Goal: Task Accomplishment & Management: Complete application form

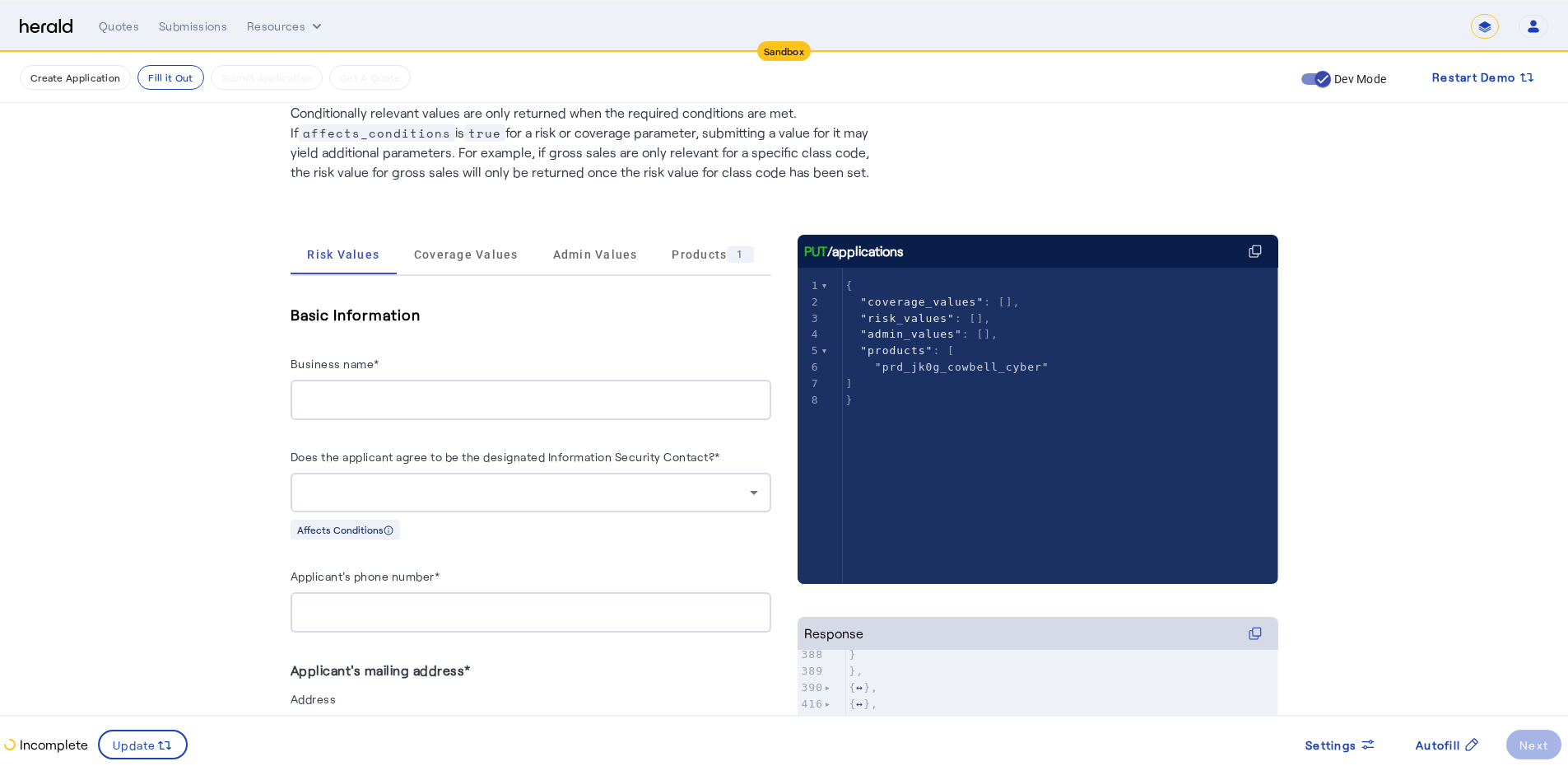
scroll to position [82, 0]
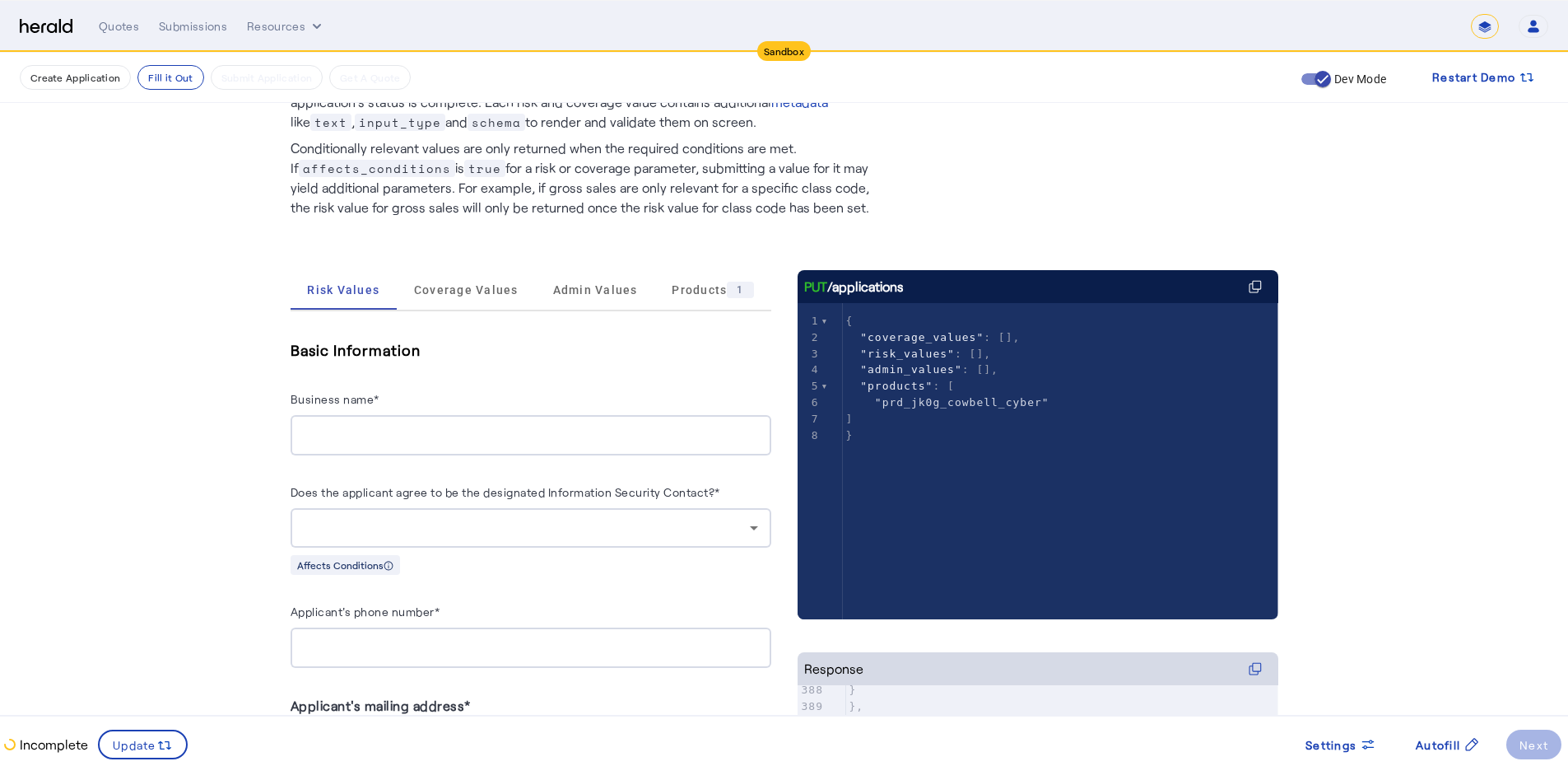
click at [500, 289] on span "Coverage Values" at bounding box center [467, 290] width 105 height 12
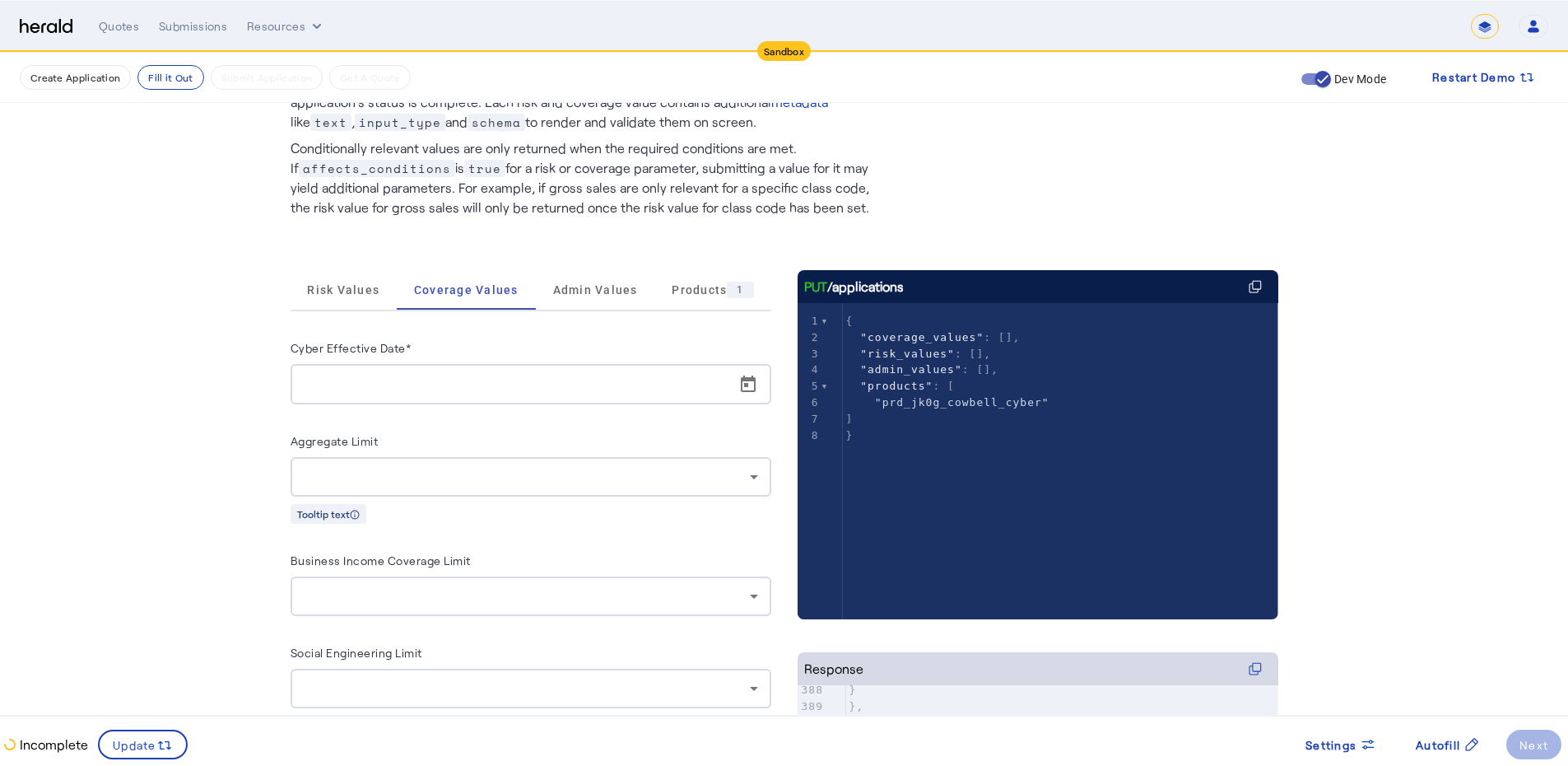
click at [1202, 188] on div "Fill Out Application Existing applications should be updated using PUT /applica…" at bounding box center [784, 570] width 1054 height 1199
click at [623, 287] on span "Admin Values" at bounding box center [596, 290] width 85 height 12
click at [675, 291] on span "Products 1" at bounding box center [712, 289] width 82 height 17
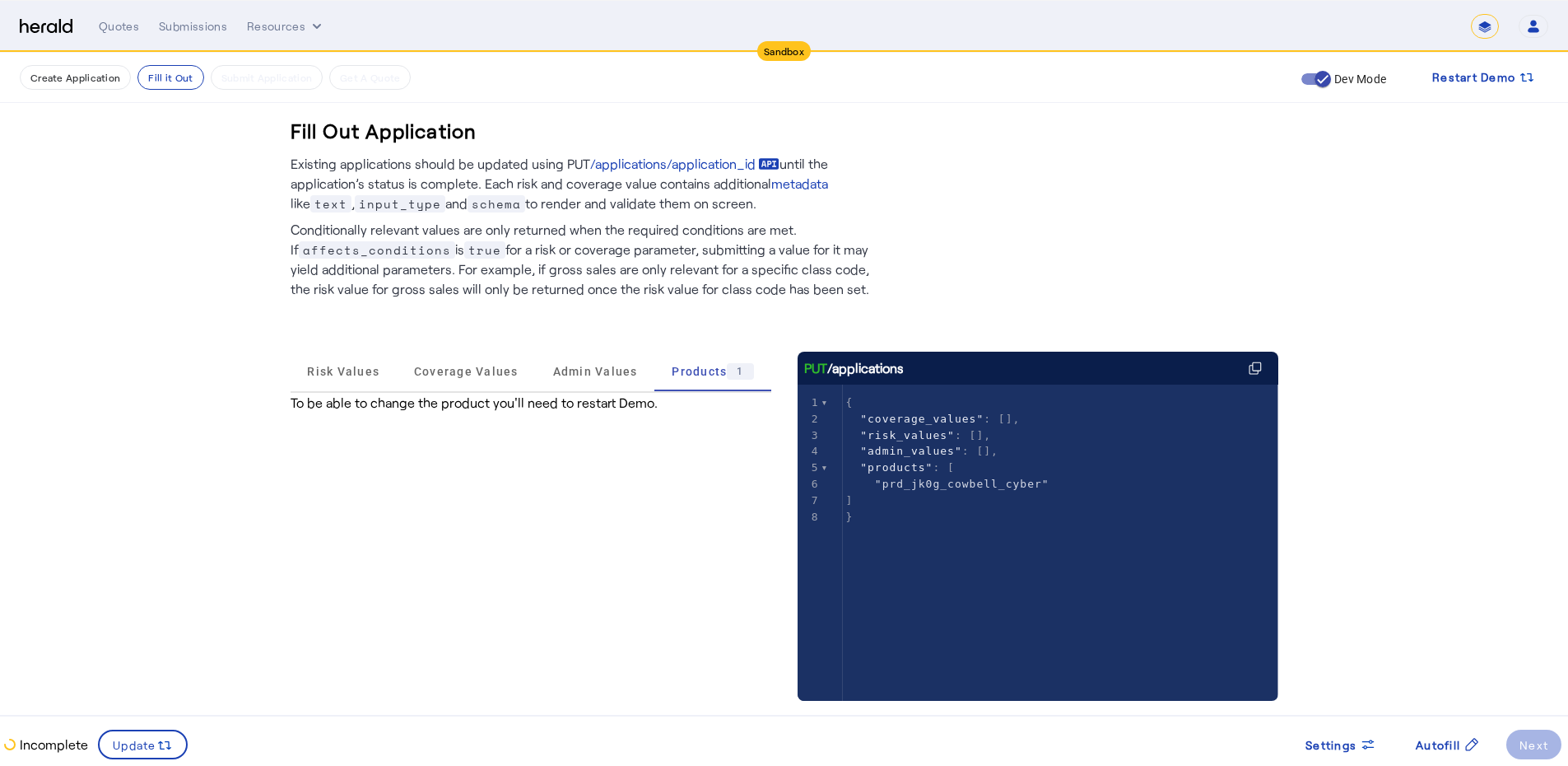
scroll to position [0, 0]
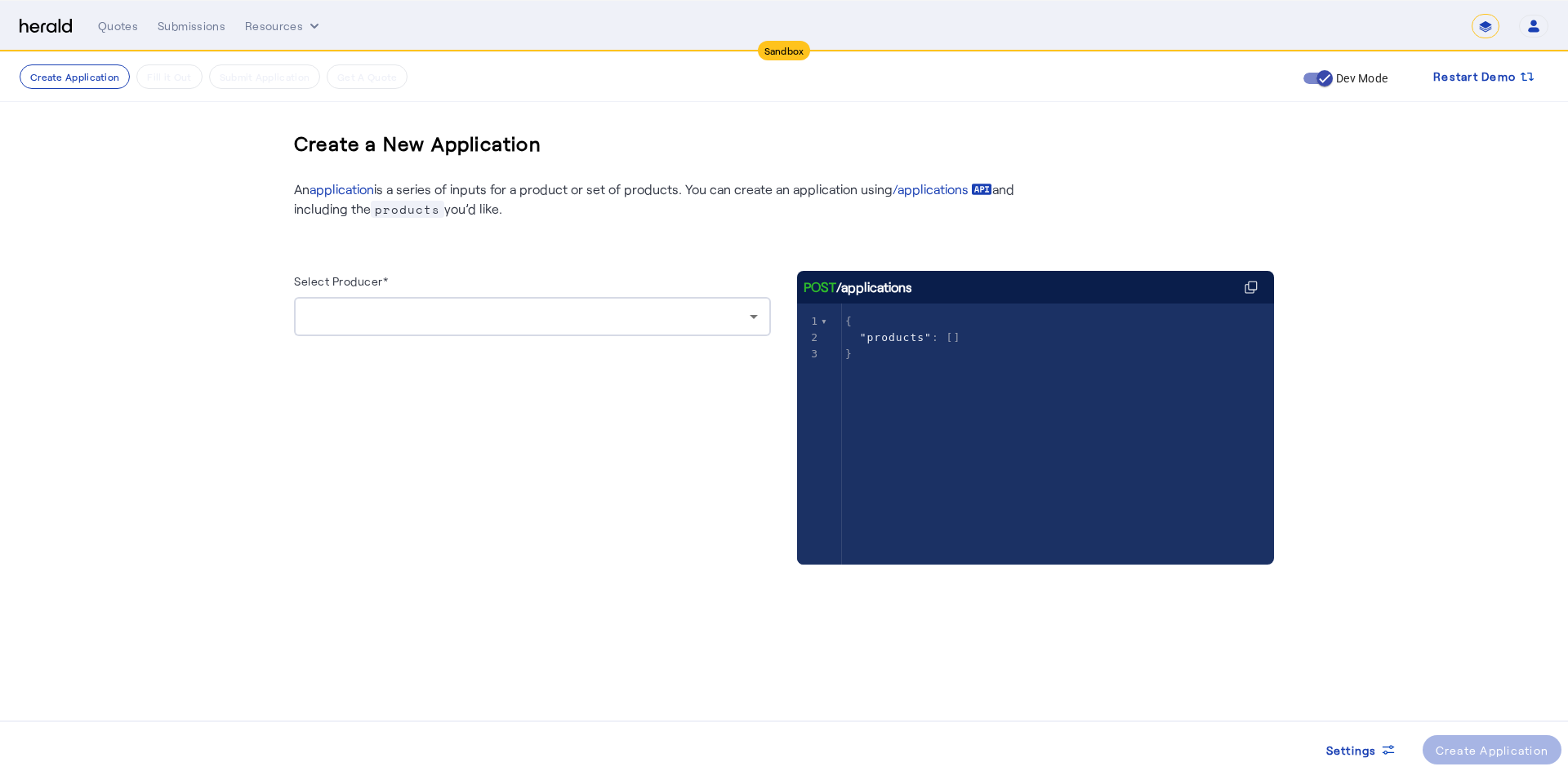
click at [608, 341] on div at bounding box center [531, 349] width 477 height 26
click at [572, 339] on div at bounding box center [531, 349] width 477 height 26
click at [571, 326] on div at bounding box center [529, 317] width 442 height 20
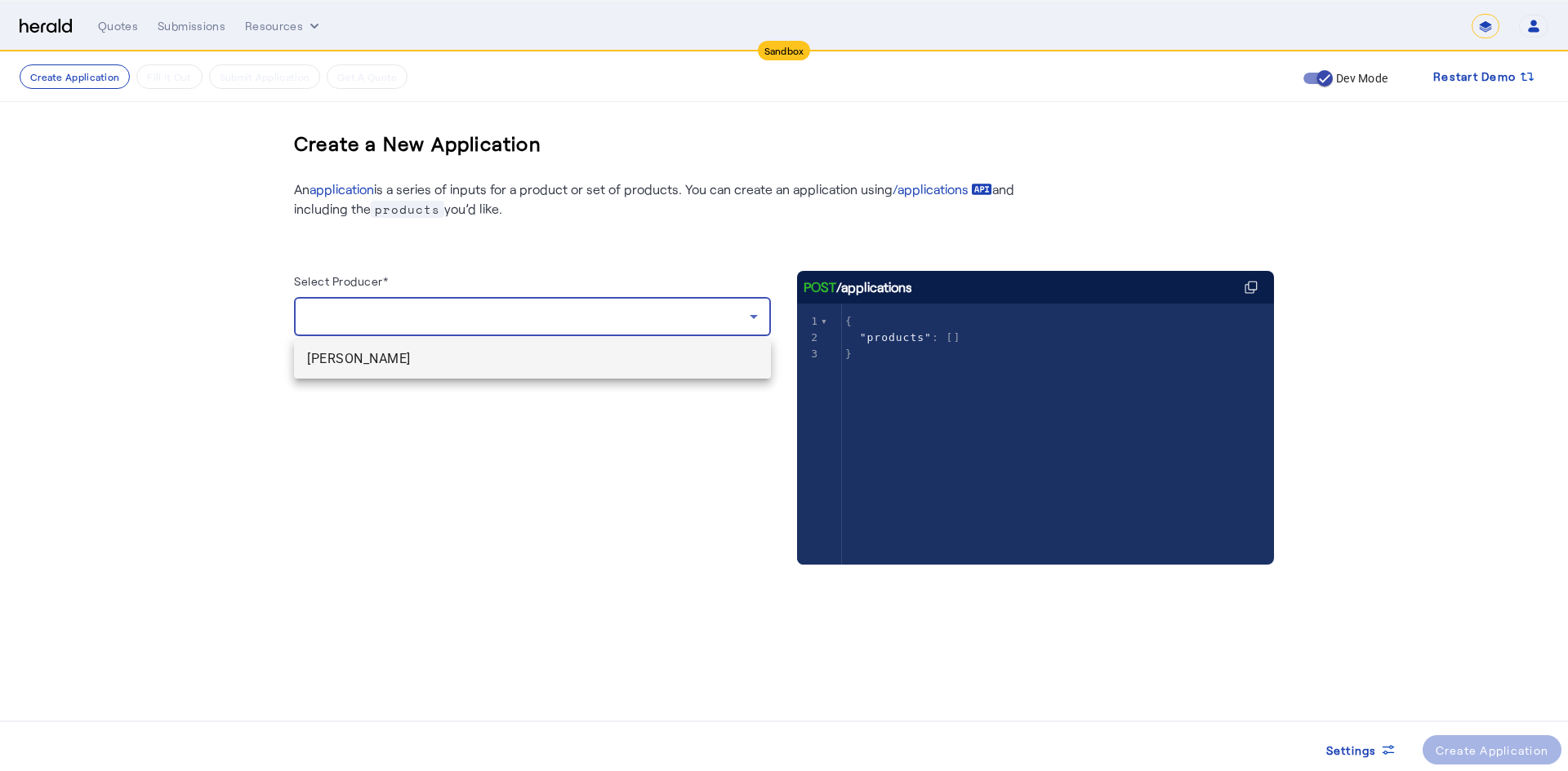
click at [487, 386] on div at bounding box center [784, 386] width 1568 height 771
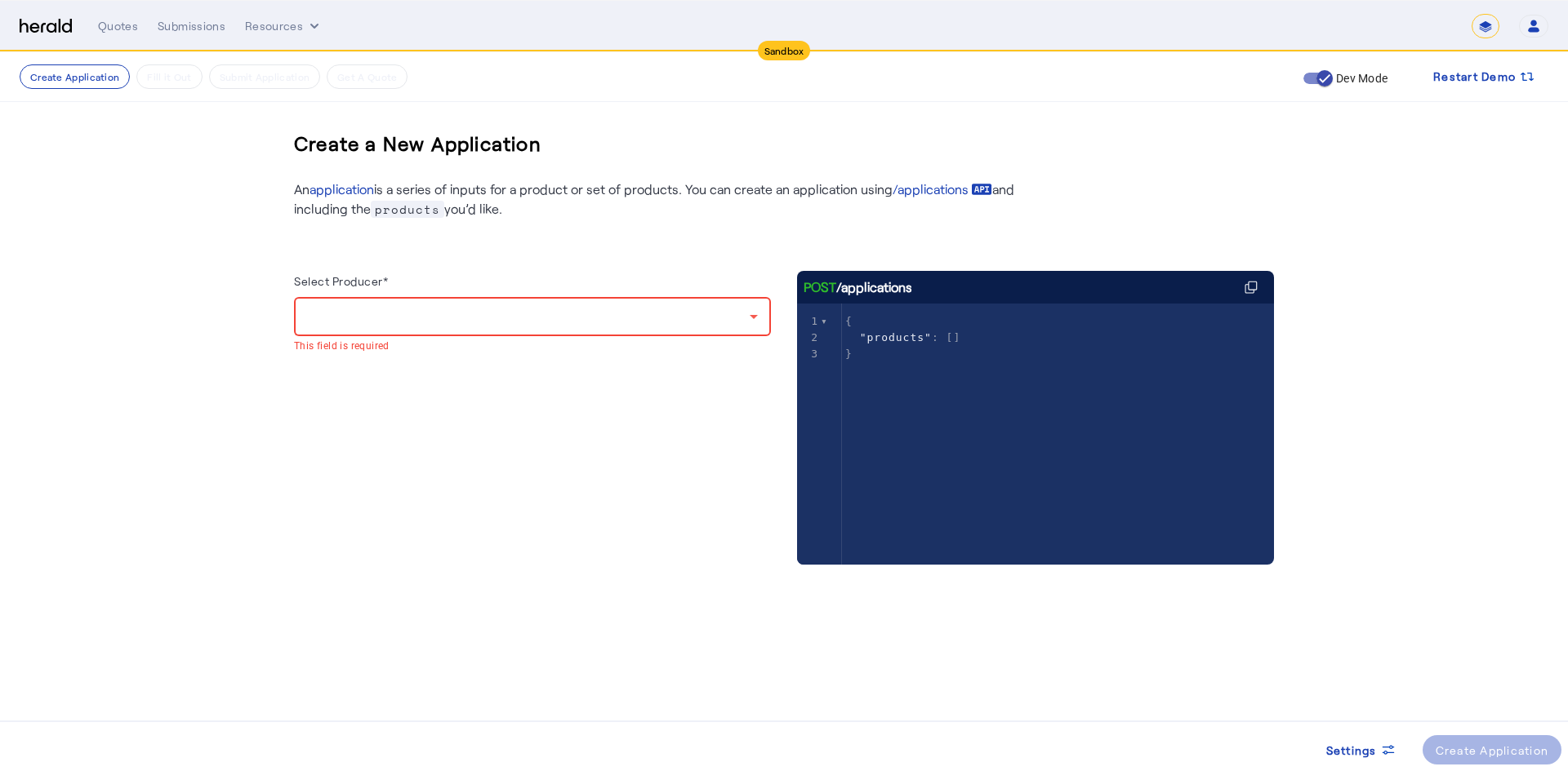
click at [489, 332] on div at bounding box center [532, 317] width 450 height 39
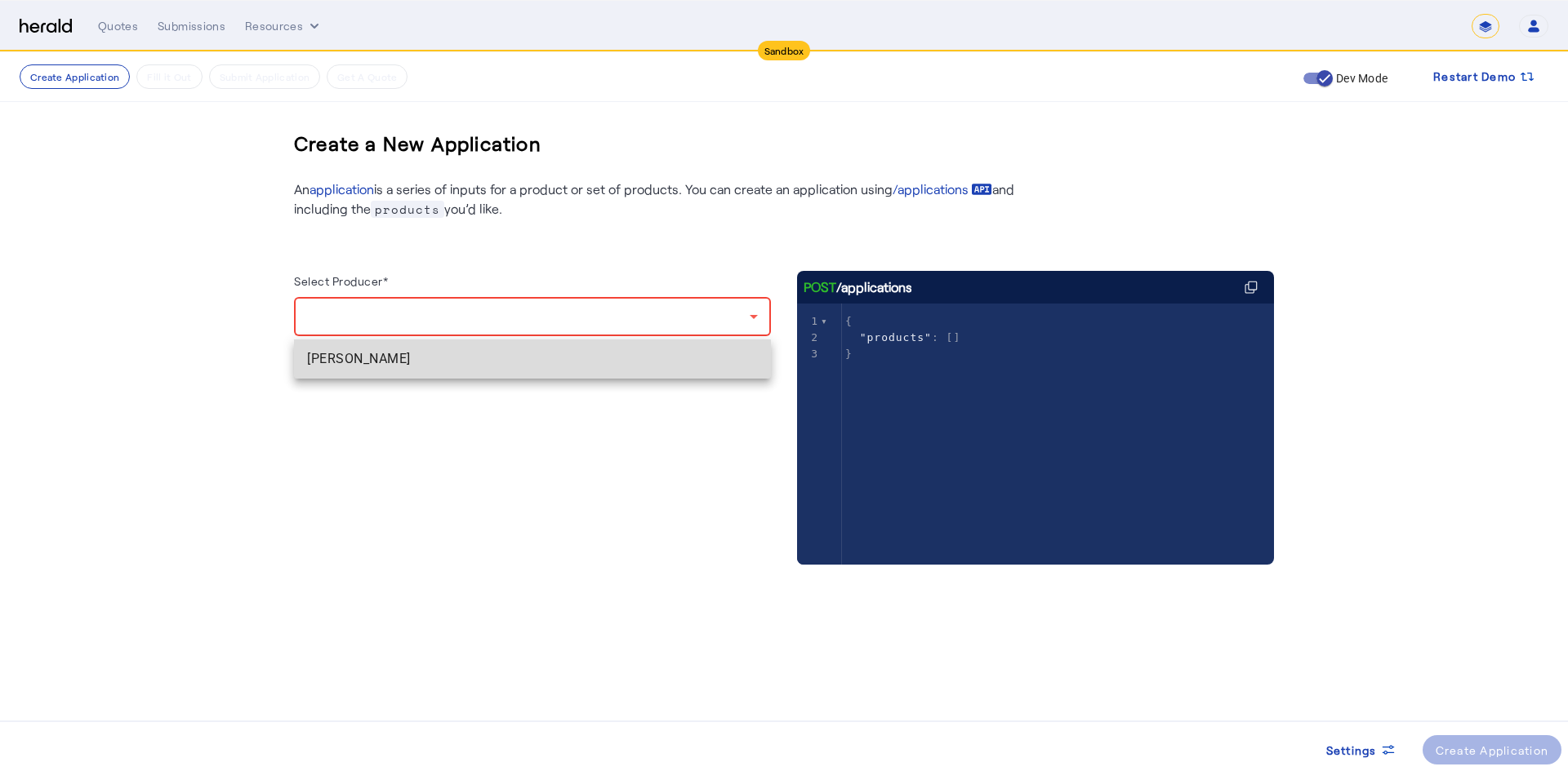
click at [419, 364] on span "[PERSON_NAME]" at bounding box center [532, 359] width 450 height 20
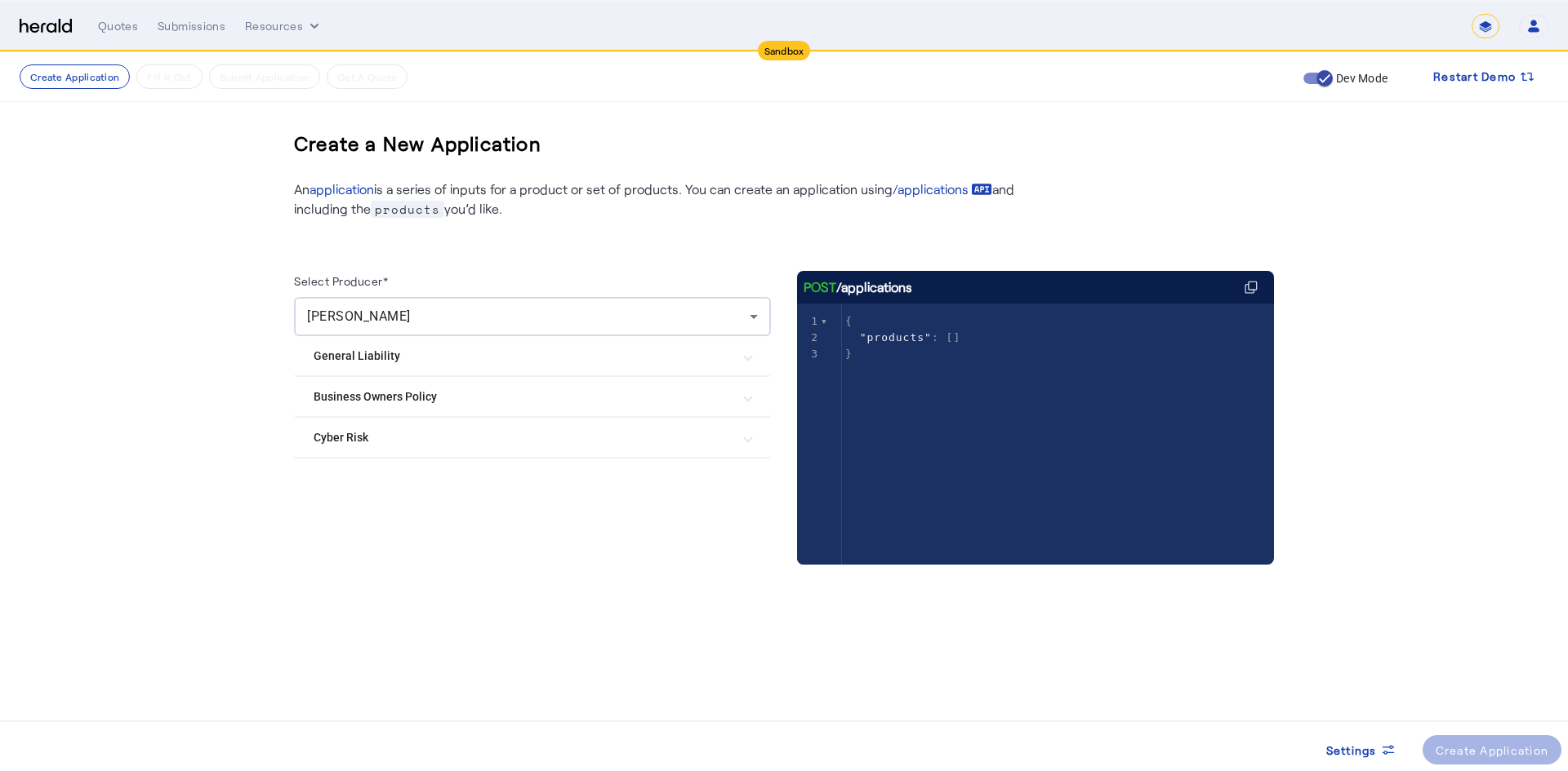
click at [357, 366] on mat-expansion-panel-header "General Liability" at bounding box center [531, 356] width 477 height 39
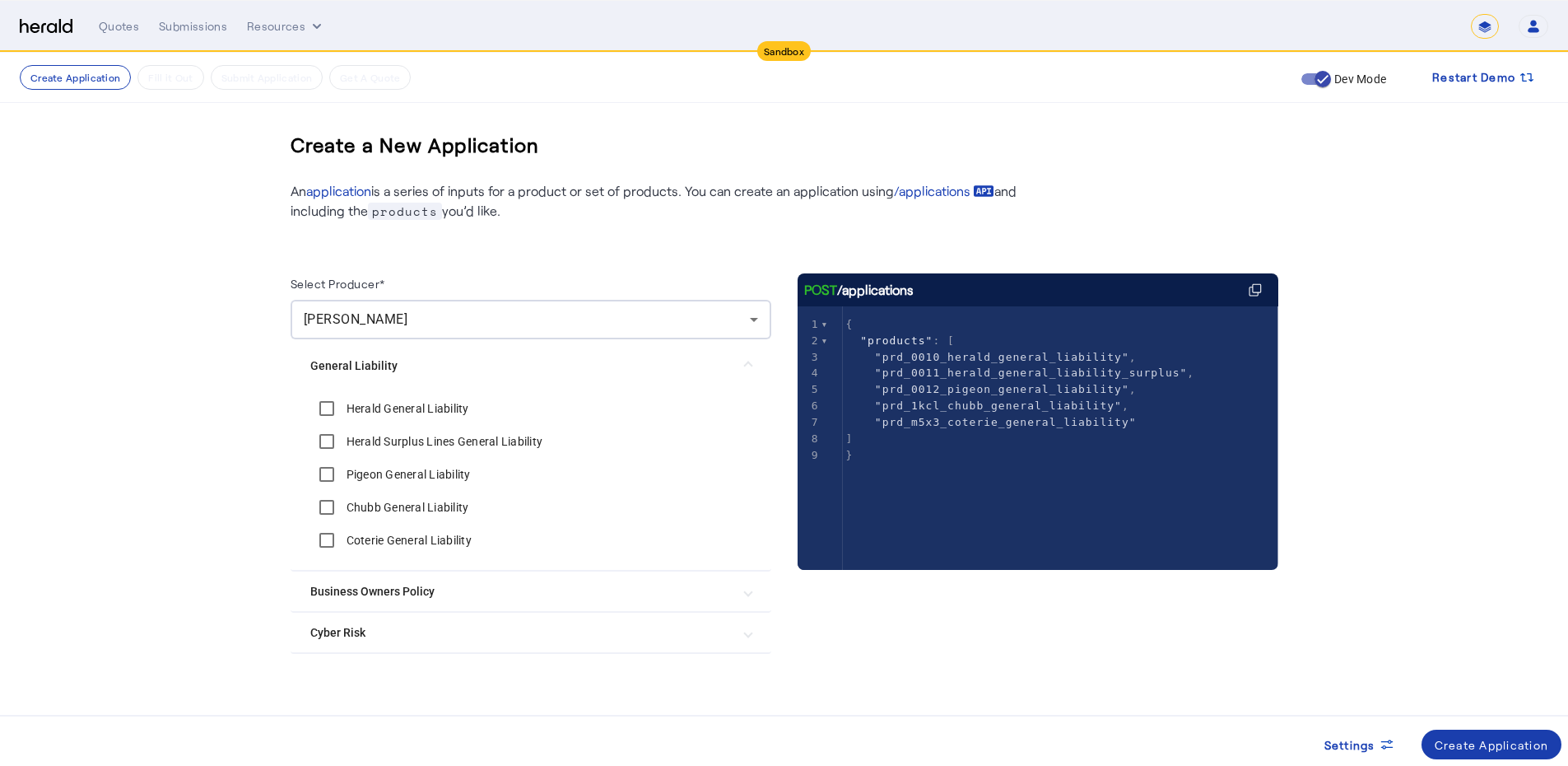
click at [1484, 740] on div "Create Application" at bounding box center [1492, 745] width 114 height 18
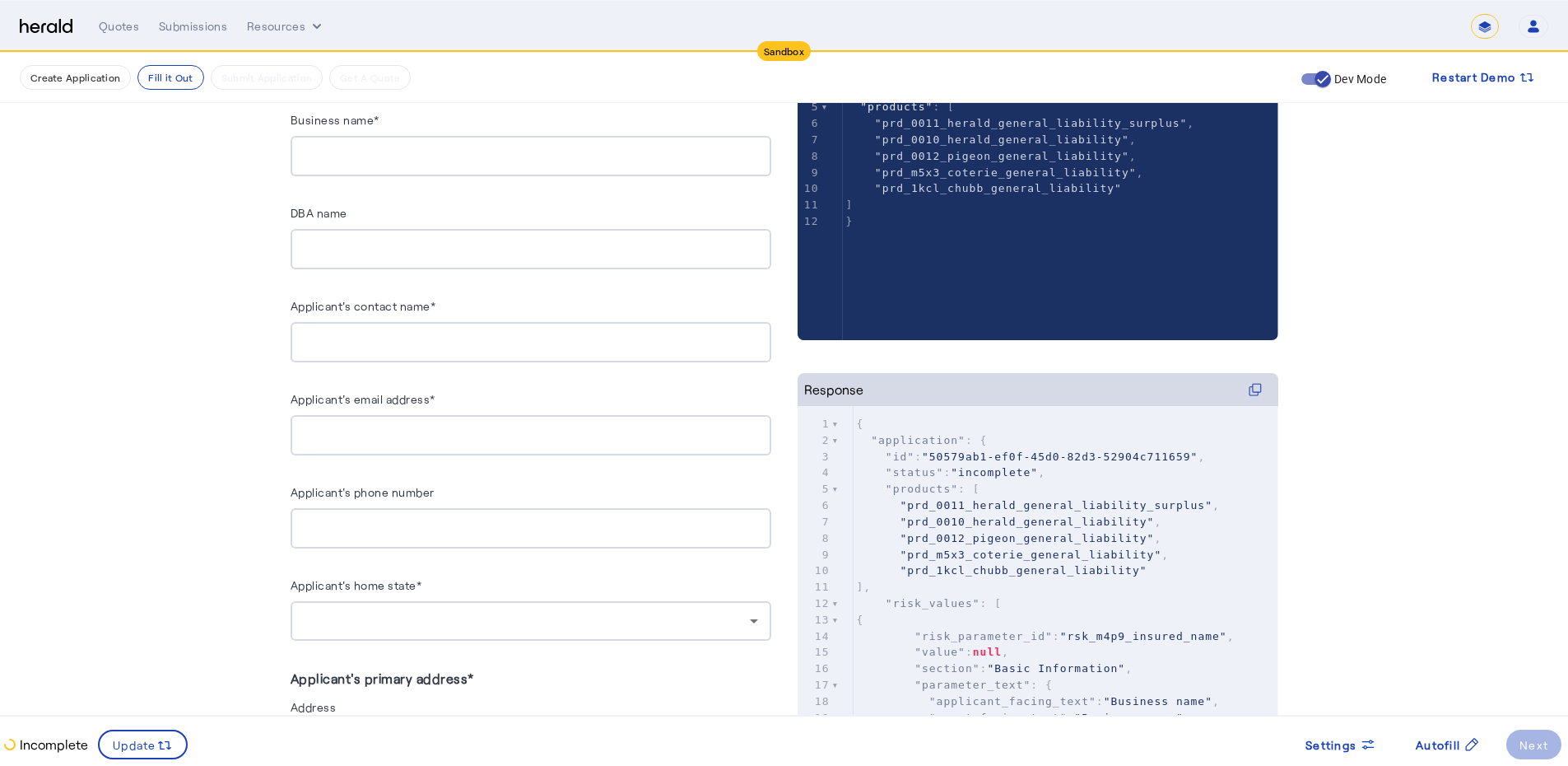
scroll to position [82, 0]
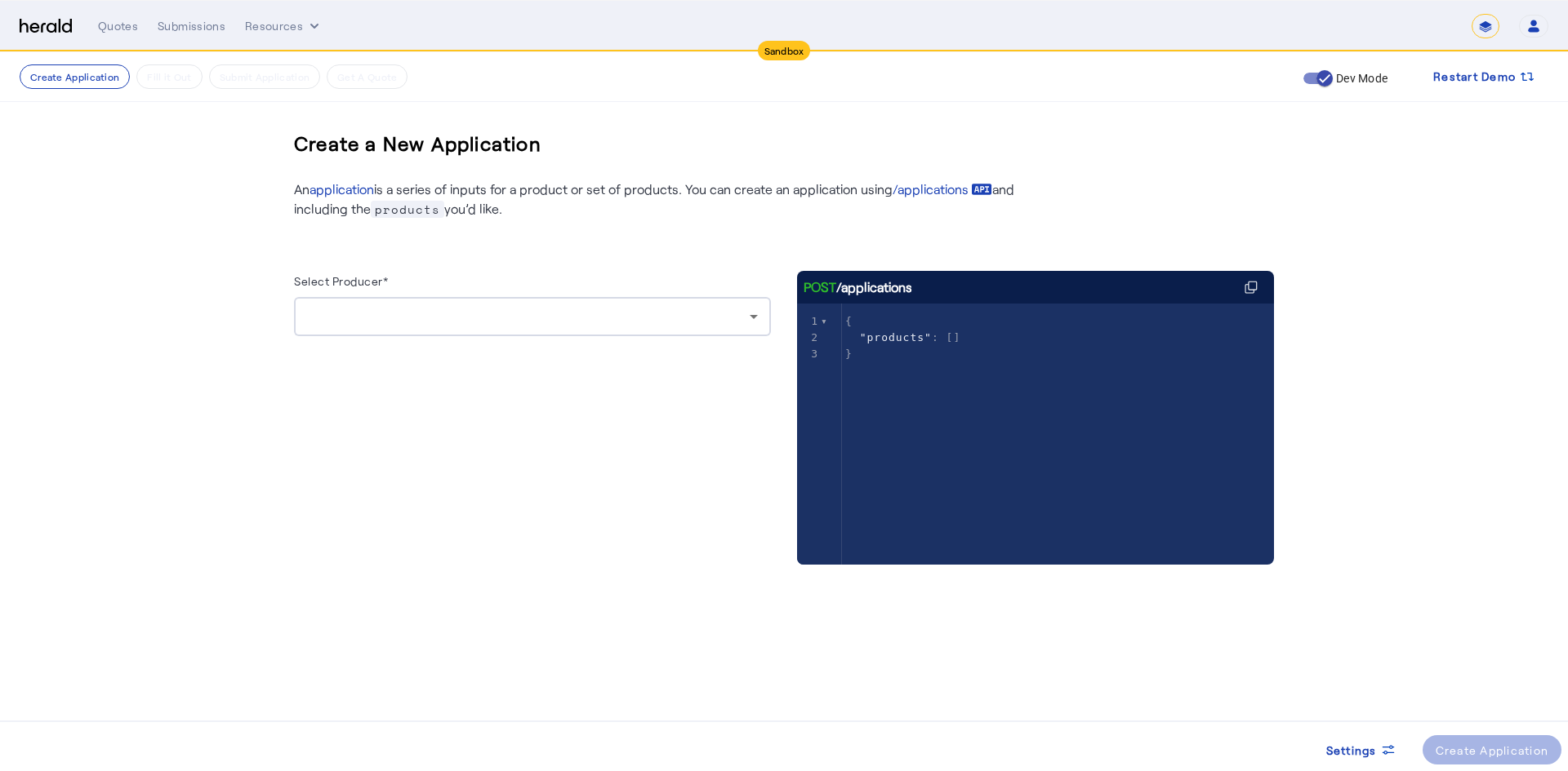
click at [559, 317] on div at bounding box center [529, 317] width 442 height 20
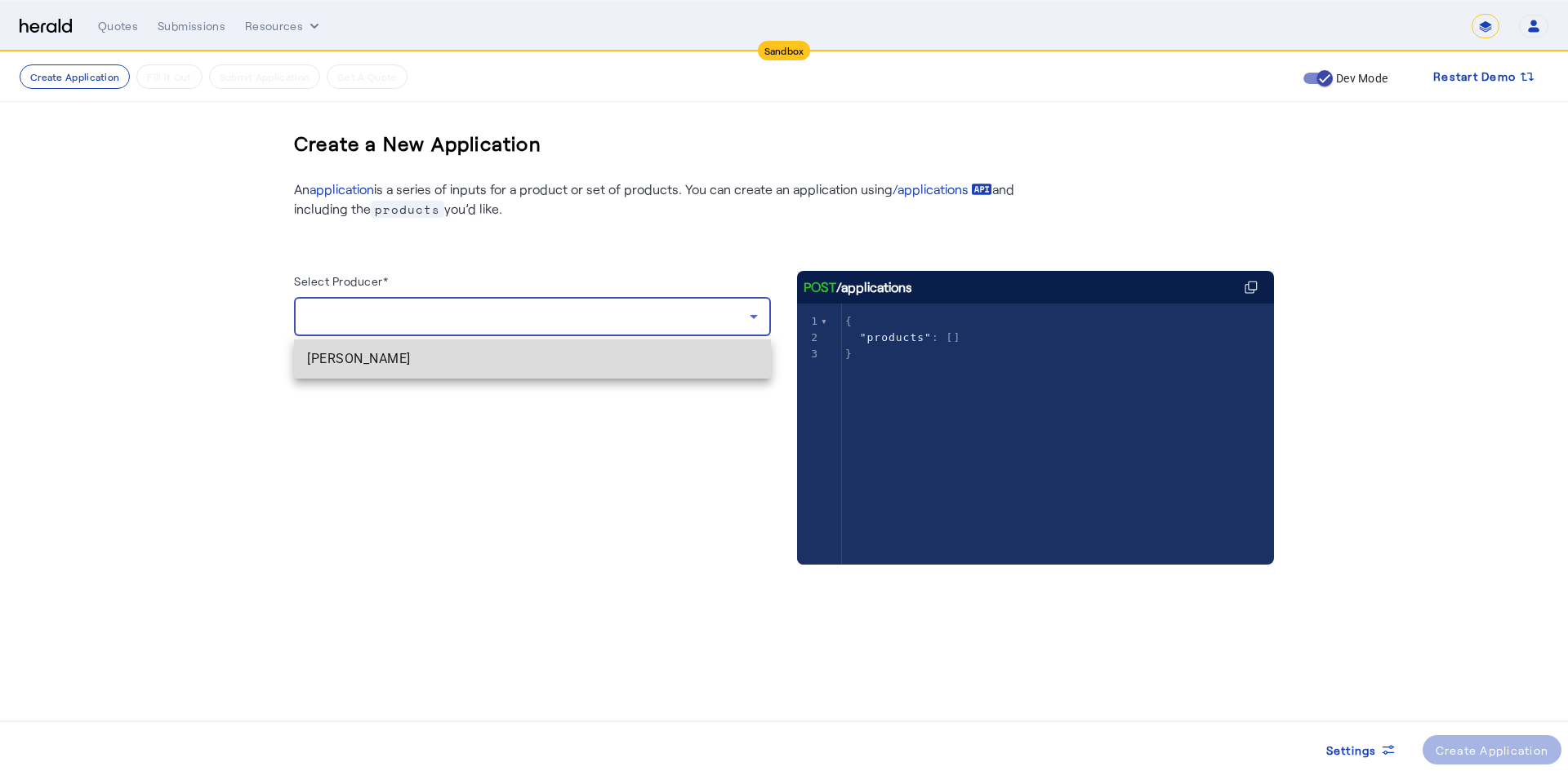
click at [514, 365] on span "[PERSON_NAME]" at bounding box center [532, 359] width 450 height 20
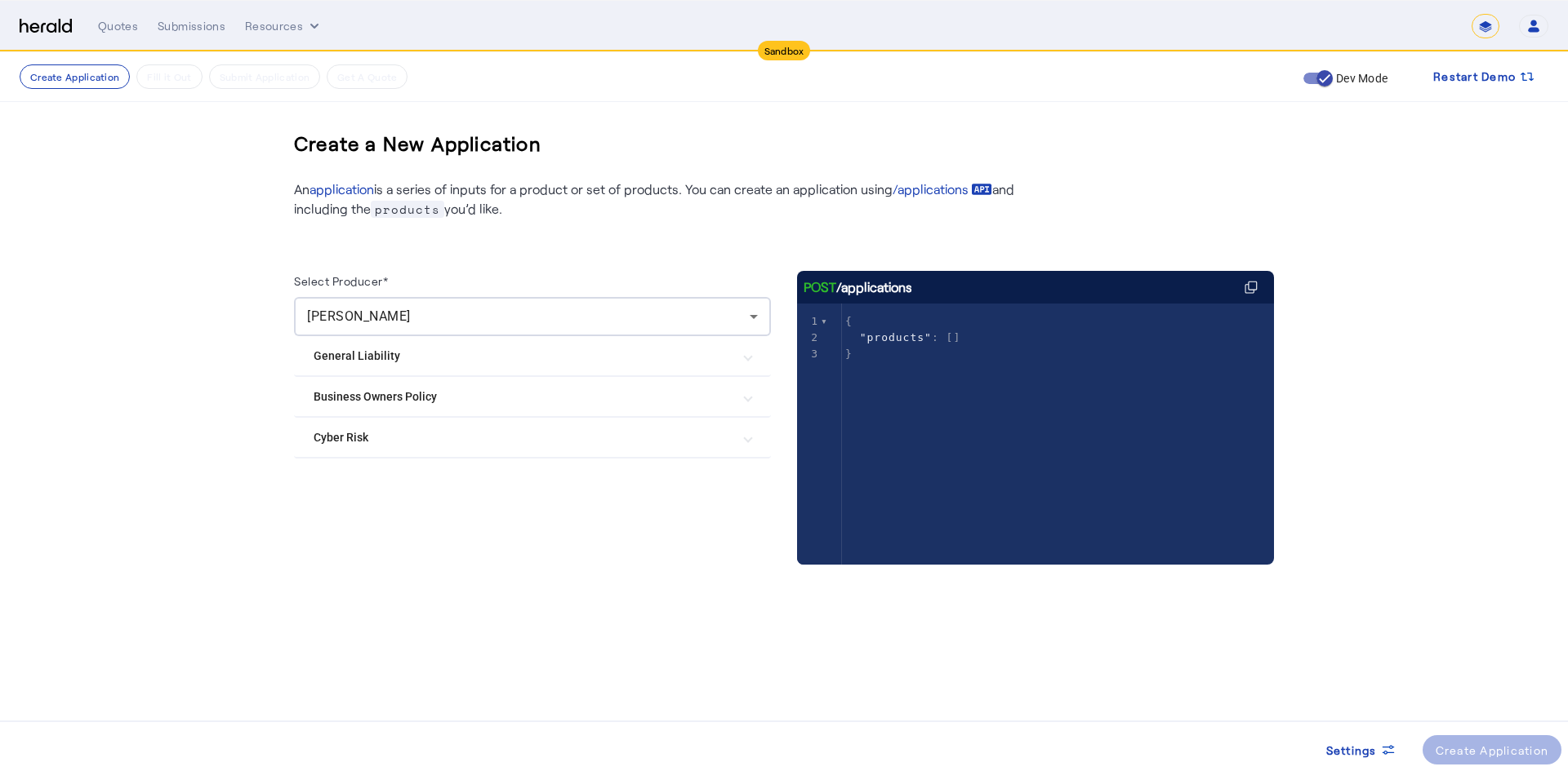
click at [450, 393] on Policy "Business Owners Policy" at bounding box center [522, 397] width 418 height 18
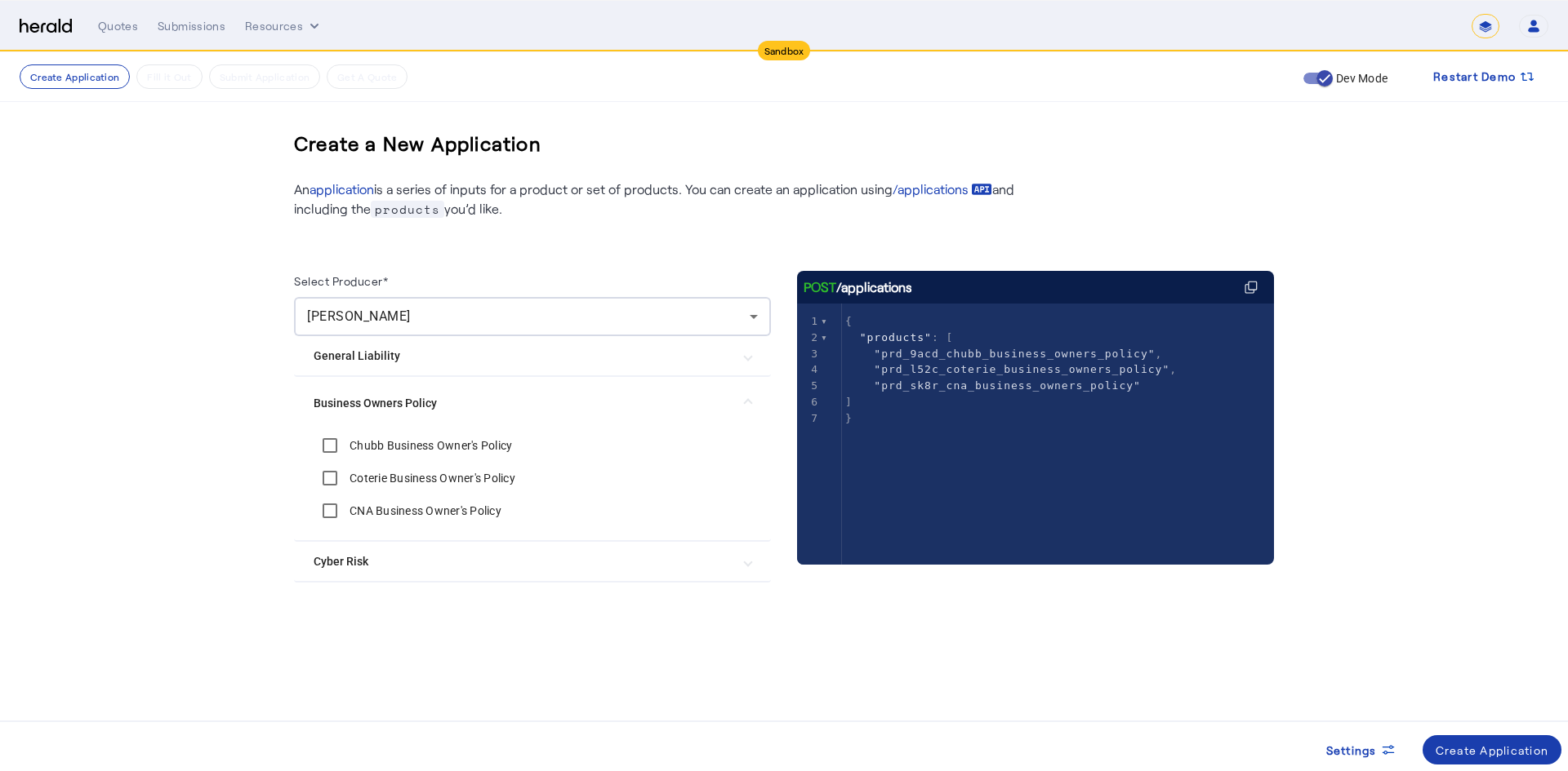
click at [1447, 755] on div "Create Application" at bounding box center [1492, 750] width 114 height 18
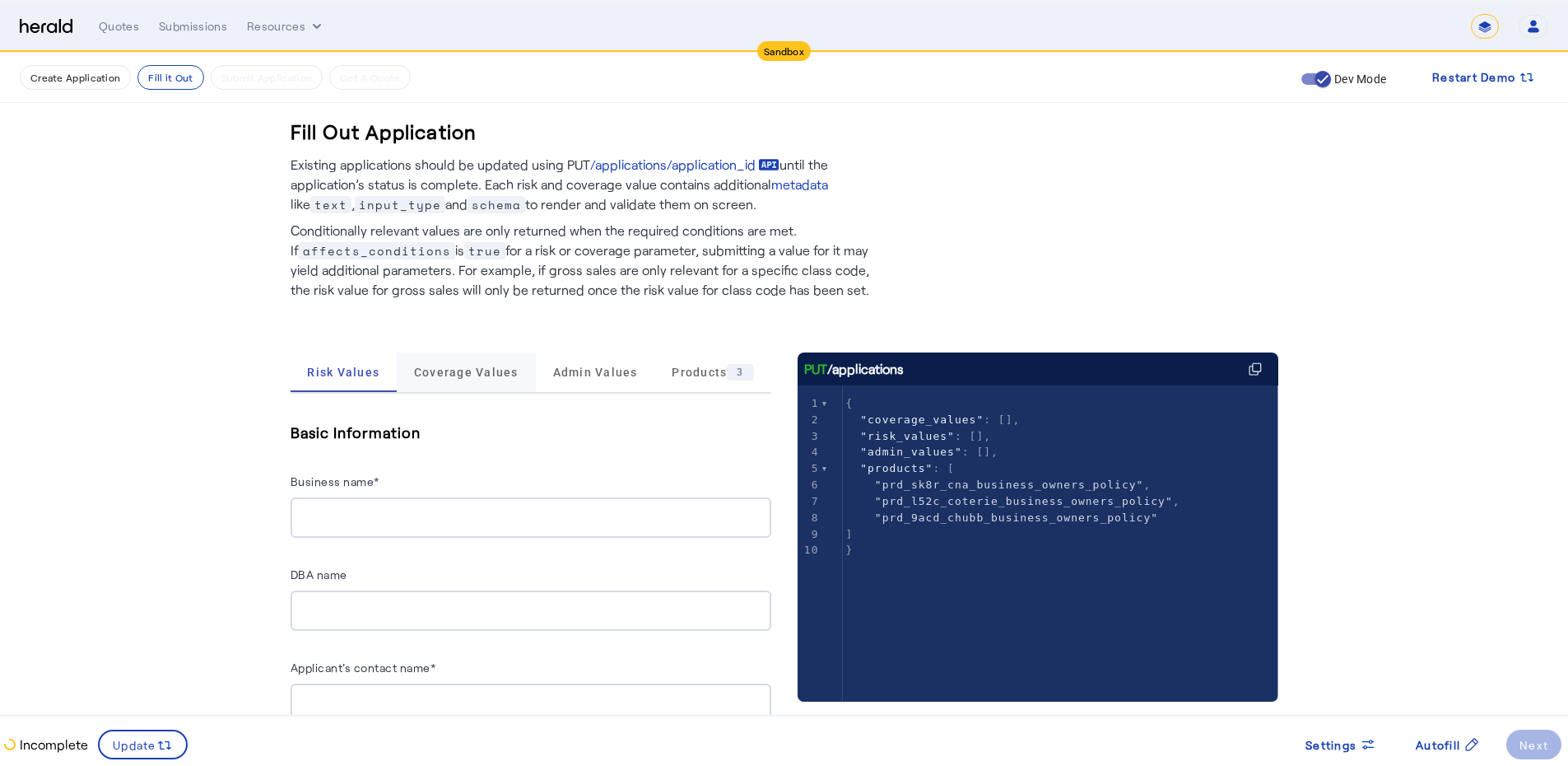
click at [426, 368] on span "Coverage Values" at bounding box center [467, 372] width 105 height 12
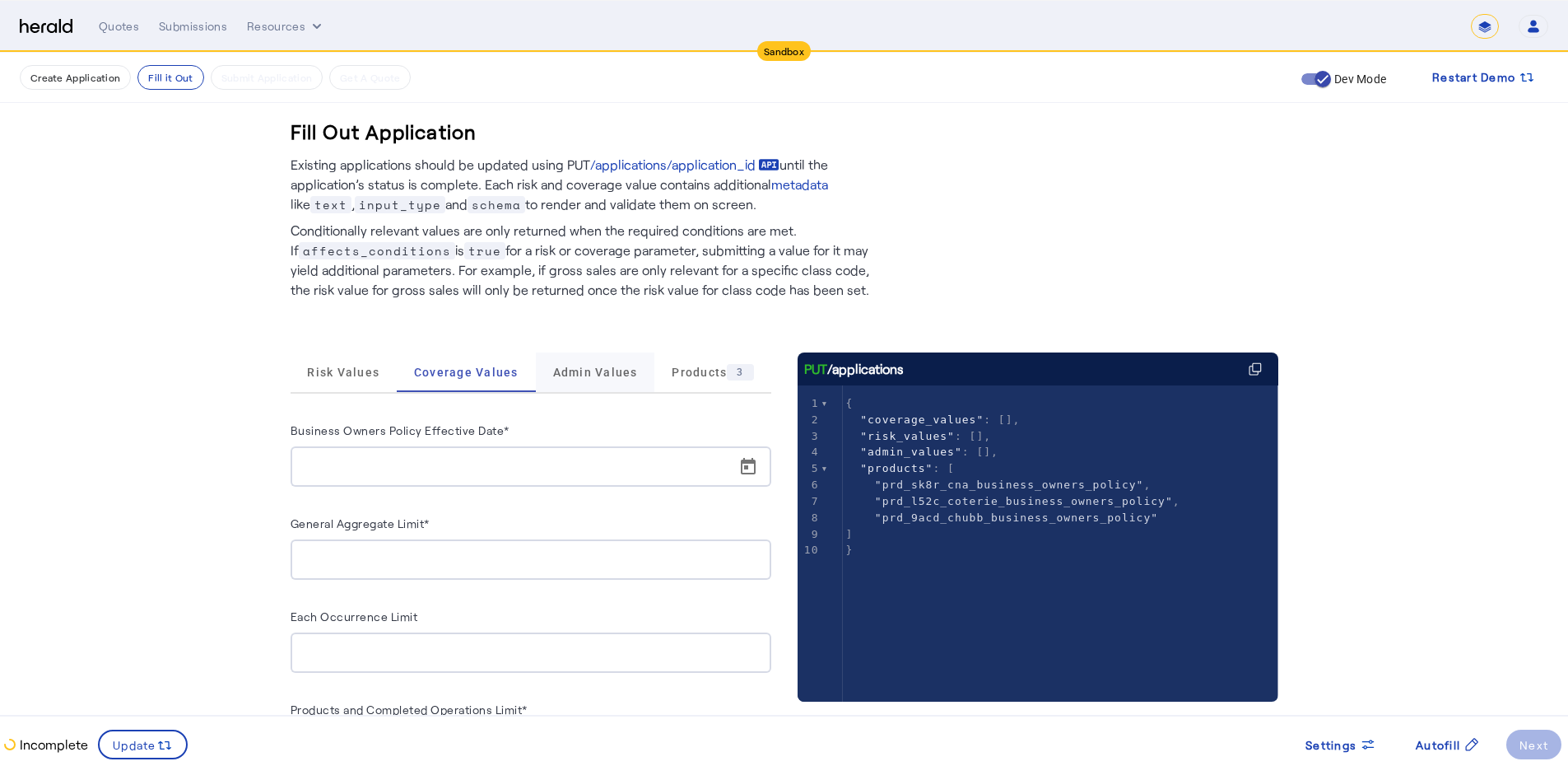
click at [585, 373] on span "Admin Values" at bounding box center [596, 372] width 85 height 12
click at [676, 365] on span "Products 3" at bounding box center [712, 372] width 82 height 17
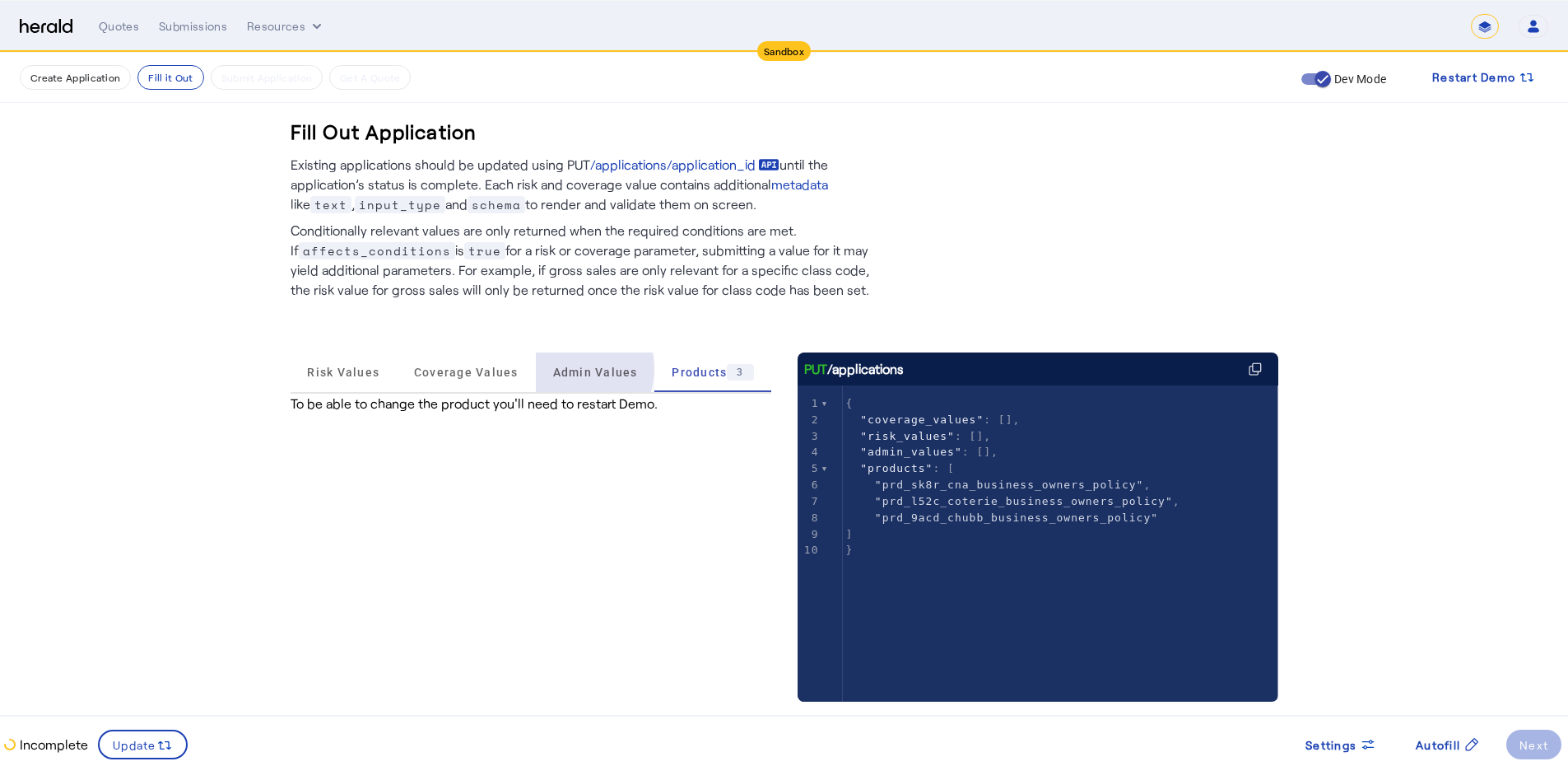
click at [575, 369] on span "Admin Values" at bounding box center [596, 372] width 85 height 12
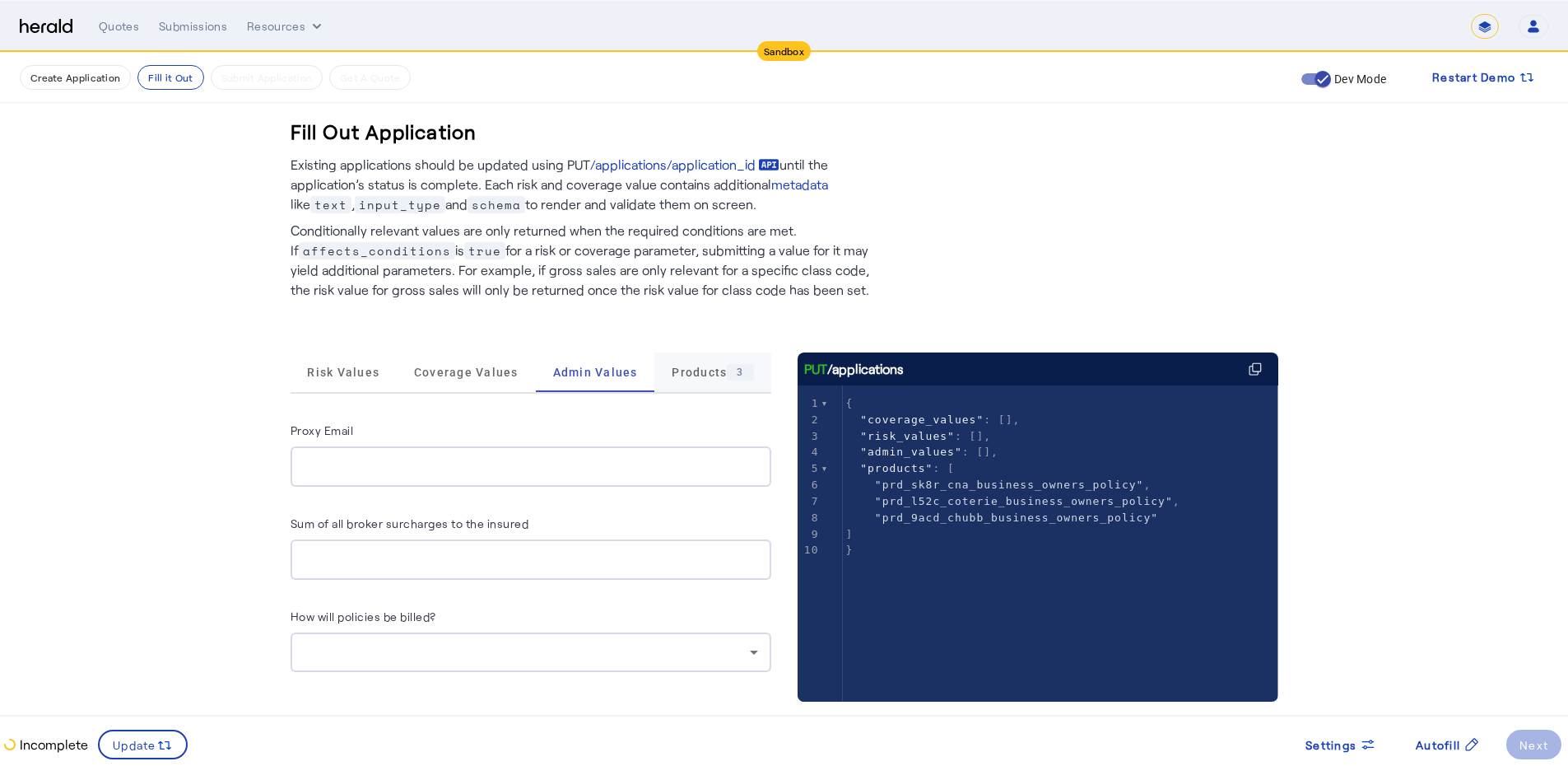
click at [748, 377] on div "3" at bounding box center [740, 372] width 27 height 17
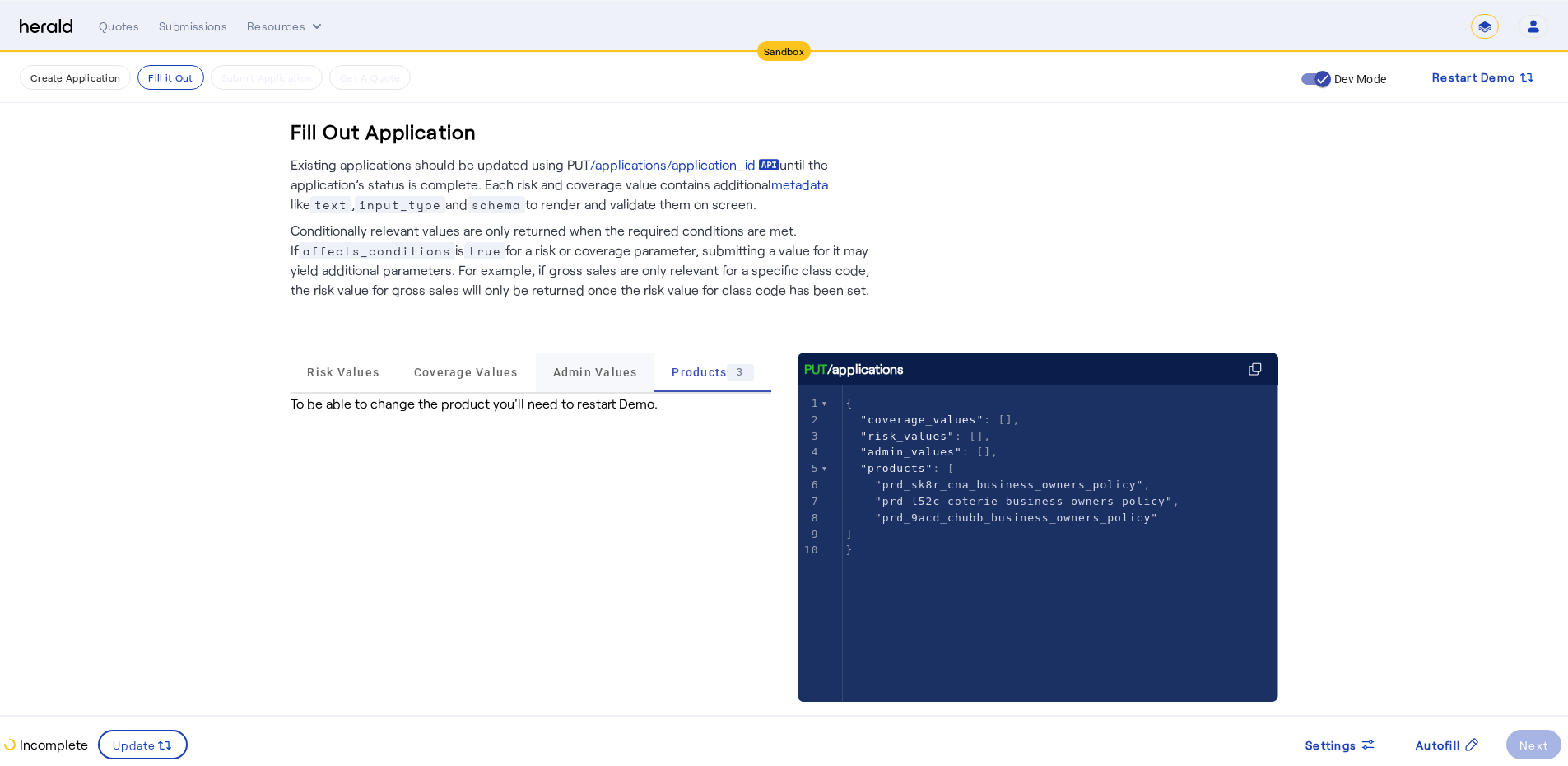
click at [578, 369] on span "Admin Values" at bounding box center [596, 372] width 85 height 12
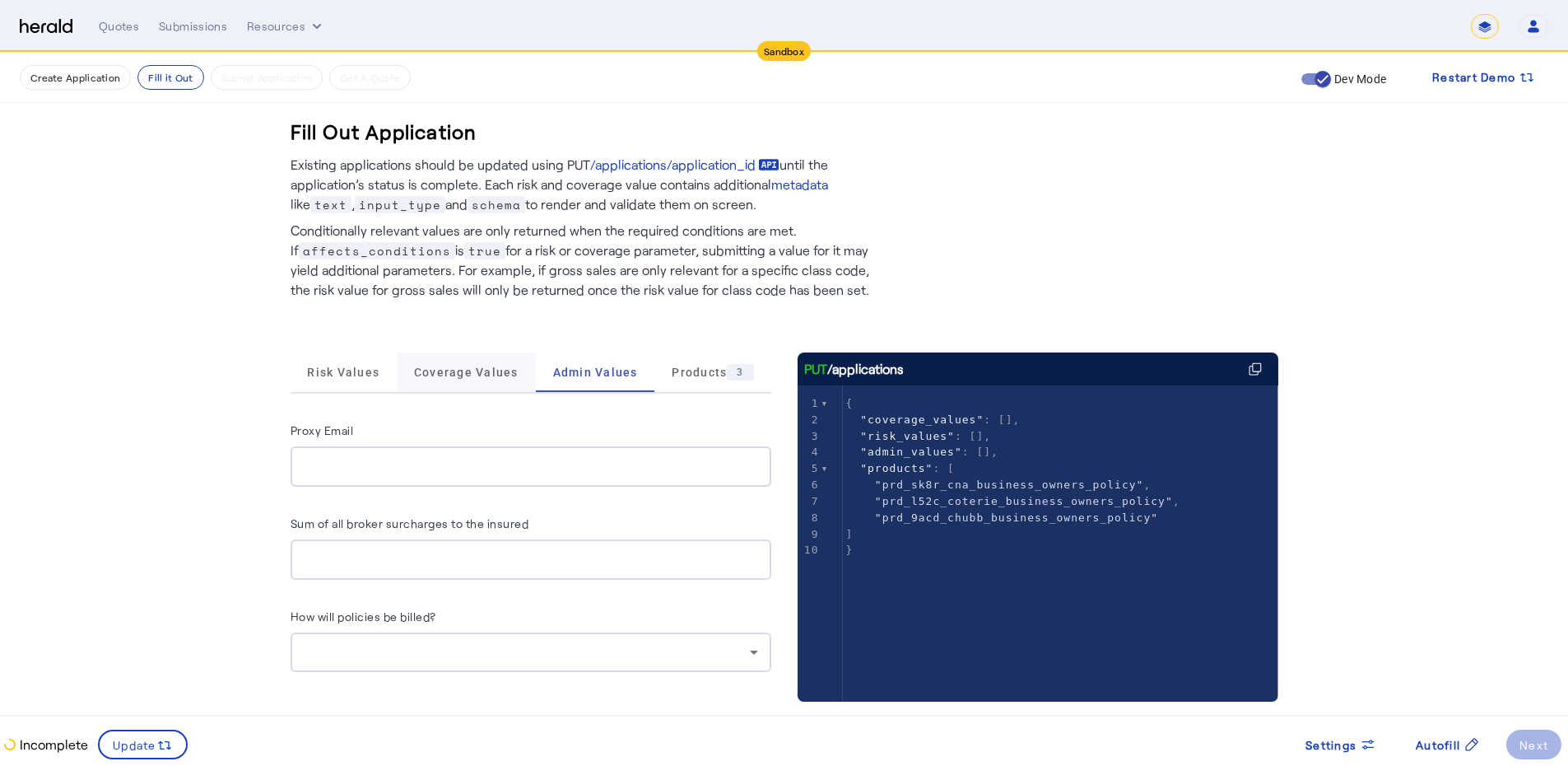
click at [436, 369] on span "Coverage Values" at bounding box center [467, 372] width 105 height 12
click at [336, 381] on span "Risk Values" at bounding box center [342, 372] width 72 height 39
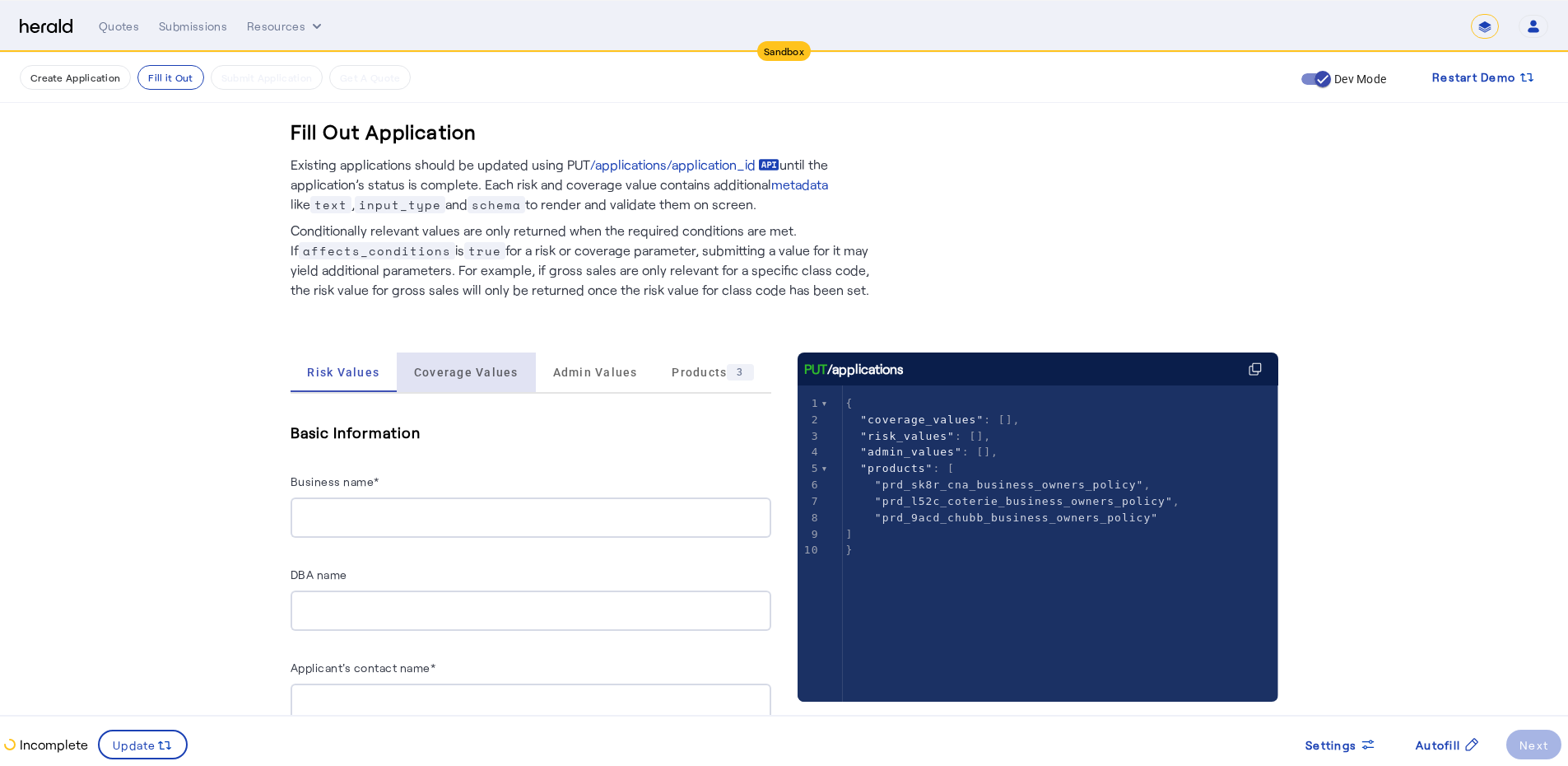
click at [483, 363] on span "Coverage Values" at bounding box center [467, 372] width 105 height 39
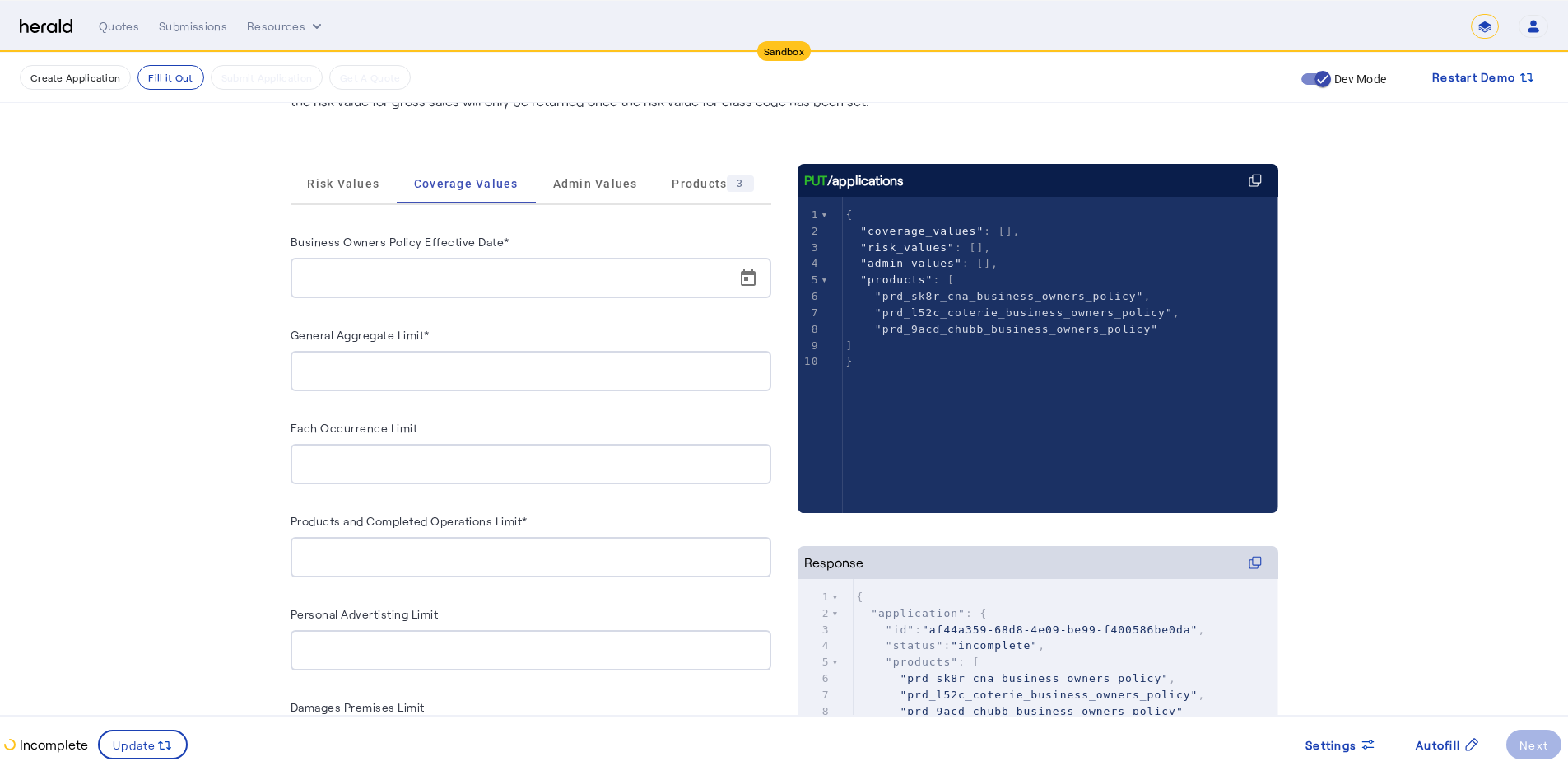
scroll to position [222, 0]
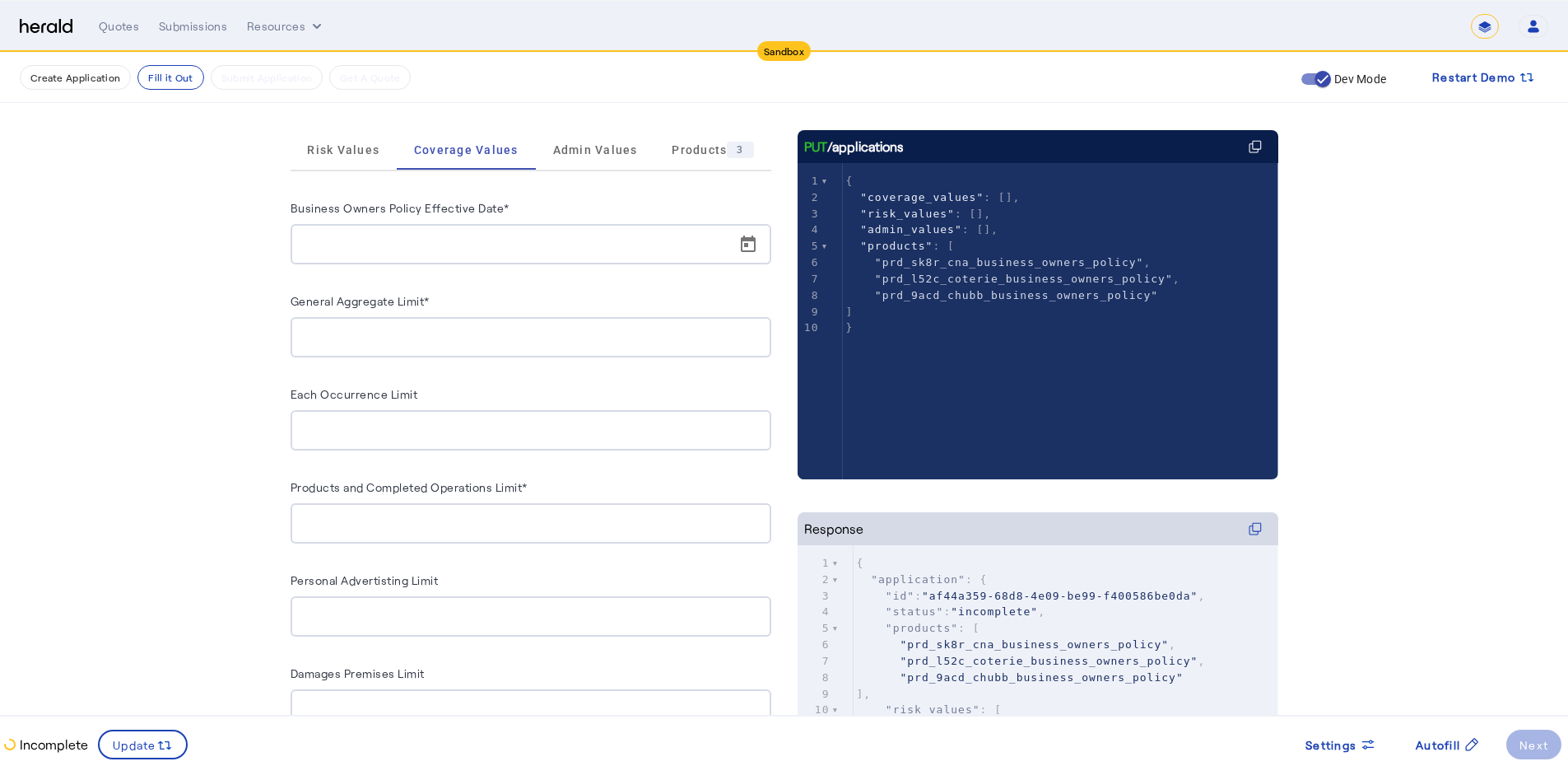
click at [1402, 353] on fill-application-step "Create Application Fill it Out Submit Application Get A Quote Dev Mode Restart …" at bounding box center [784, 511] width 1568 height 1362
click at [1362, 376] on fill-application-step "Create Application Fill it Out Submit Application Get A Quote Dev Mode Restart …" at bounding box center [784, 511] width 1568 height 1362
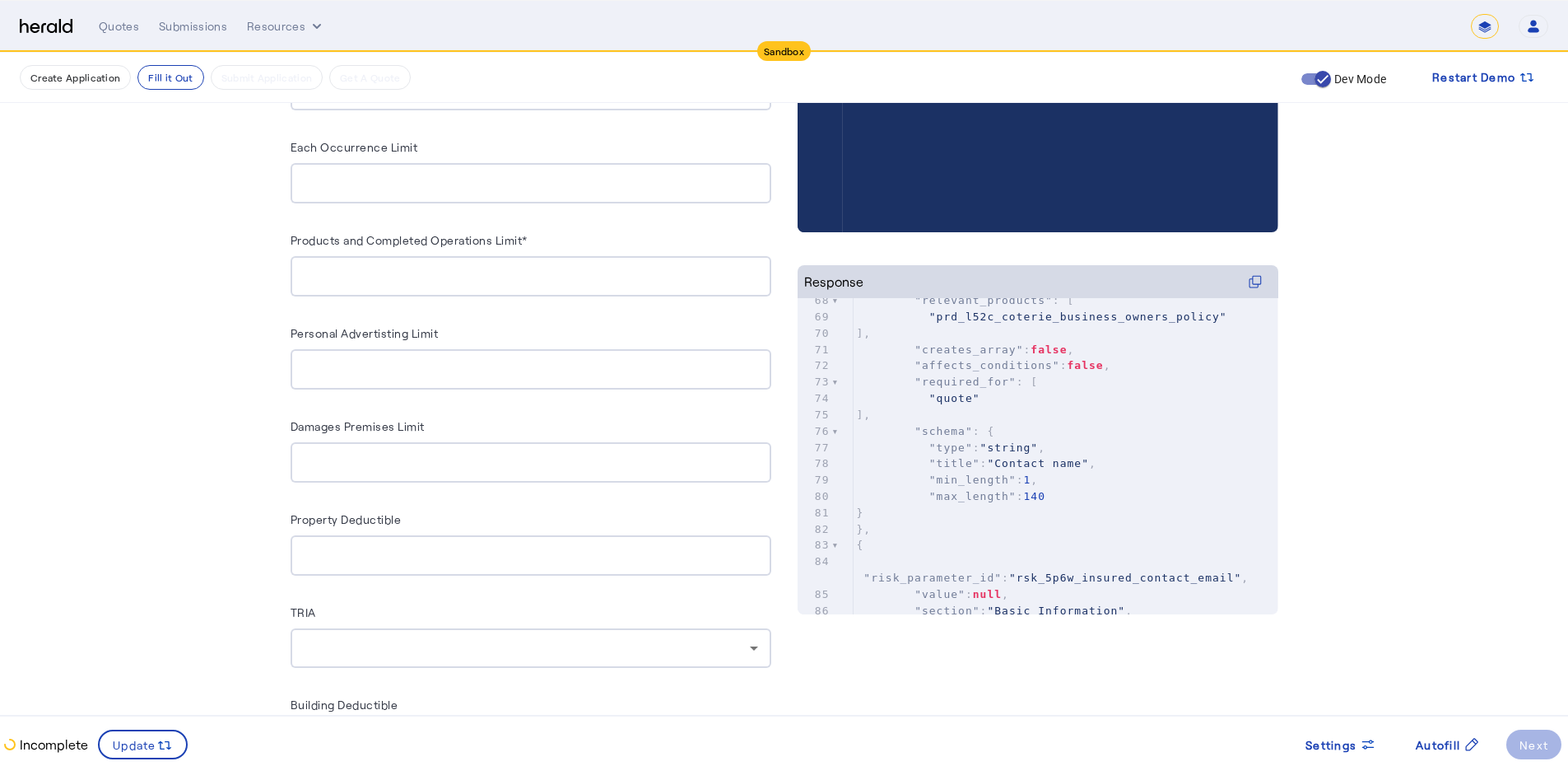
scroll to position [0, 0]
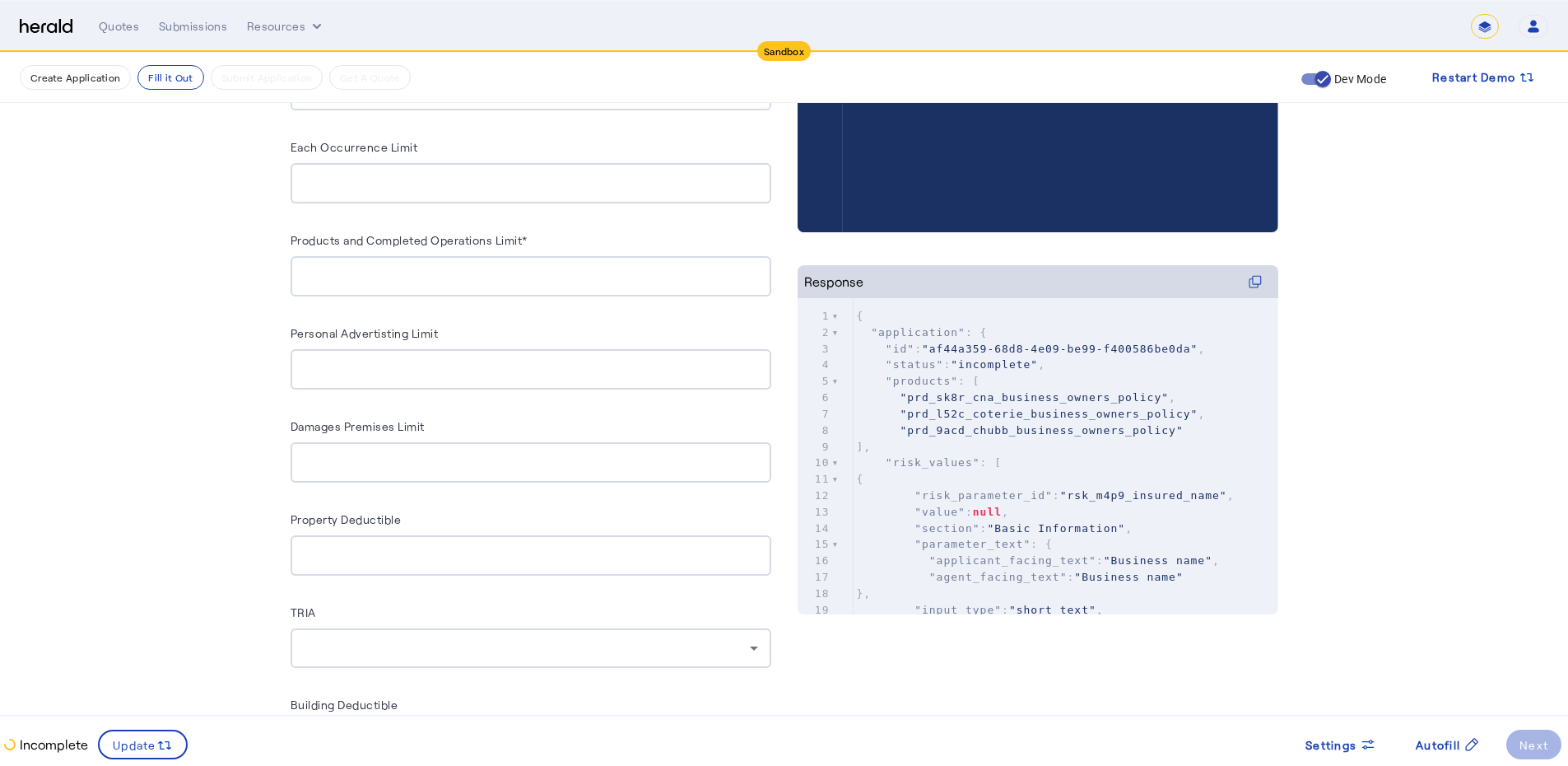
click at [1102, 444] on pre "]," at bounding box center [1066, 447] width 424 height 17
click at [894, 316] on pre "{" at bounding box center [1066, 316] width 424 height 17
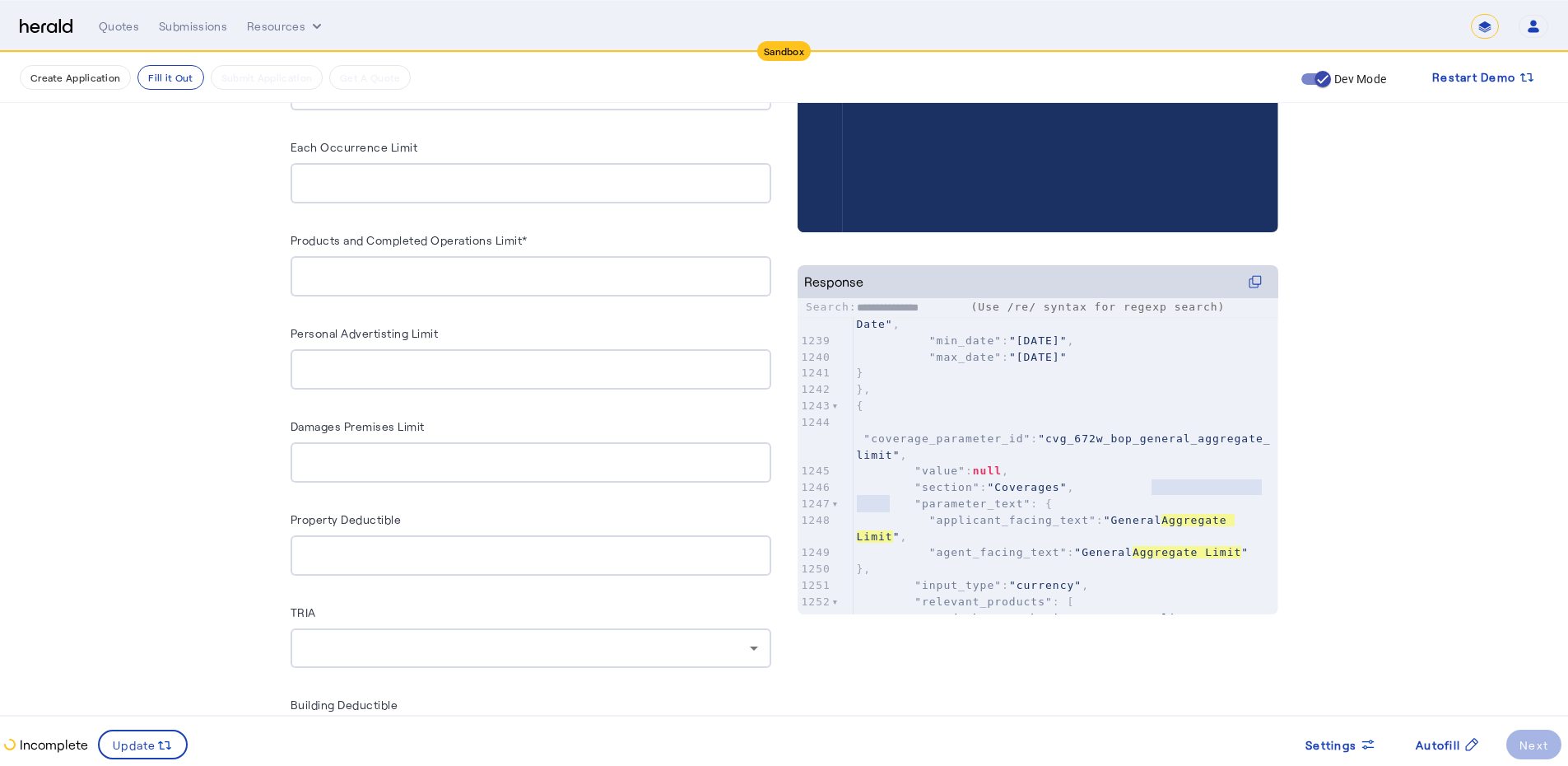
drag, startPoint x: 944, startPoint y: 309, endPoint x: 855, endPoint y: 304, distance: 89.1
click at [855, 304] on label "**********" at bounding box center [885, 306] width 158 height 13
type input "**********"
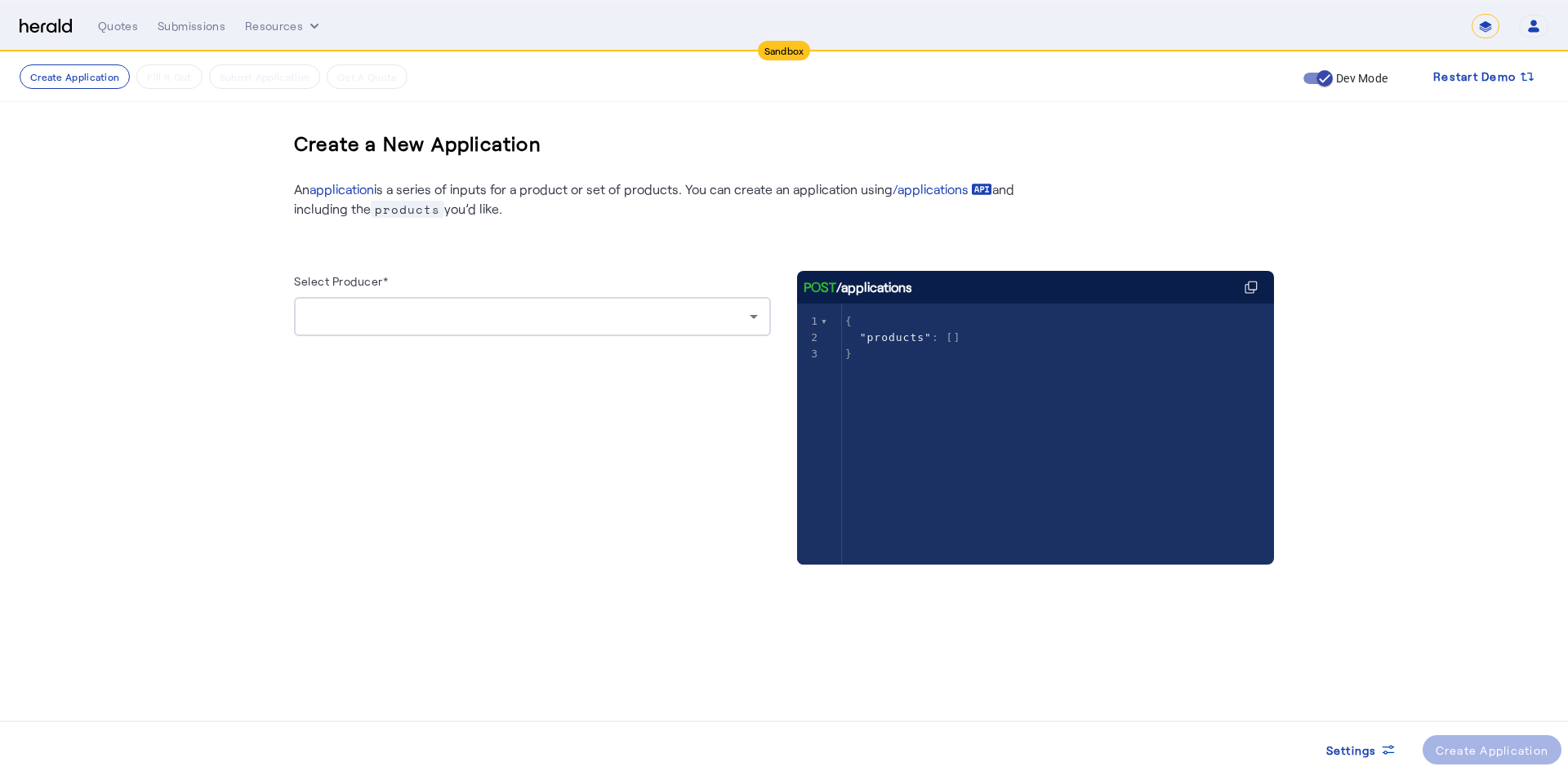
click at [658, 324] on div at bounding box center [529, 317] width 442 height 20
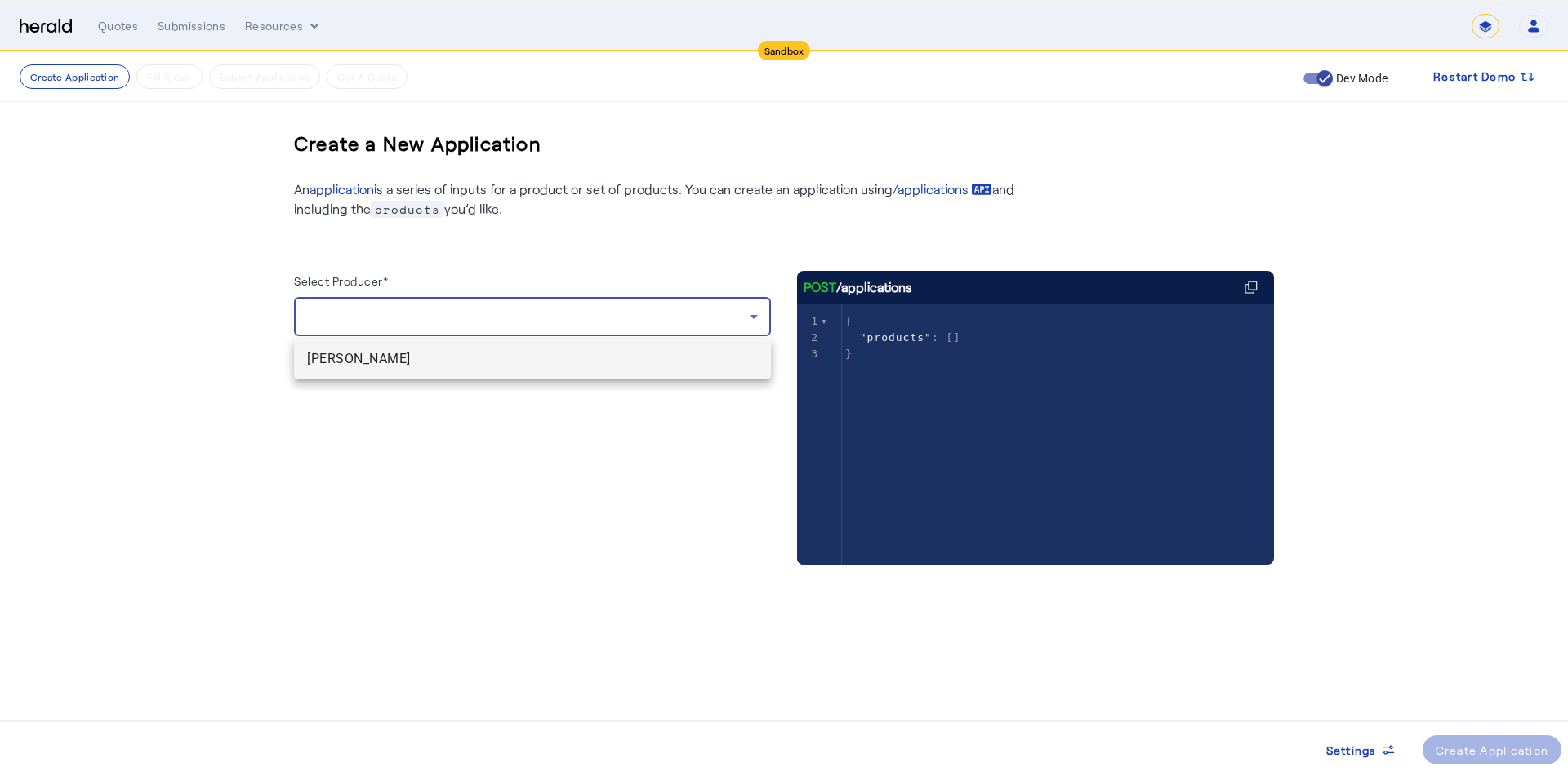
click at [421, 367] on span "[PERSON_NAME]" at bounding box center [532, 359] width 450 height 20
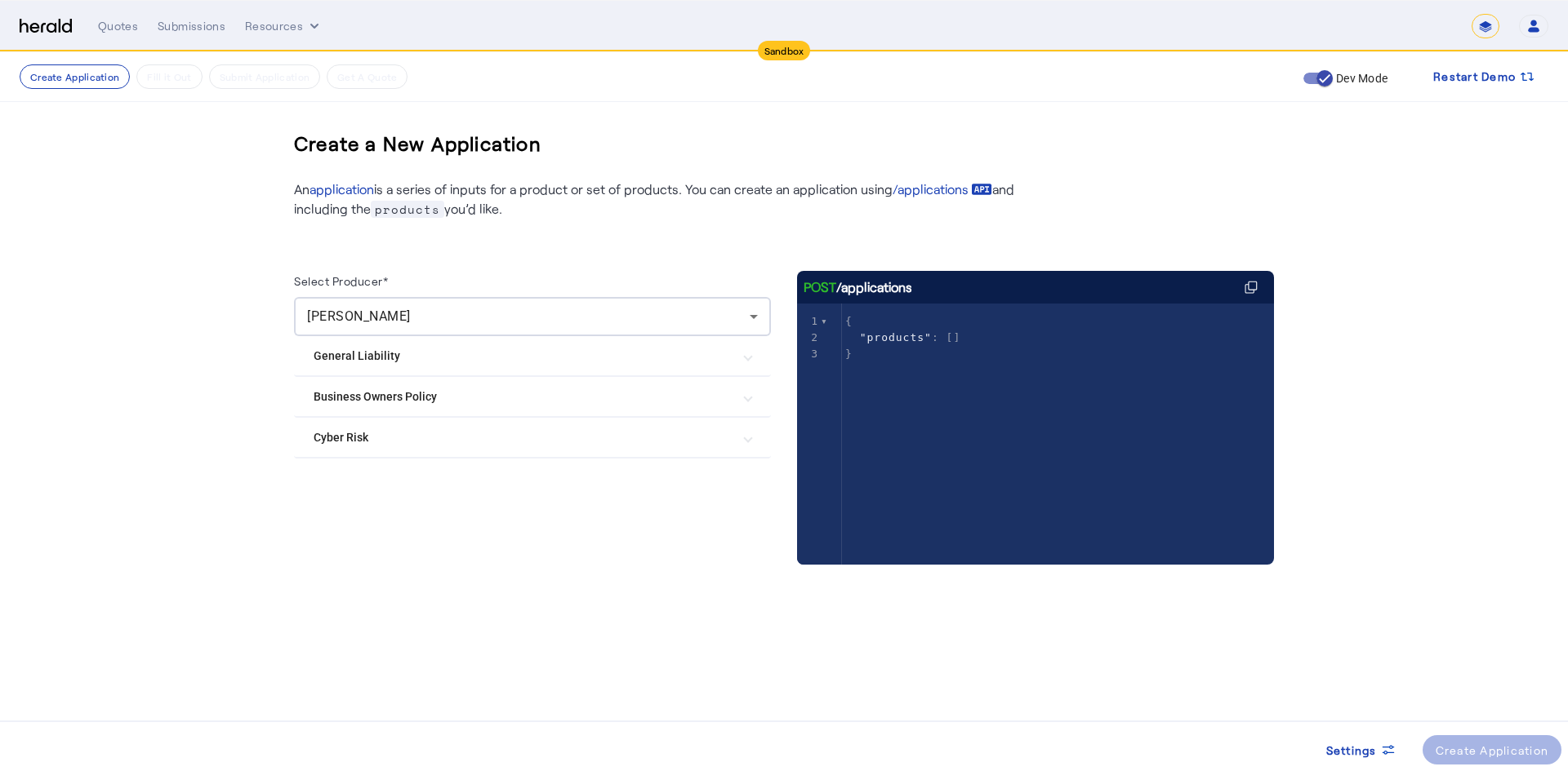
click at [387, 440] on Risk "Cyber Risk" at bounding box center [522, 438] width 418 height 18
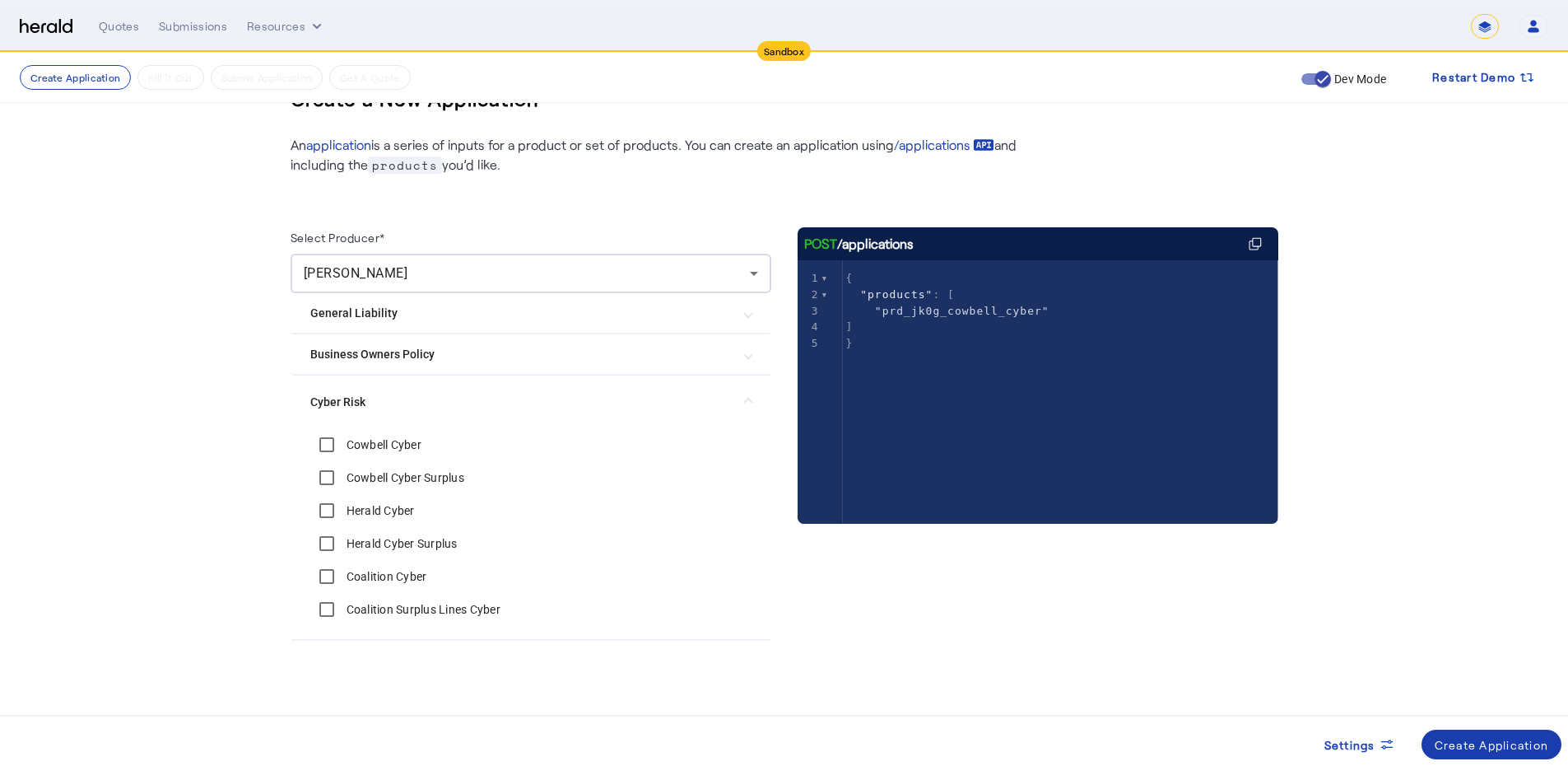
click at [1498, 737] on div "Create Application" at bounding box center [1492, 745] width 114 height 18
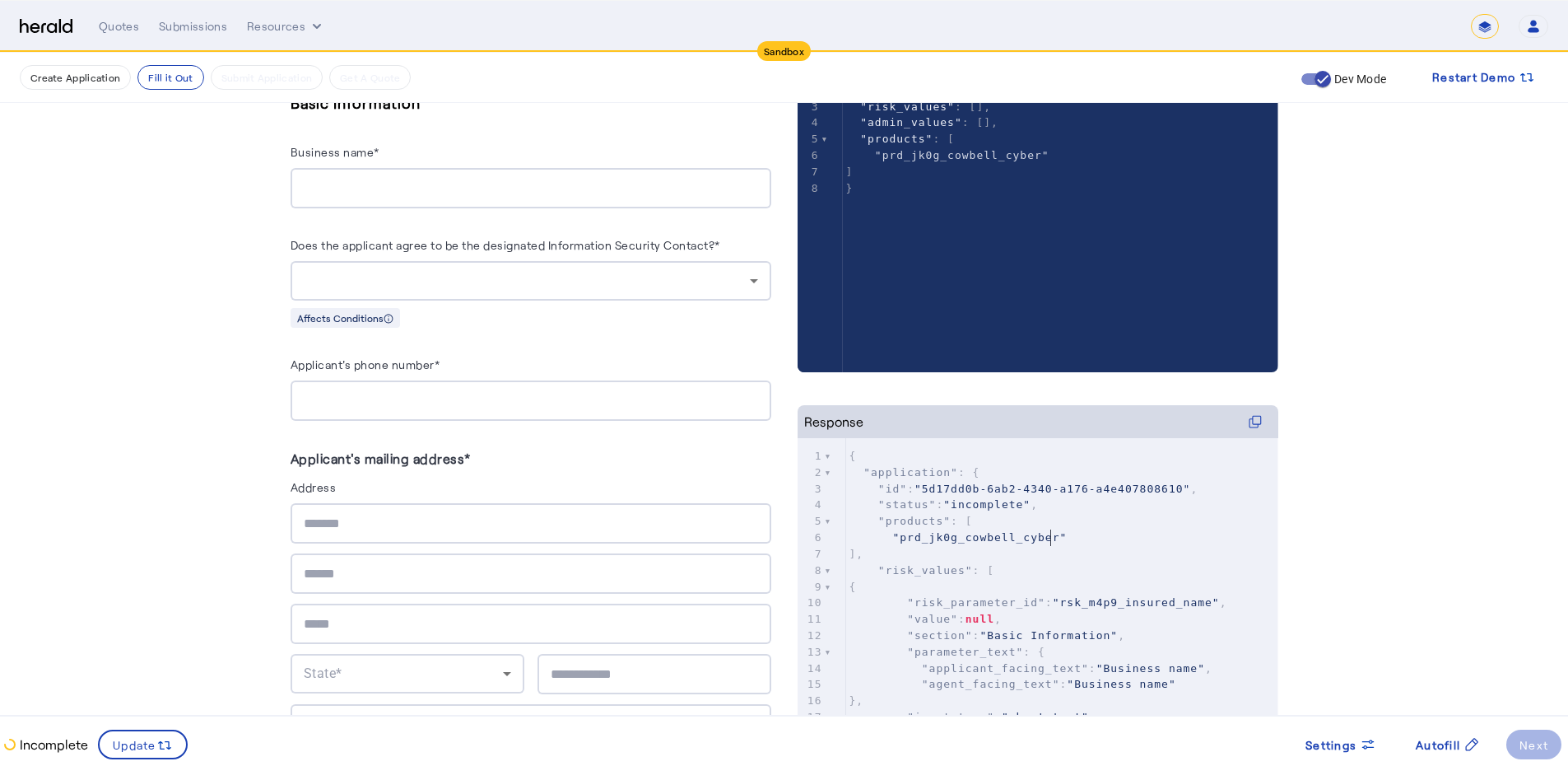
drag, startPoint x: 1168, startPoint y: 537, endPoint x: 1184, endPoint y: 537, distance: 16.0
click at [1178, 537] on pre ""prd_jk0g_cowbell_cyber"" at bounding box center [1062, 537] width 432 height 17
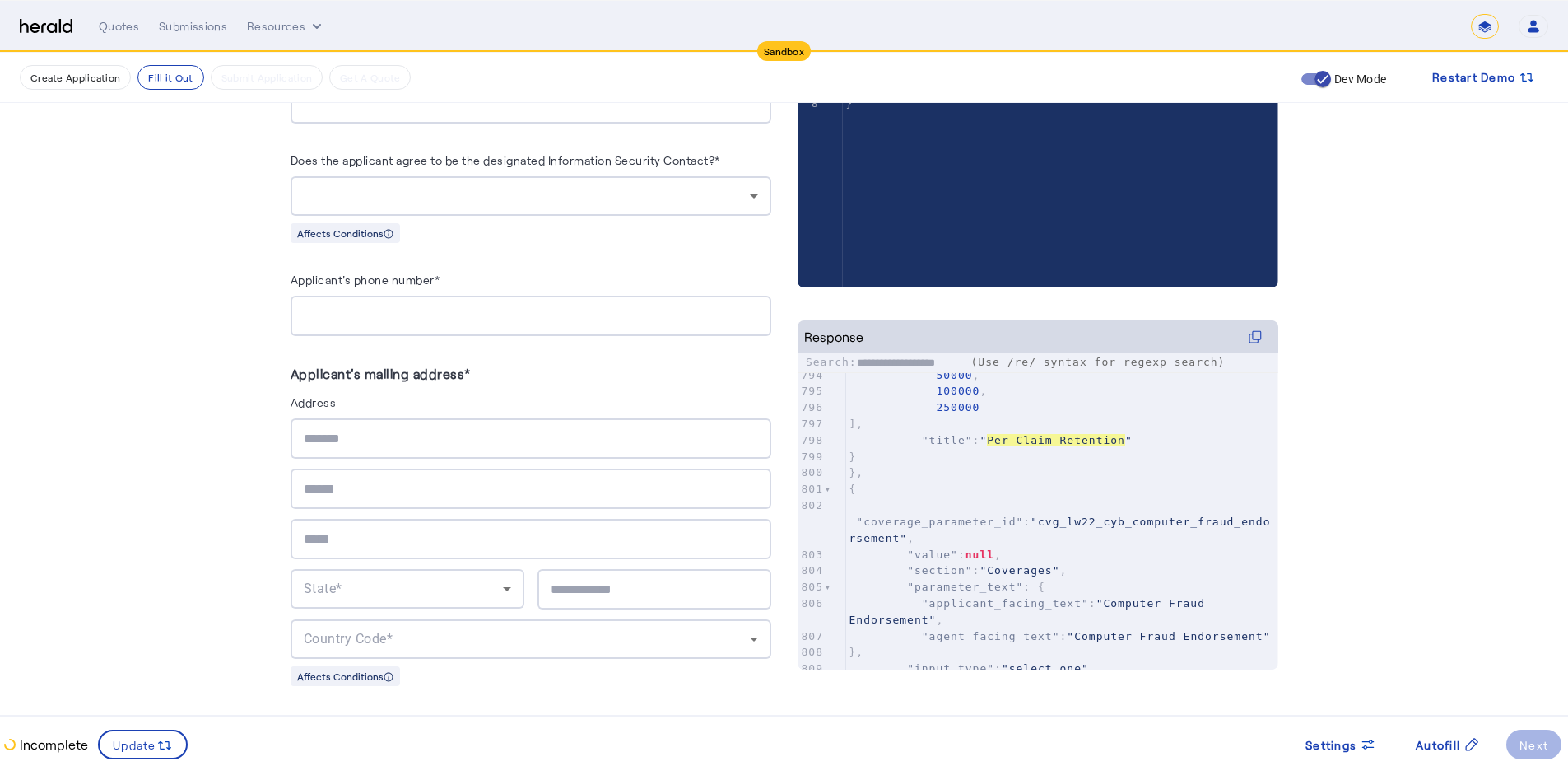
type input "**********"
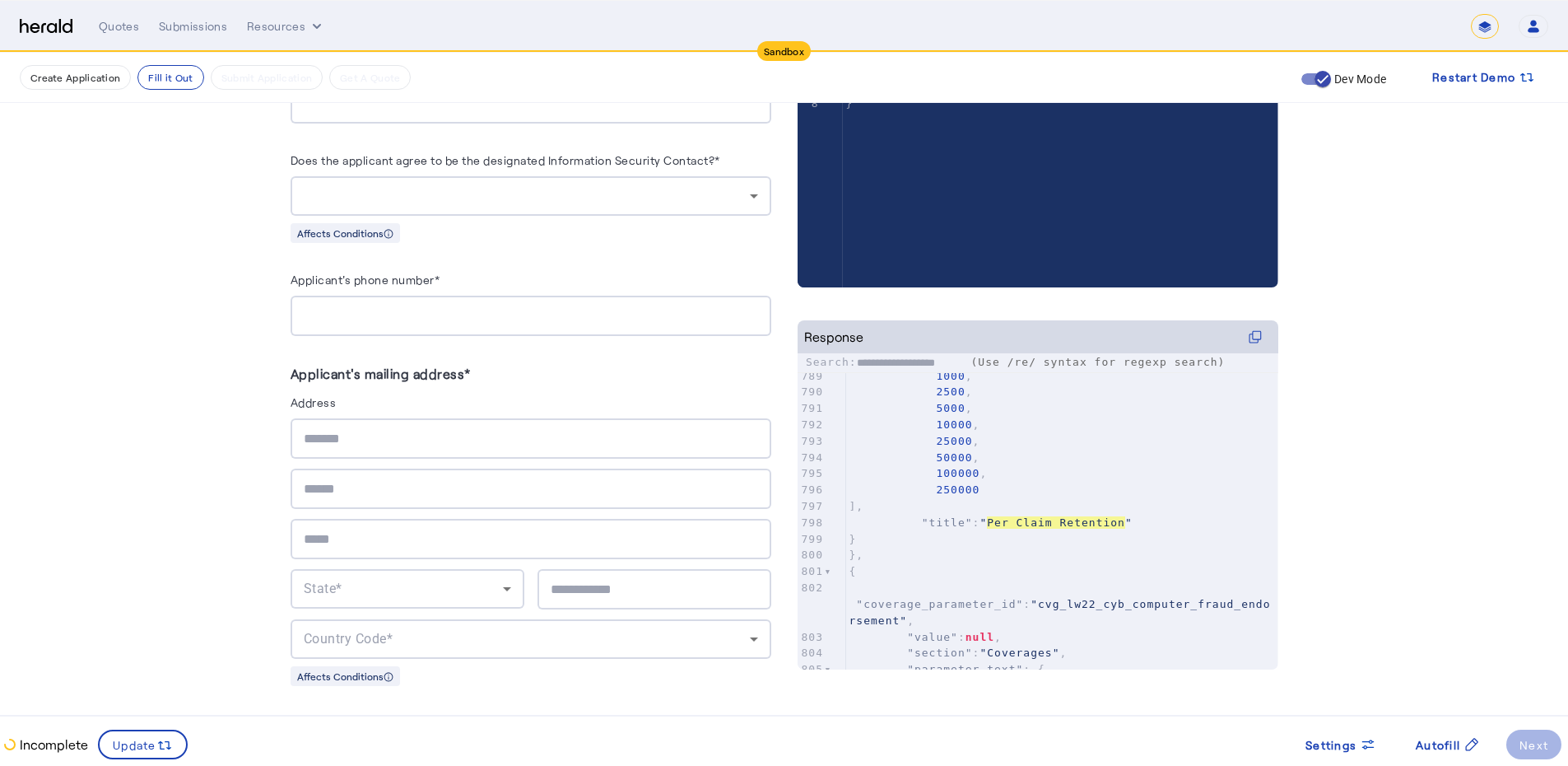
scroll to position [13732, 0]
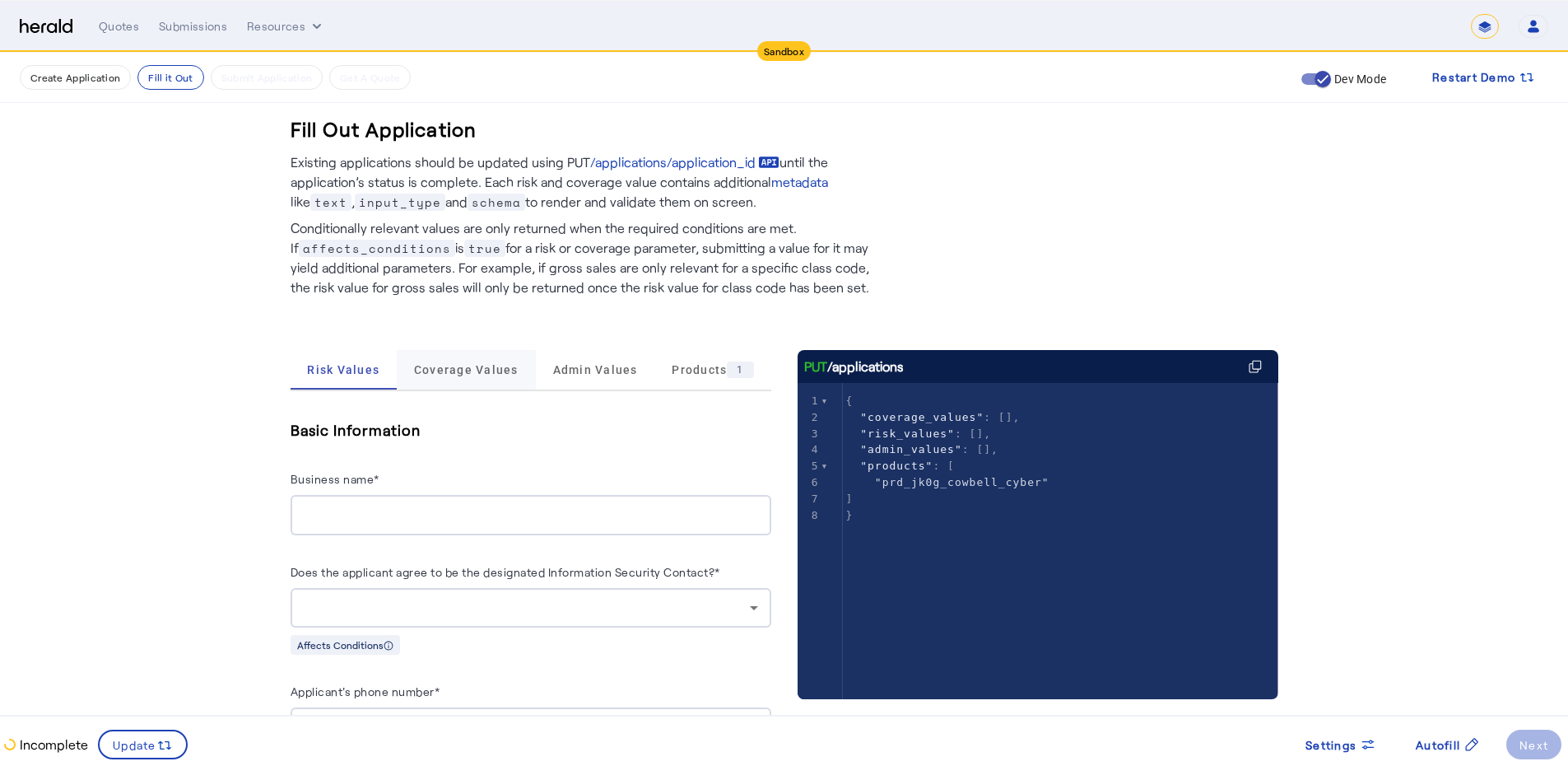
type textarea "**********"
click at [485, 370] on span "Coverage Values" at bounding box center [467, 370] width 105 height 12
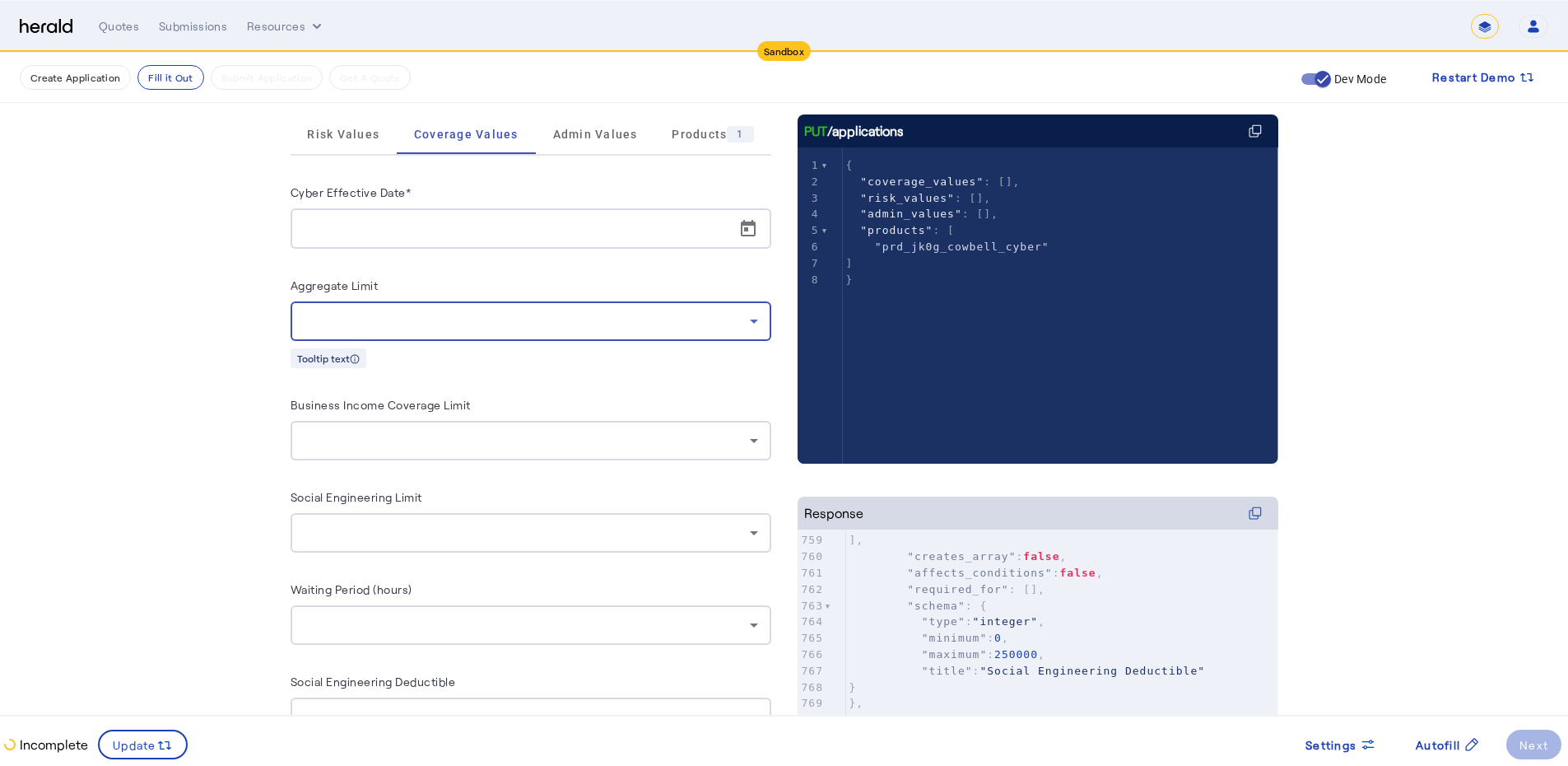
click at [764, 317] on icon at bounding box center [754, 321] width 20 height 20
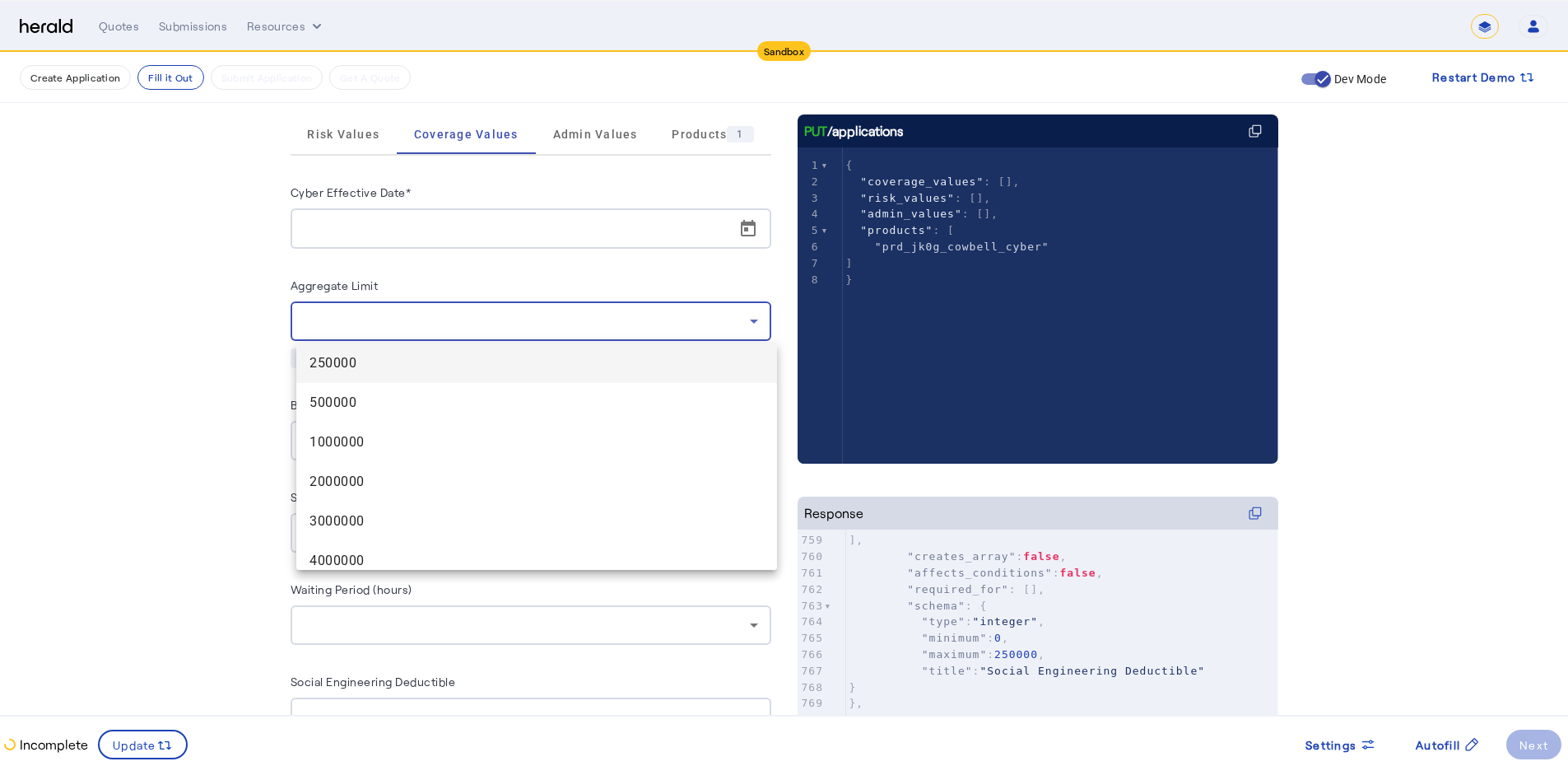
click at [766, 317] on div at bounding box center [784, 383] width 1568 height 766
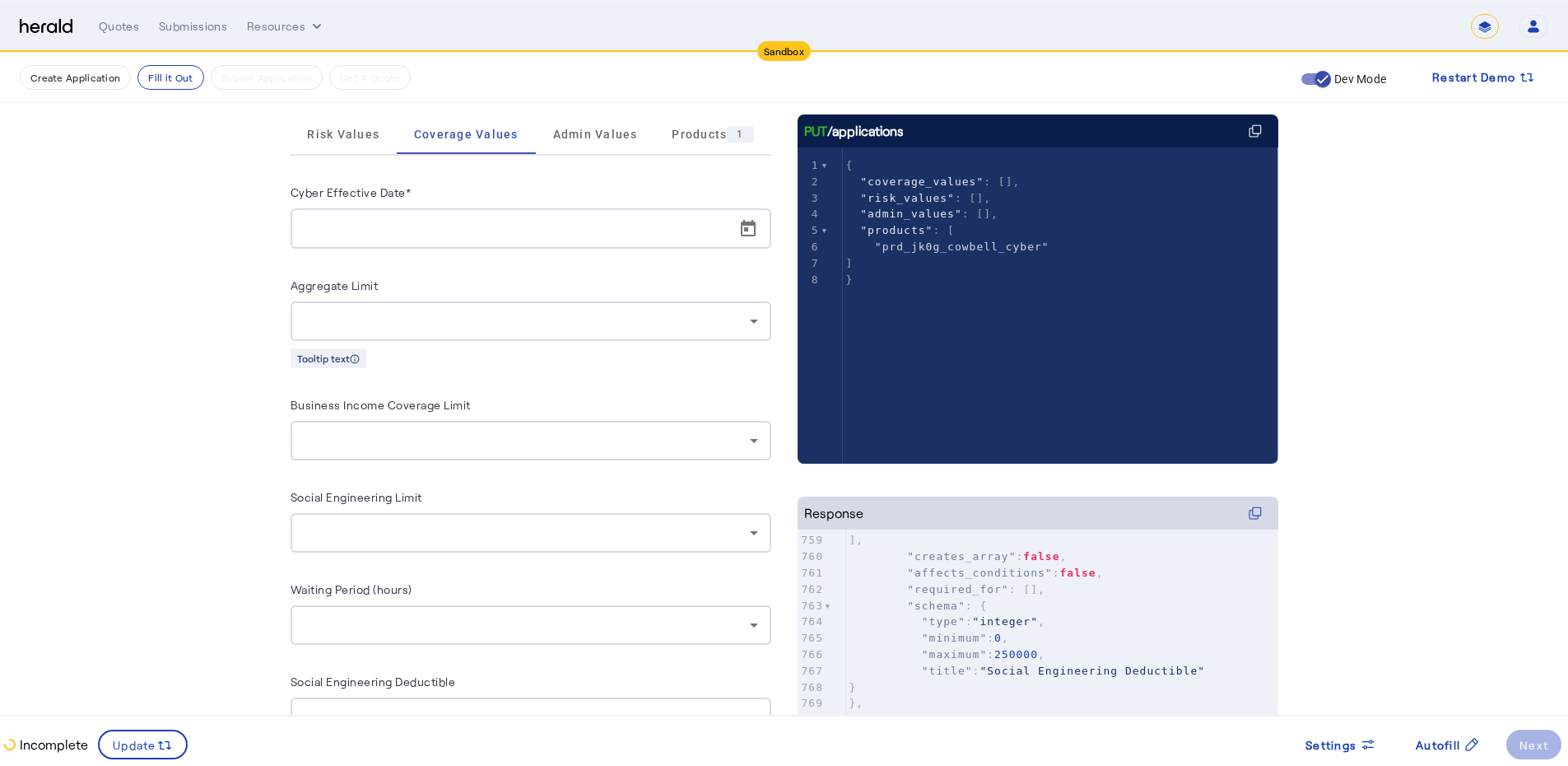
click at [757, 449] on icon at bounding box center [754, 440] width 20 height 20
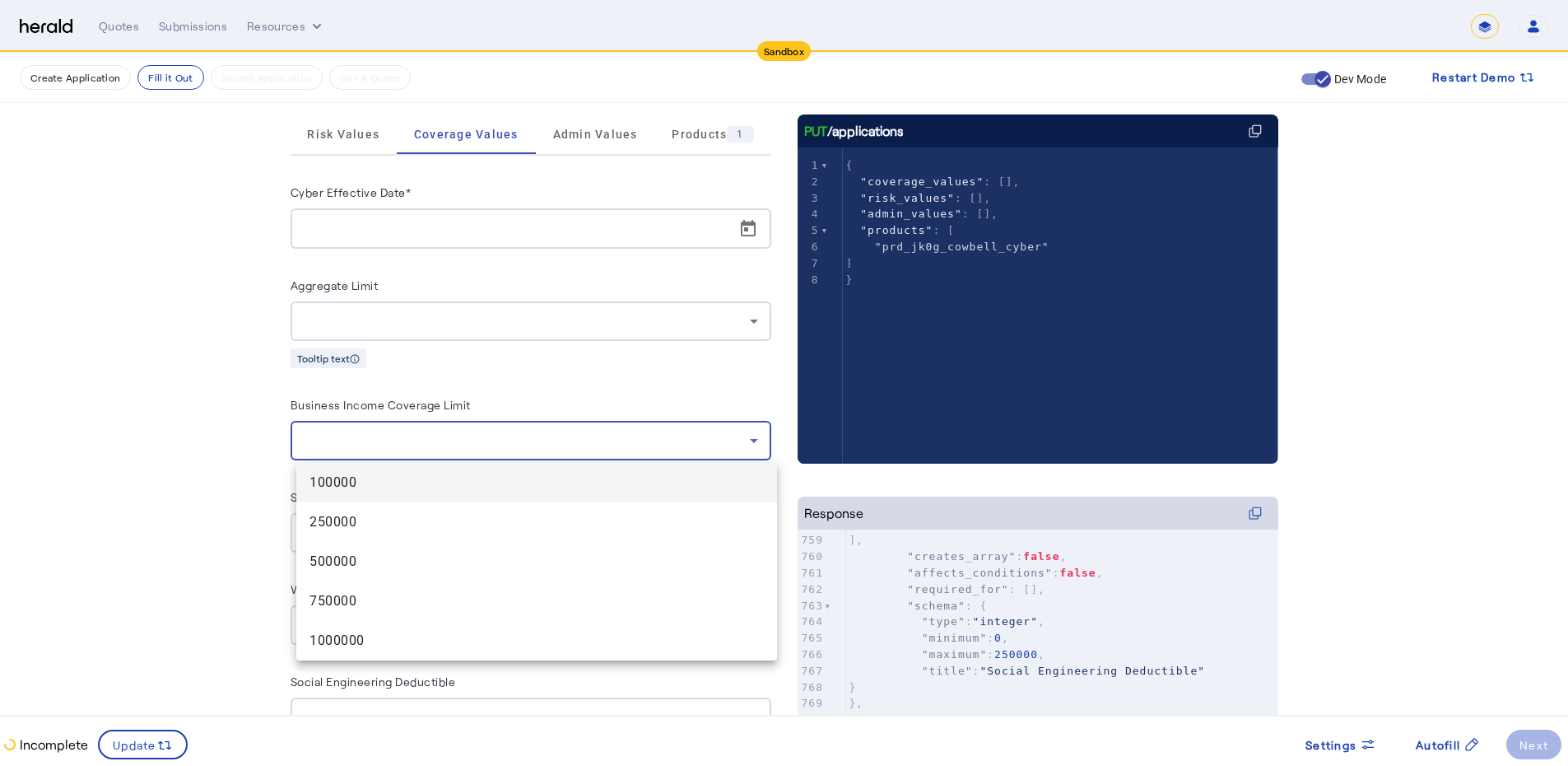
click at [757, 448] on div at bounding box center [784, 383] width 1568 height 766
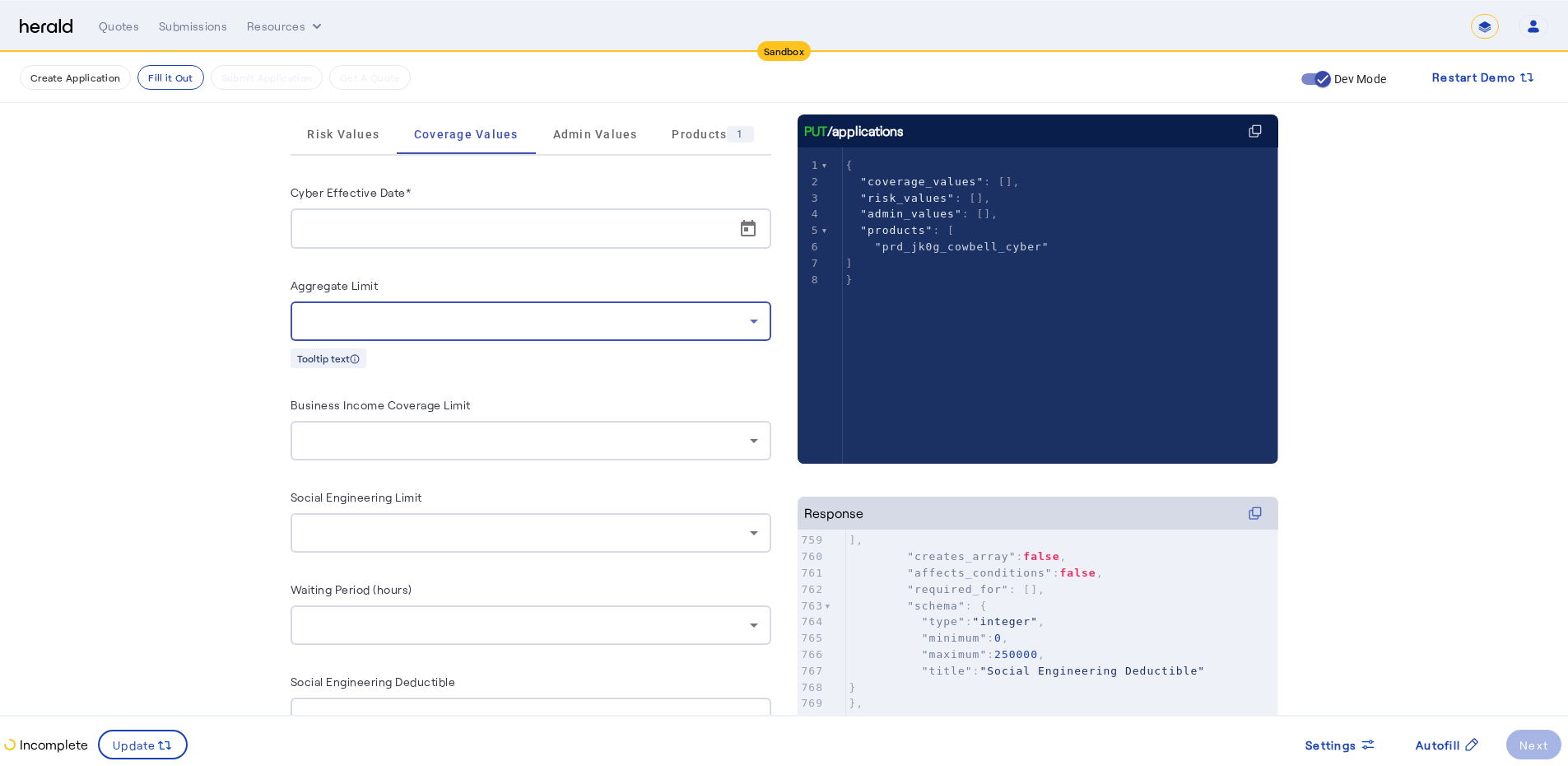
click at [760, 315] on icon at bounding box center [754, 321] width 20 height 20
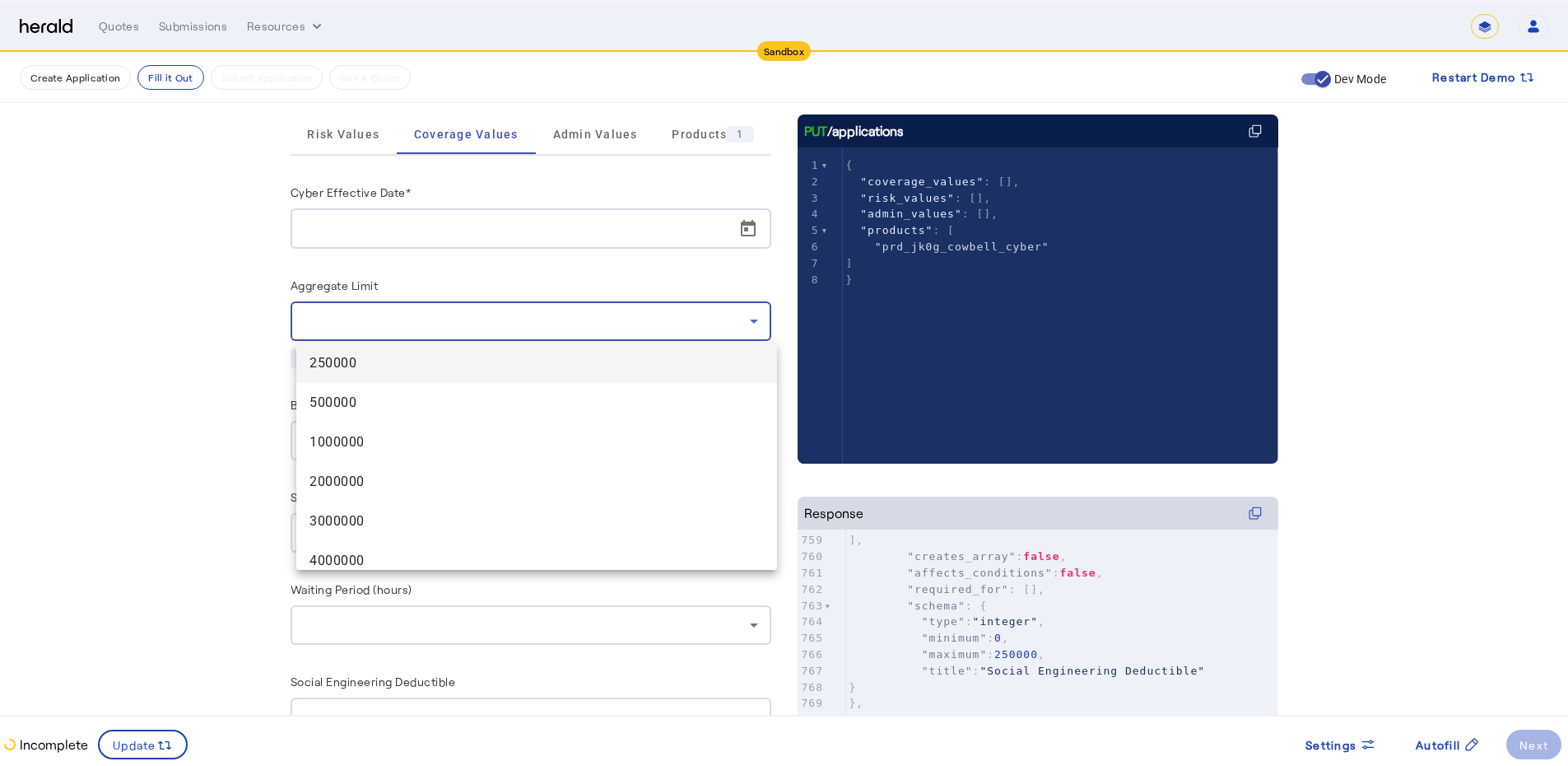
click at [760, 316] on div at bounding box center [784, 383] width 1568 height 766
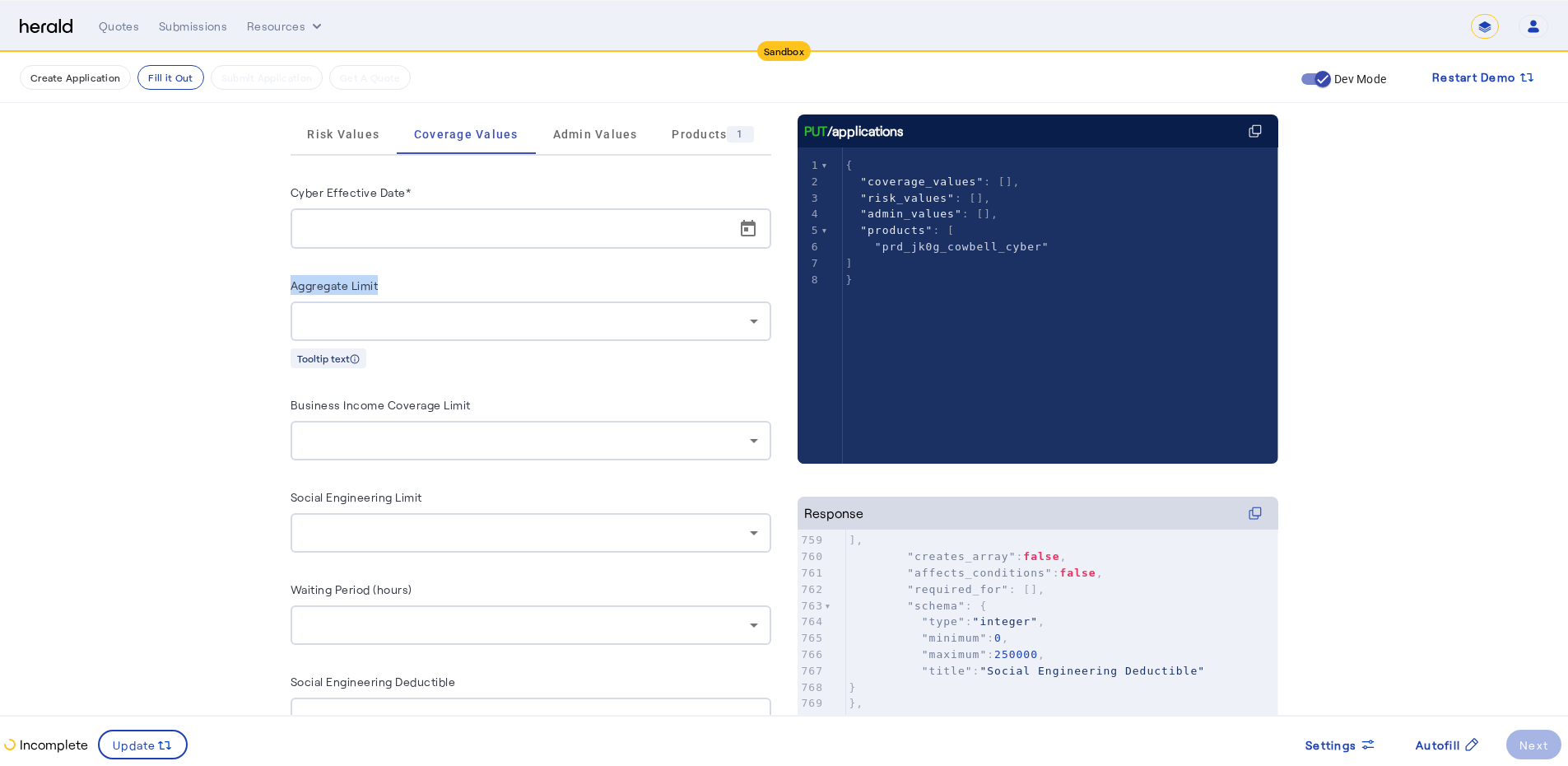
drag, startPoint x: 297, startPoint y: 276, endPoint x: 523, endPoint y: 268, distance: 226.1
click at [523, 268] on div "Cyber Effective Date* Aggregate Limit Tooltip text Business Income Coverage Lim…" at bounding box center [530, 552] width 481 height 740
copy label "Aggregate Limit"
drag, startPoint x: 297, startPoint y: 401, endPoint x: 490, endPoint y: 405, distance: 193.0
click at [490, 405] on div "Fill Out Application Existing applications should be updated using PUT /applica…" at bounding box center [784, 414] width 1054 height 1199
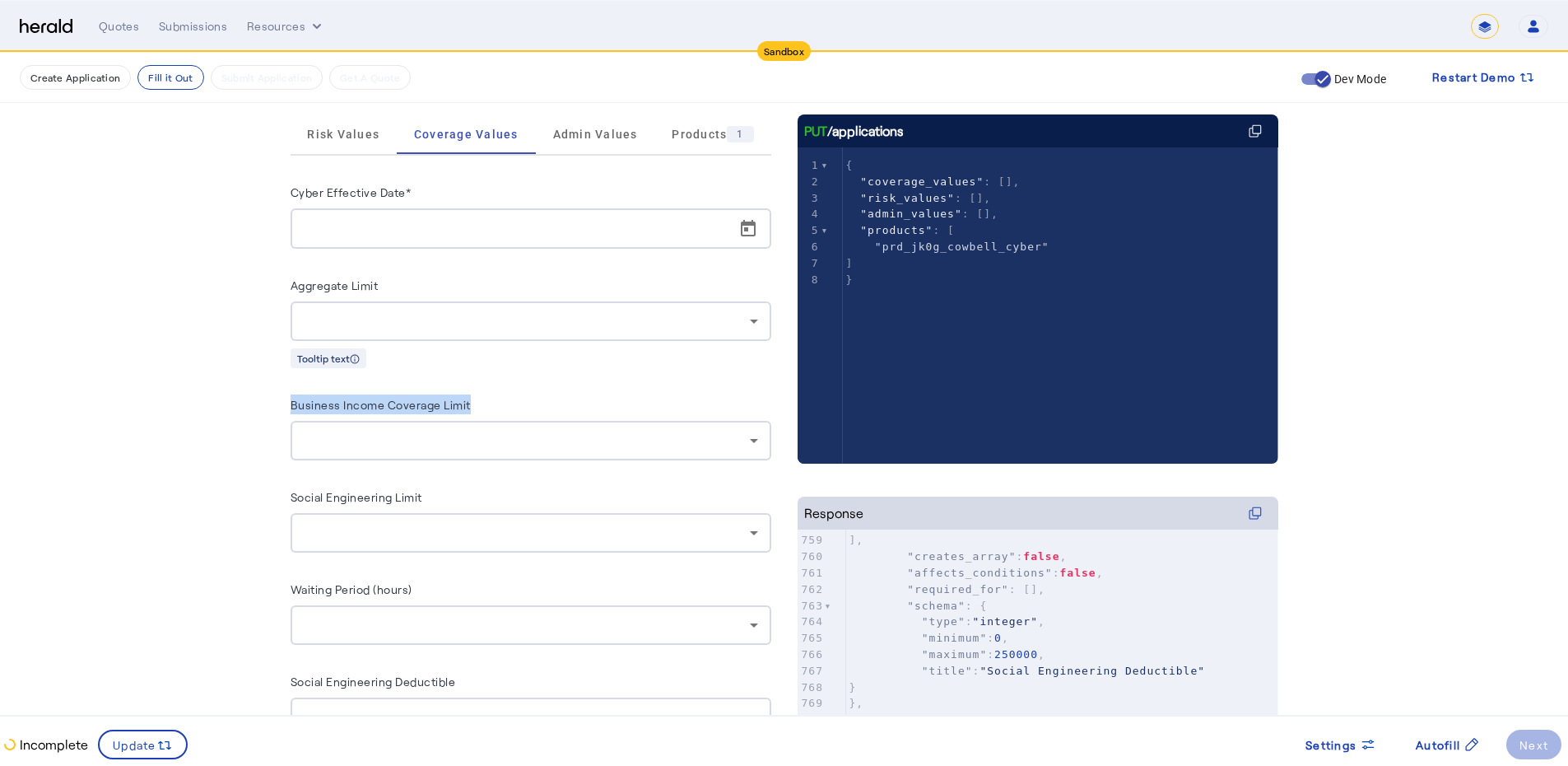
copy label "Business Income Coverage Limit"
drag, startPoint x: 302, startPoint y: 498, endPoint x: 480, endPoint y: 493, distance: 178.1
click at [480, 493] on div "Fill Out Application Existing applications should be updated using PUT /applica…" at bounding box center [784, 414] width 1054 height 1199
copy label "Social Engineering Limit"
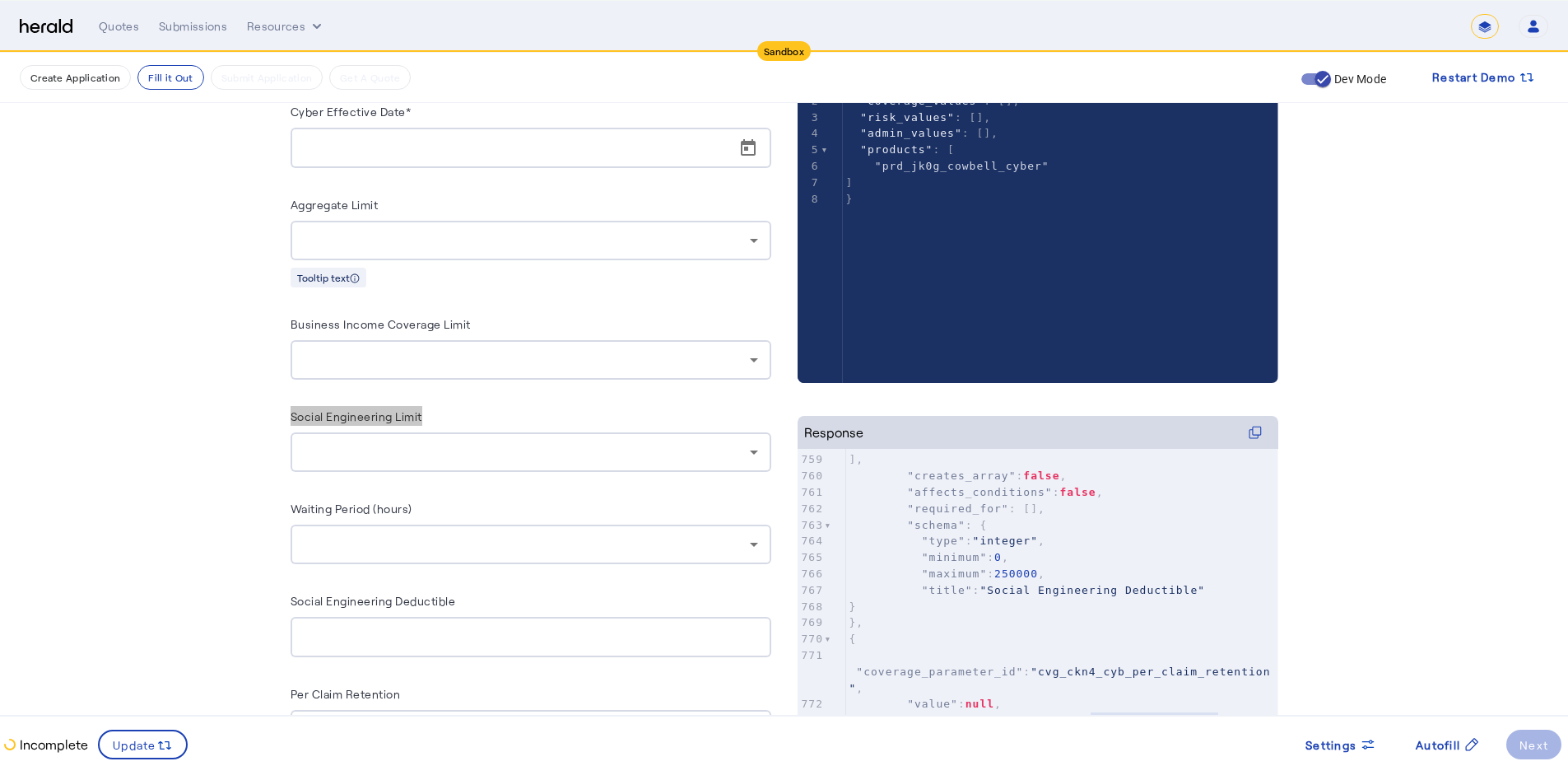
scroll to position [320, 0]
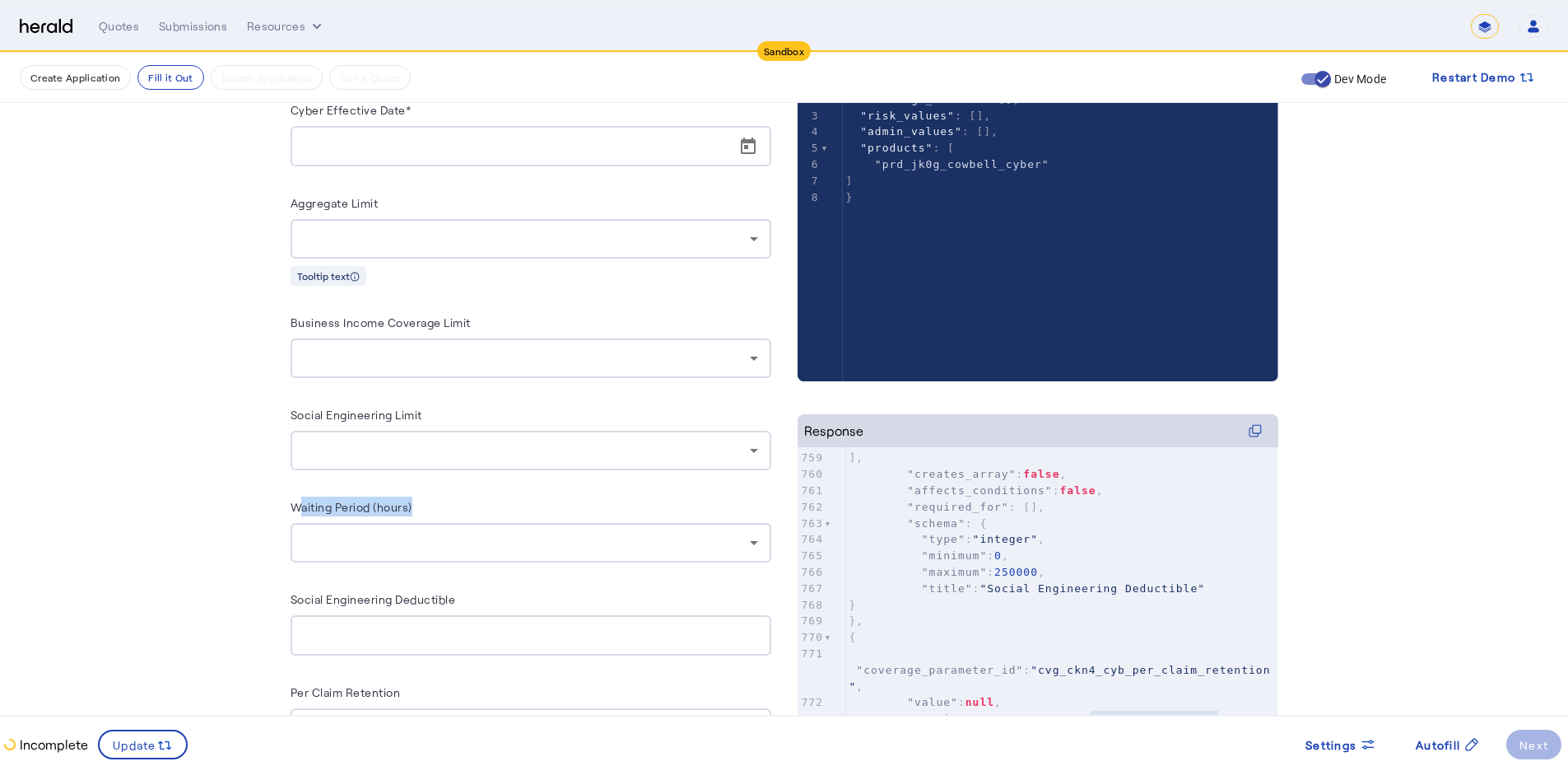
drag, startPoint x: 305, startPoint y: 505, endPoint x: 477, endPoint y: 505, distance: 172.0
click at [477, 505] on div "Waiting Period (hours)" at bounding box center [530, 509] width 481 height 27
drag, startPoint x: 436, startPoint y: 508, endPoint x: 292, endPoint y: 498, distance: 144.3
click at [292, 498] on div "Fill Out Application Existing applications should be updated using PUT /applica…" at bounding box center [784, 332] width 1054 height 1199
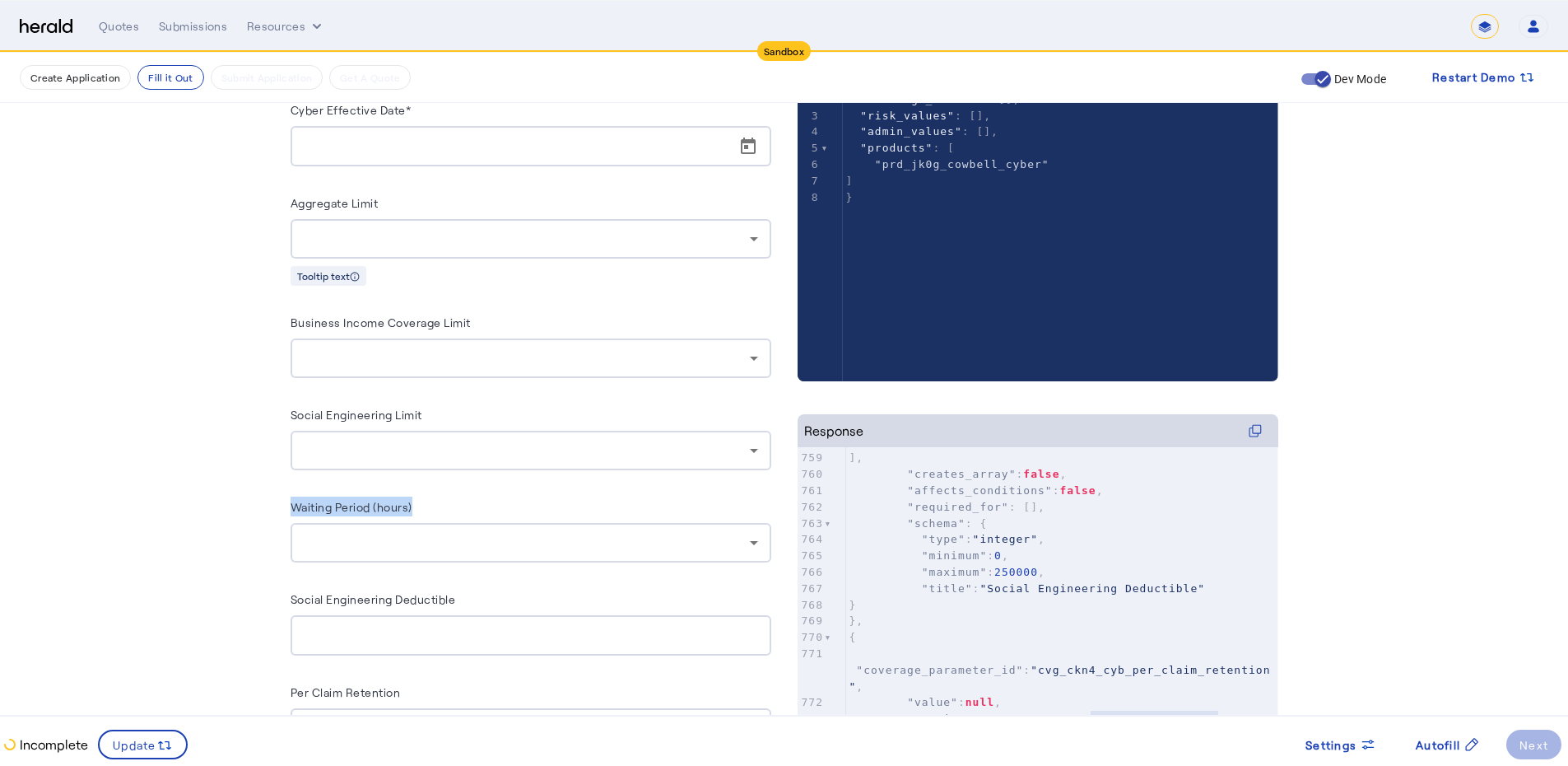
copy label "Waiting Period (hours)"
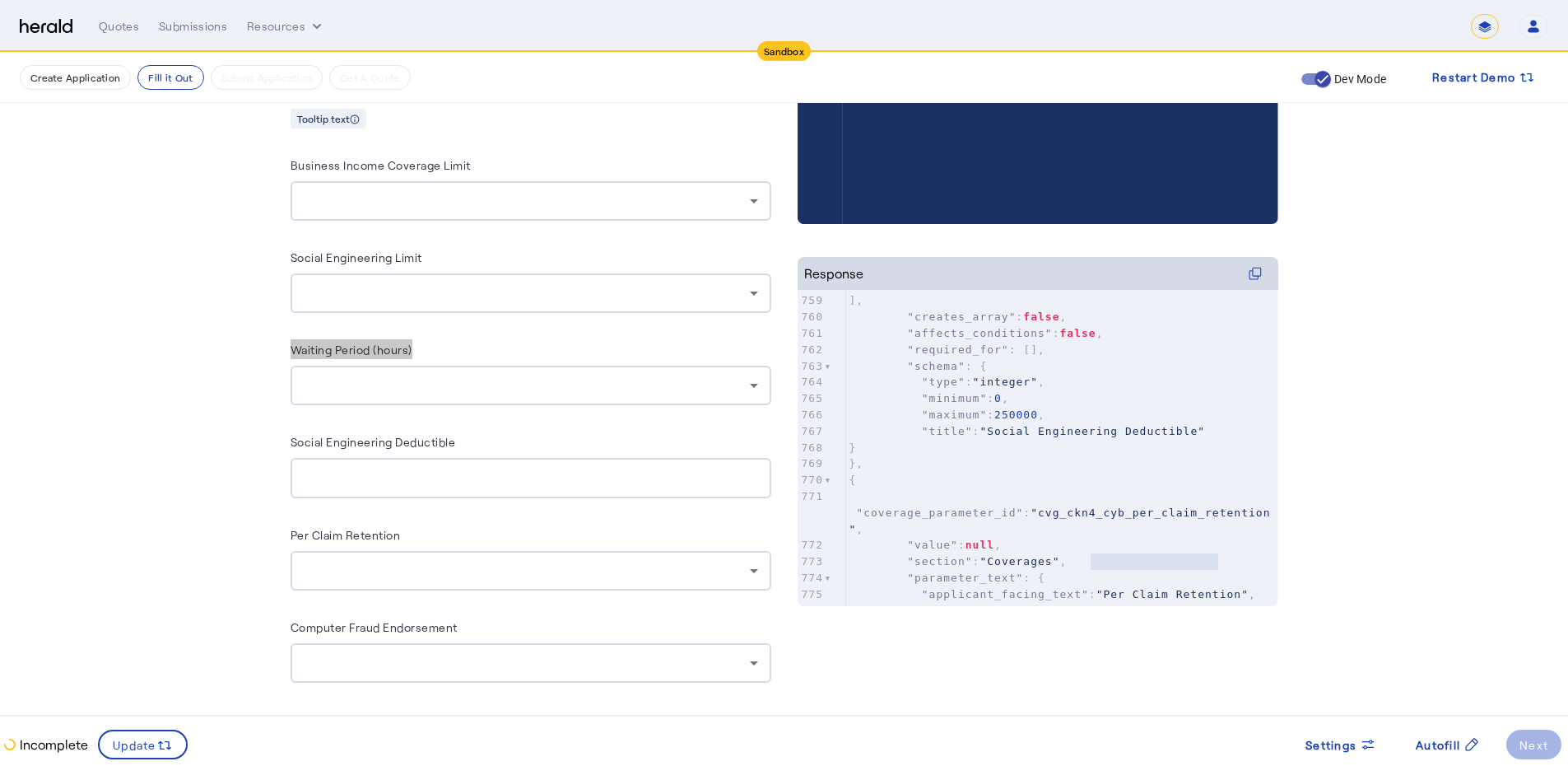
scroll to position [485, 0]
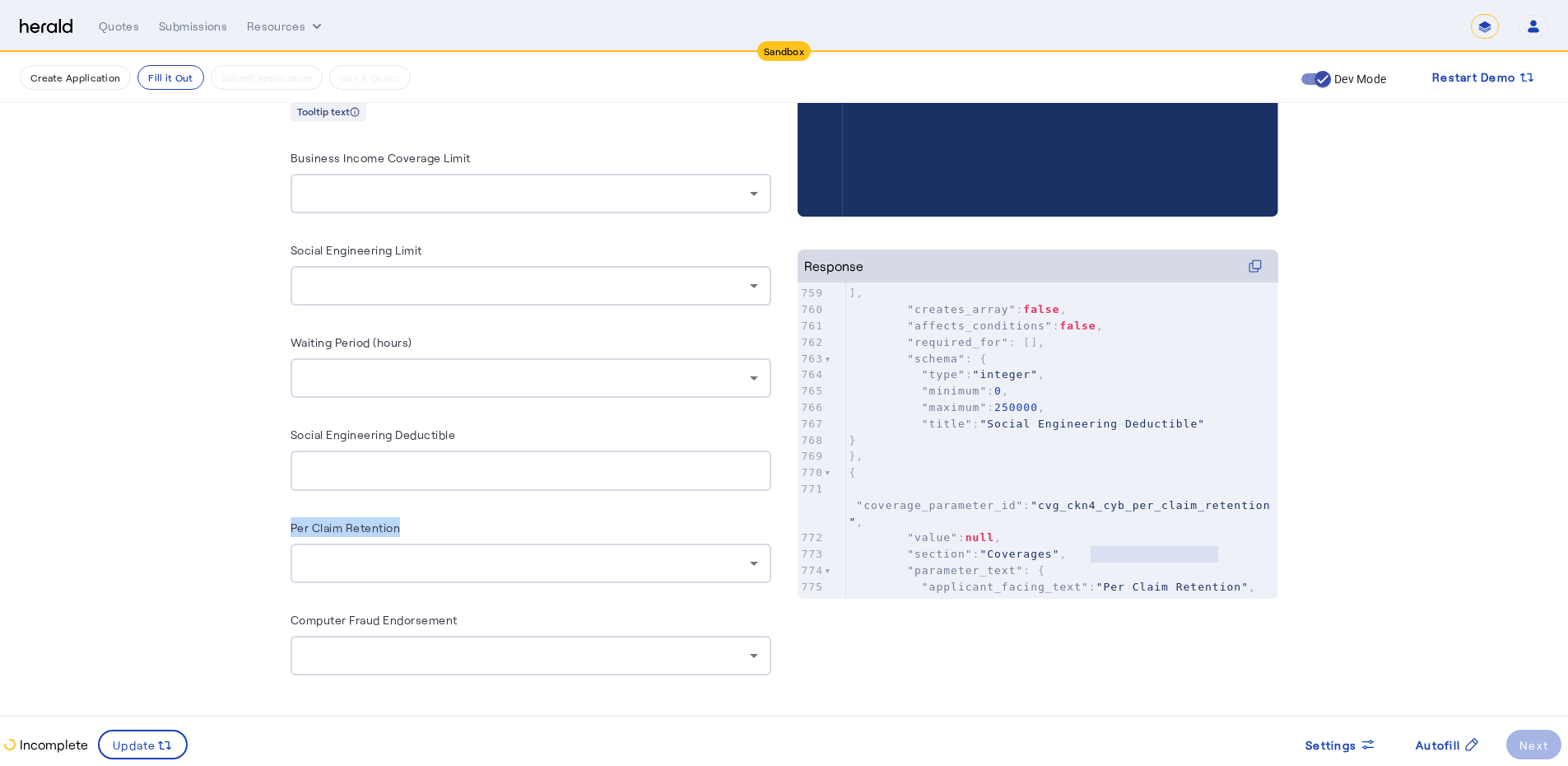
drag, startPoint x: 424, startPoint y: 519, endPoint x: 206, endPoint y: 533, distance: 218.4
click at [206, 533] on fill-application-step "Create Application Fill it Out Submit Application Get A Quote Dev Mode Restart …" at bounding box center [784, 167] width 1568 height 1199
copy label "Per Claim Retention"
click at [549, 284] on div at bounding box center [527, 285] width 446 height 20
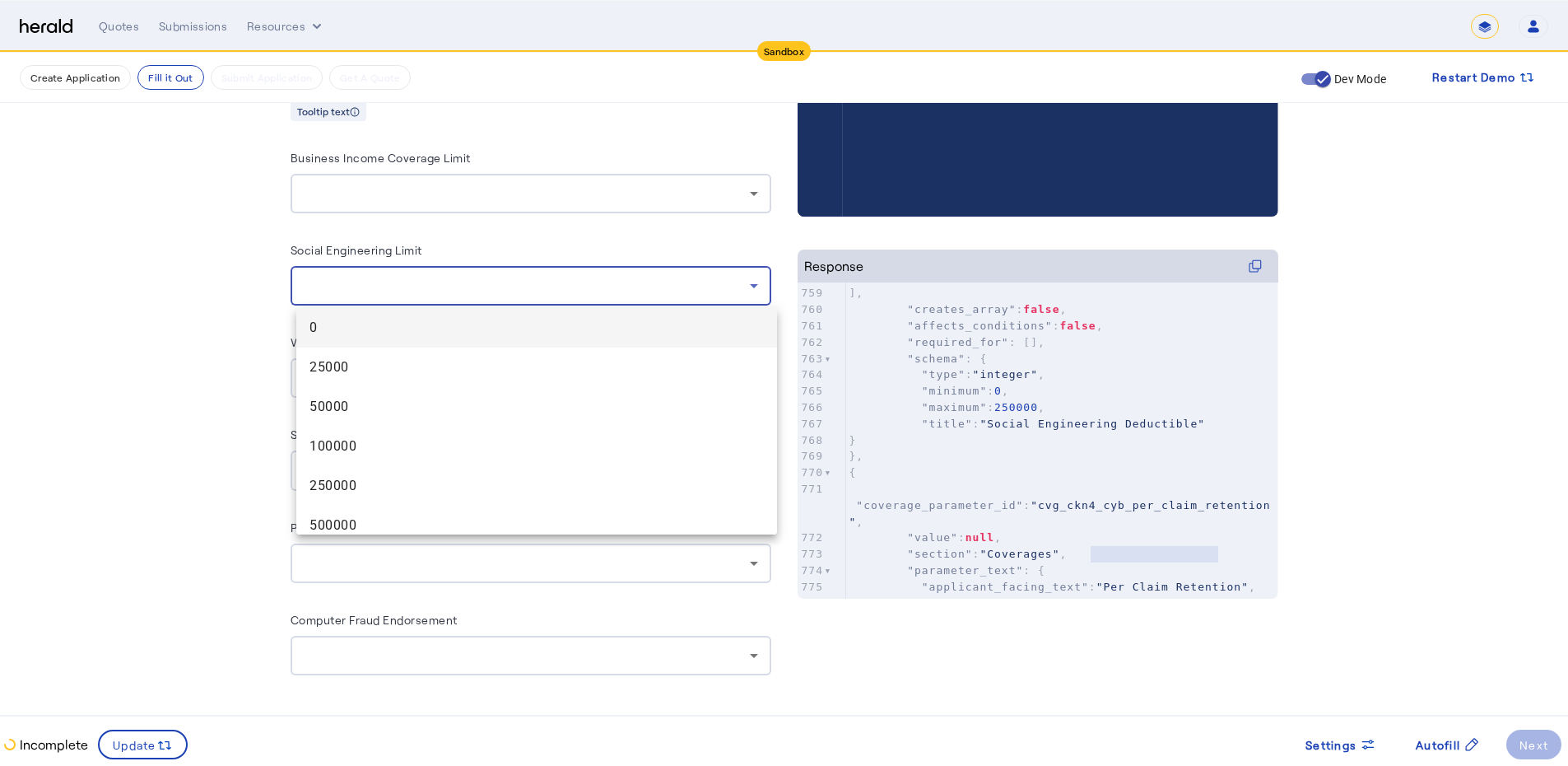
click at [550, 284] on div at bounding box center [784, 383] width 1568 height 766
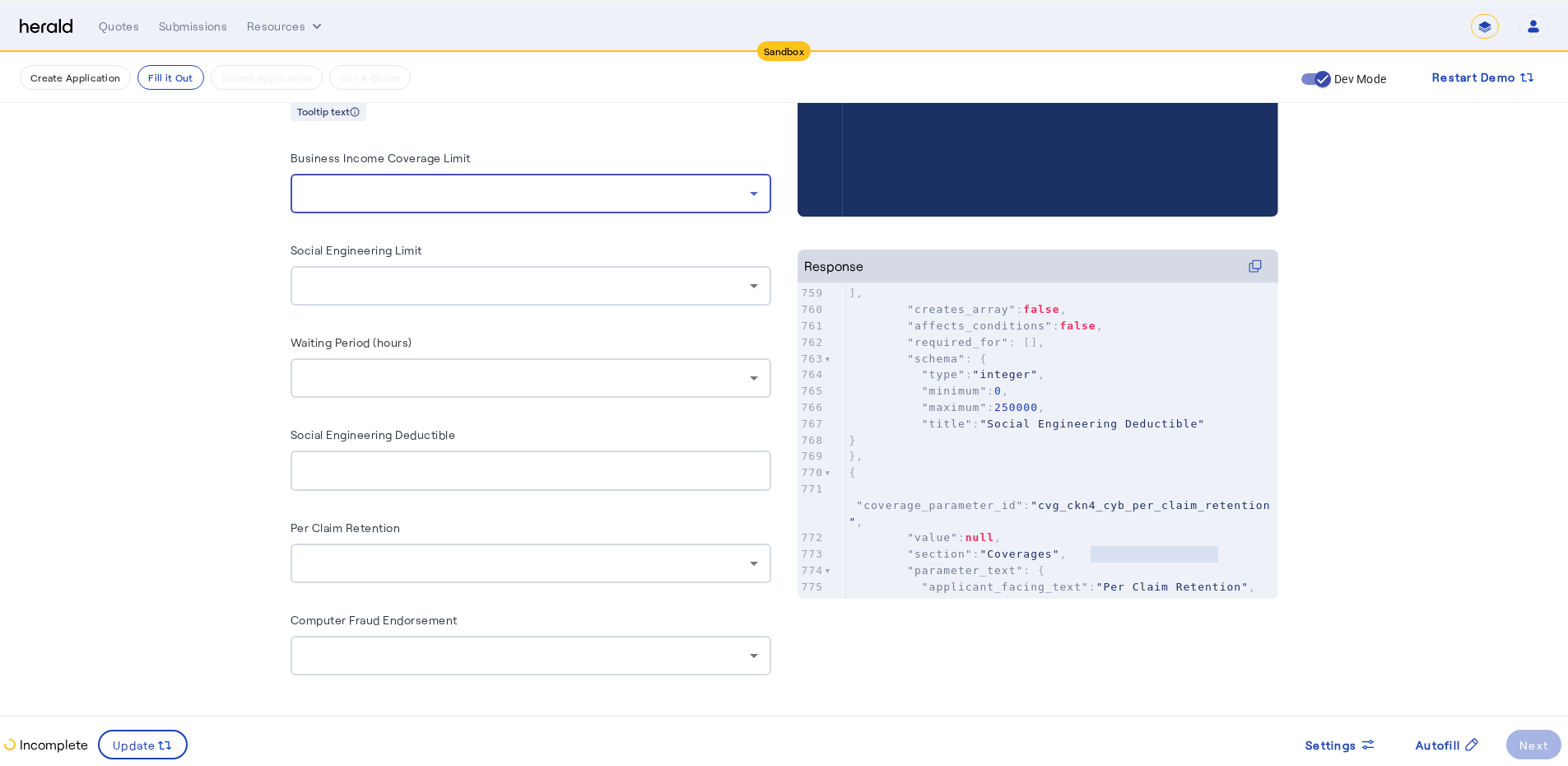
click at [551, 196] on div at bounding box center [527, 193] width 446 height 20
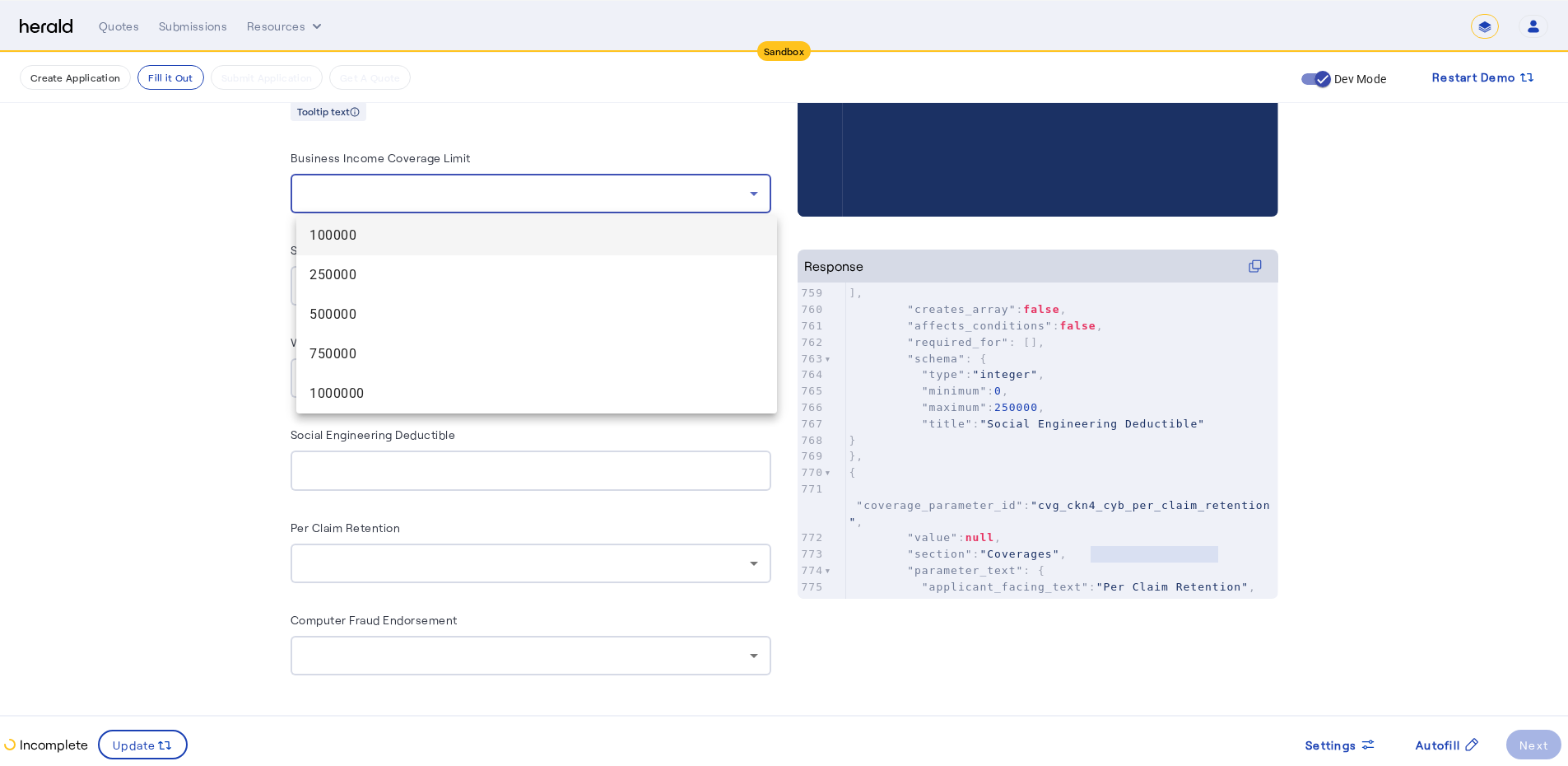
click at [551, 196] on div at bounding box center [784, 383] width 1568 height 766
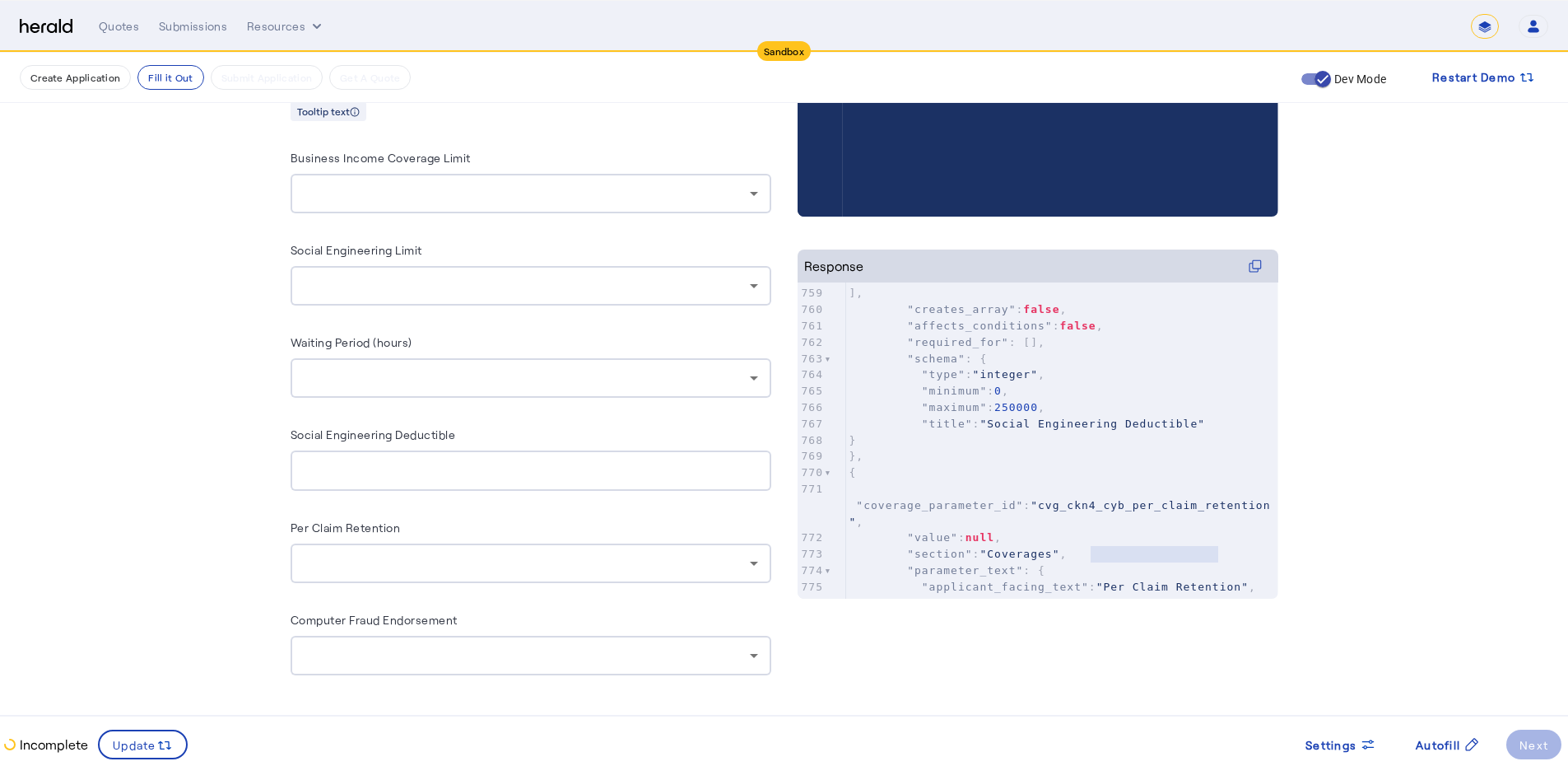
click at [513, 471] on input "Social Engineering Deductible" at bounding box center [531, 471] width 454 height 20
click at [724, 371] on div at bounding box center [527, 378] width 446 height 20
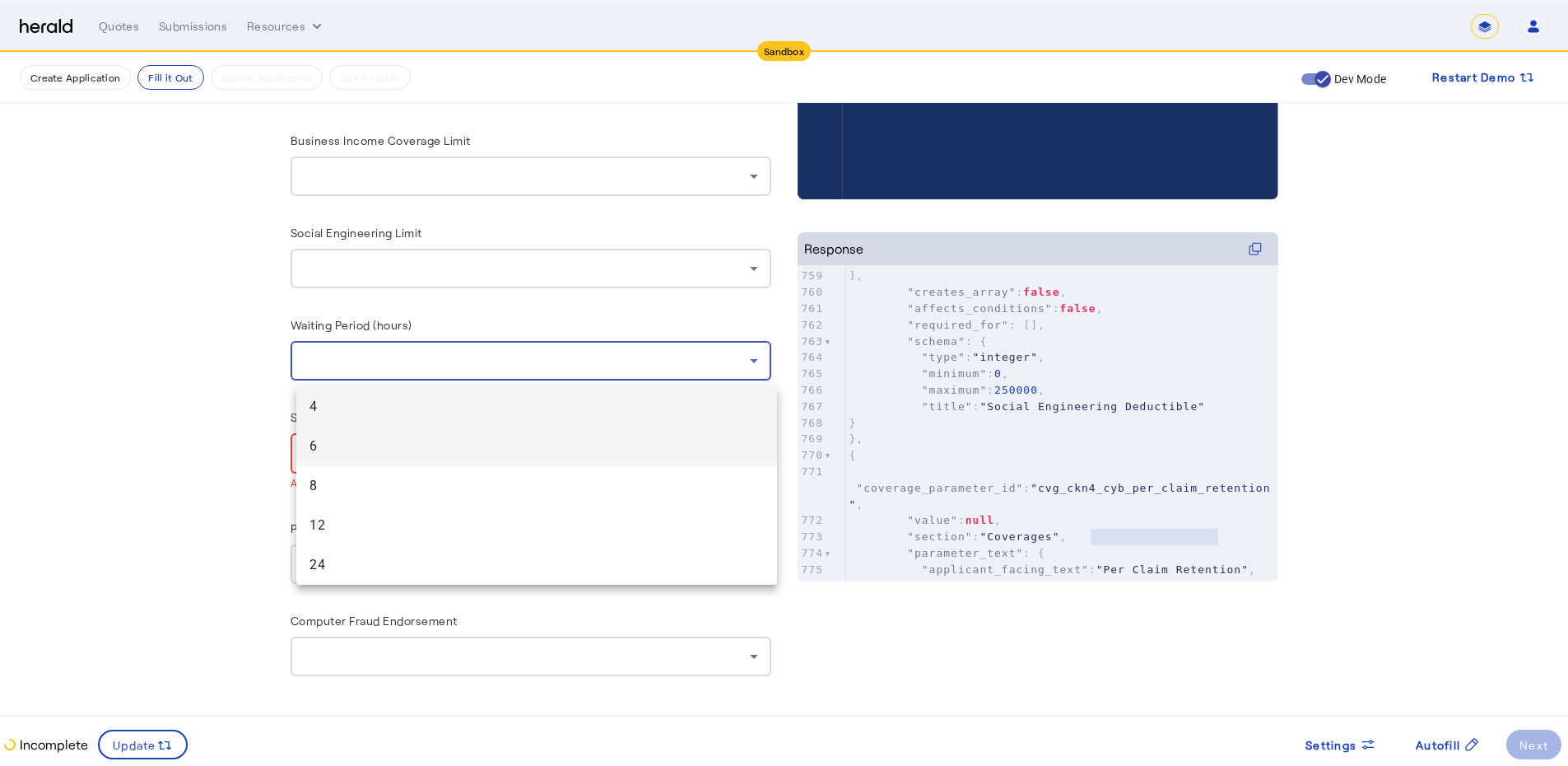
scroll to position [503, 0]
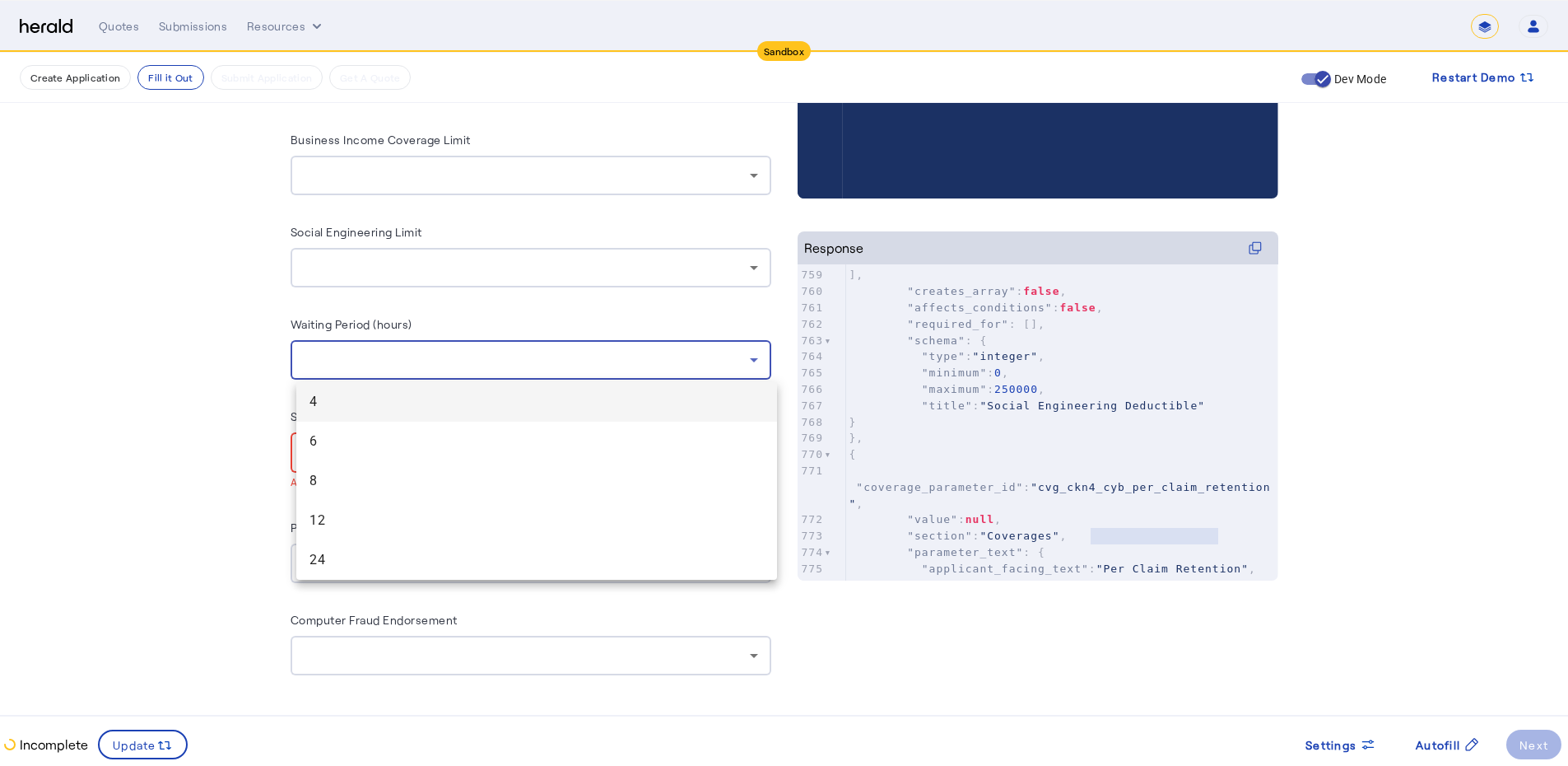
click at [189, 335] on div at bounding box center [784, 383] width 1568 height 766
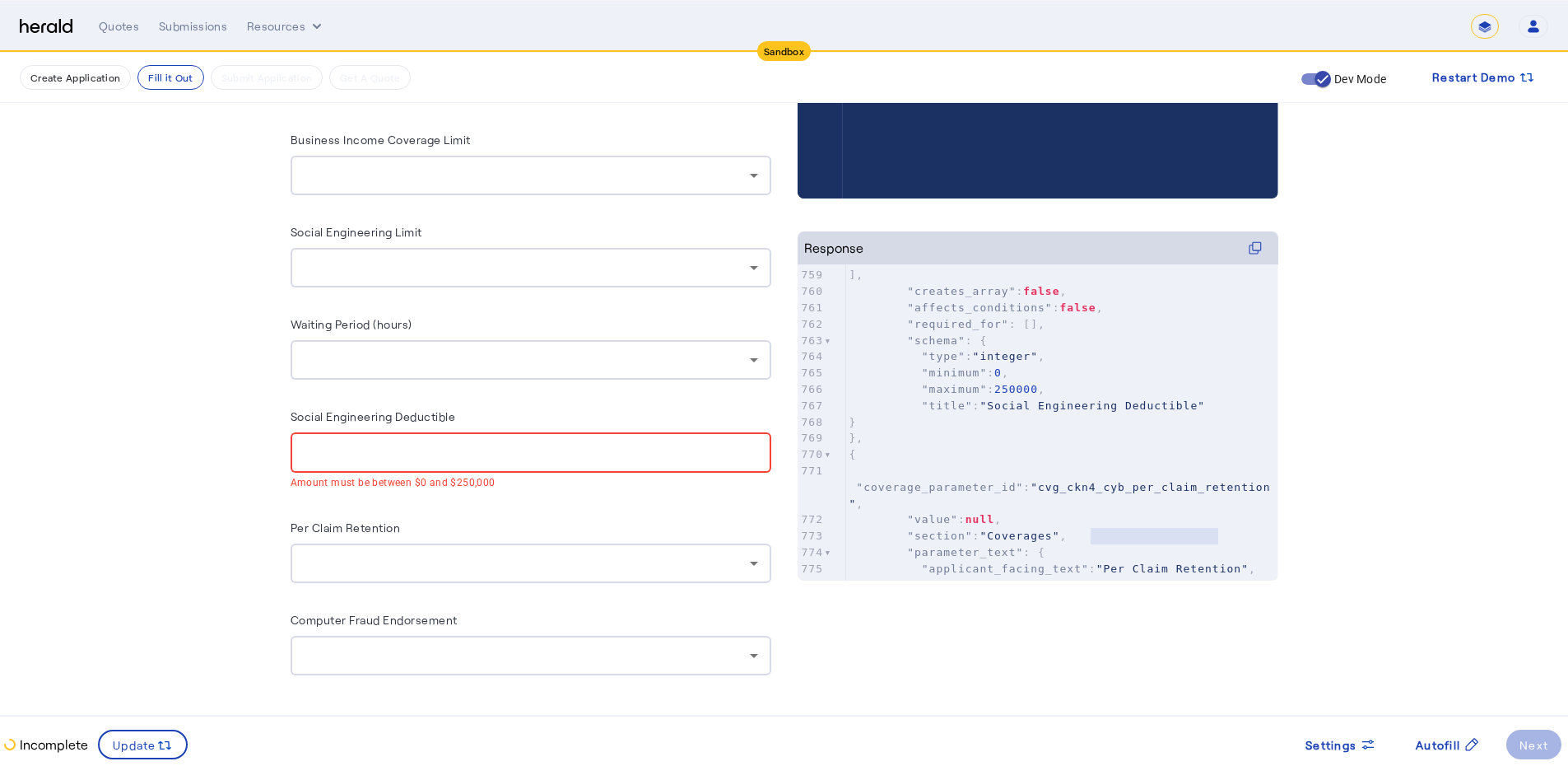
click at [503, 559] on div at bounding box center [527, 564] width 446 height 20
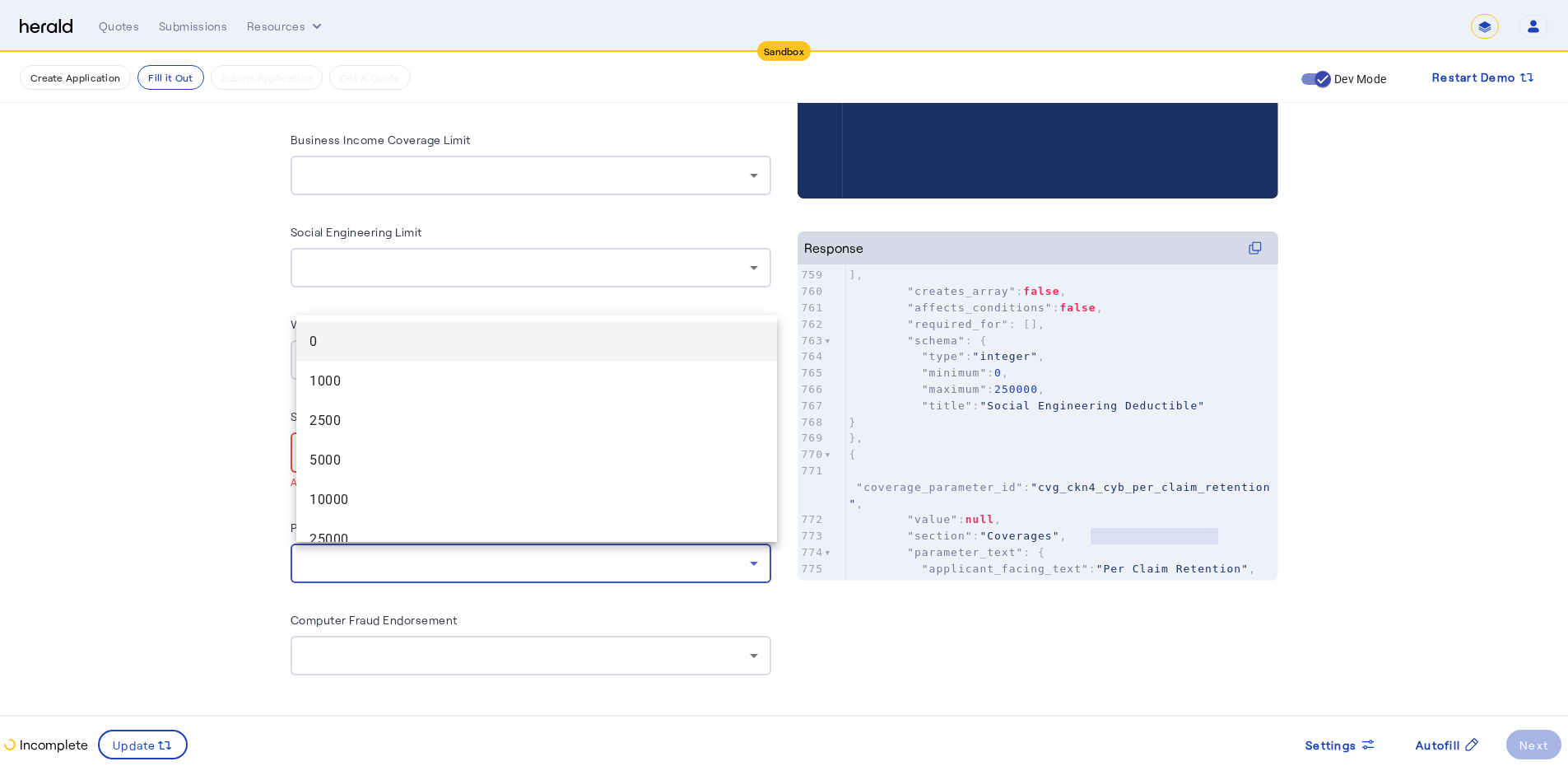
click at [501, 556] on div at bounding box center [784, 383] width 1568 height 766
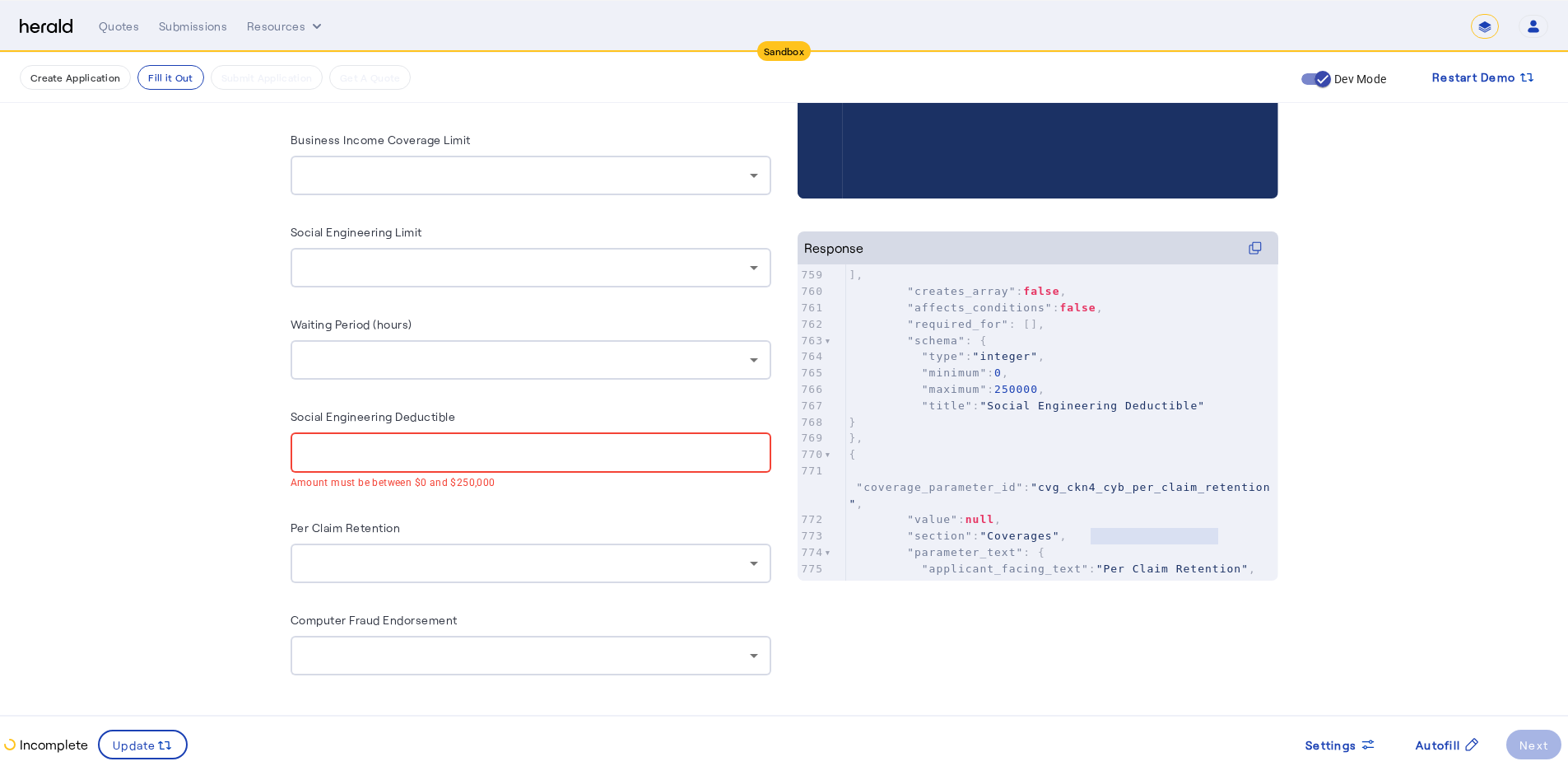
click at [182, 372] on fill-application-step "Create Application Fill it Out Submit Application Get A Quote Dev Mode Restart …" at bounding box center [784, 159] width 1568 height 1218
click at [464, 557] on div at bounding box center [527, 564] width 446 height 20
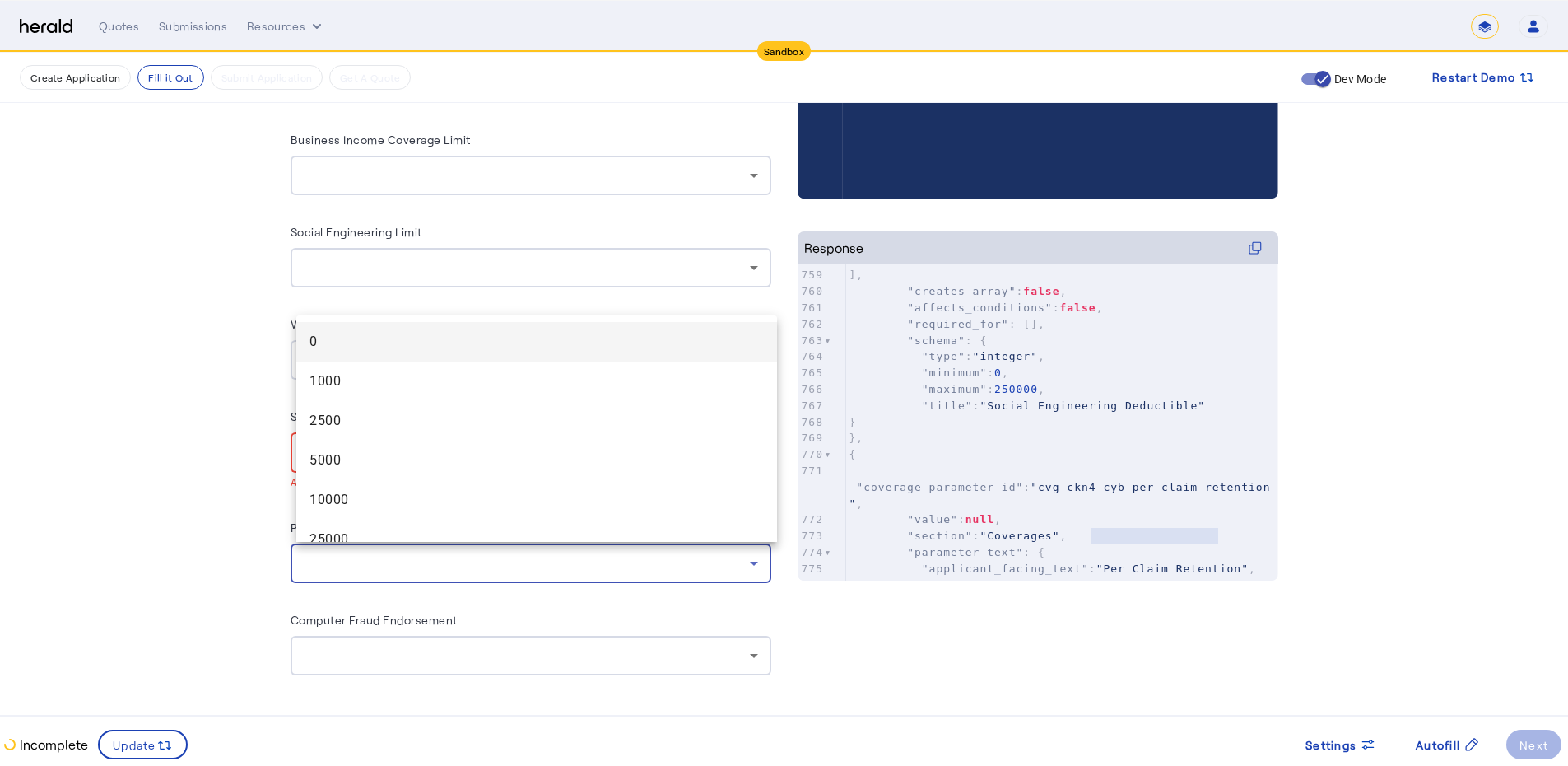
click at [464, 557] on div at bounding box center [784, 383] width 1568 height 766
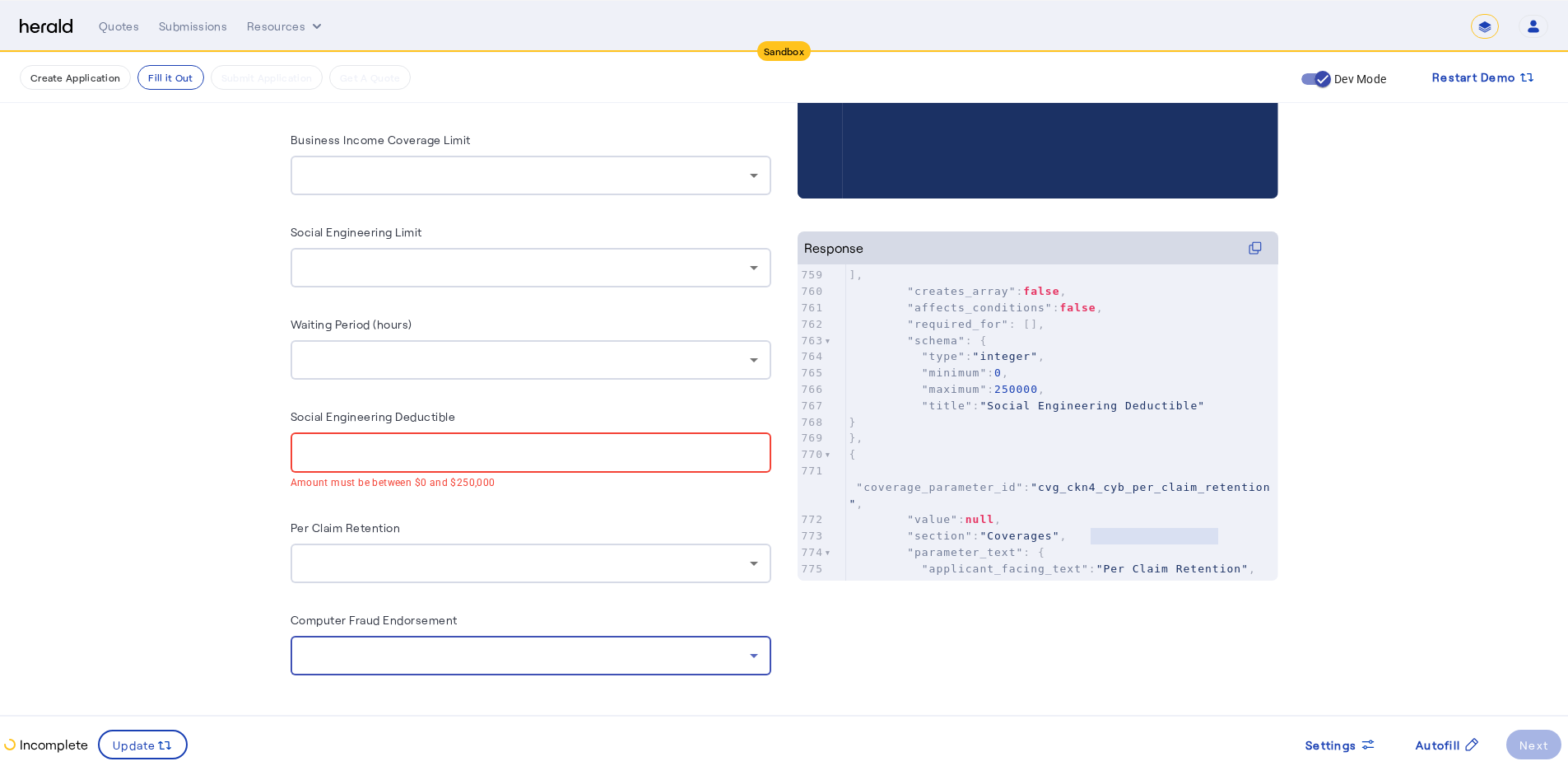
click at [498, 650] on div at bounding box center [527, 655] width 446 height 20
click at [498, 650] on div at bounding box center [784, 383] width 1568 height 766
click at [1001, 642] on div "**********" at bounding box center [1037, 274] width 481 height 852
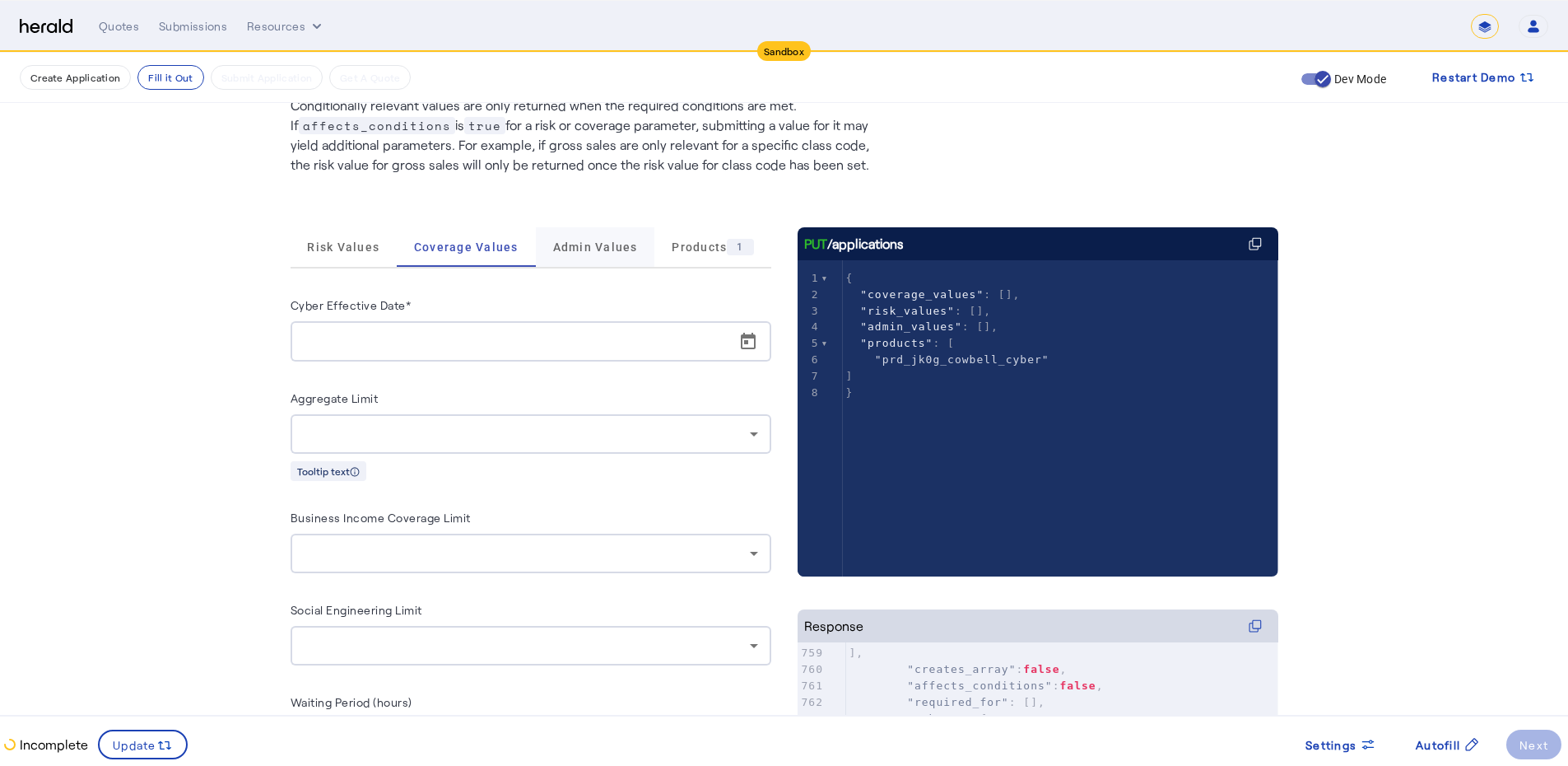
scroll to position [92, 0]
